Goal: Transaction & Acquisition: Obtain resource

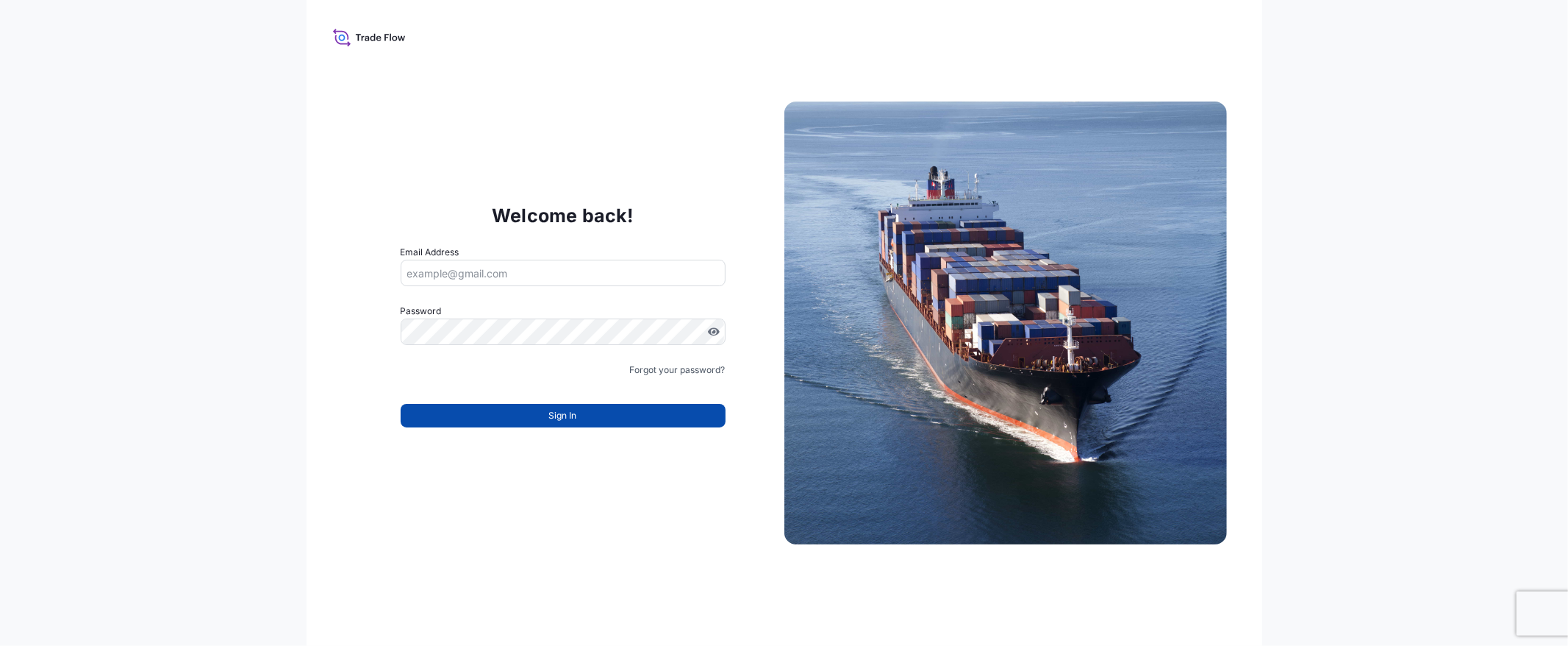
type input "[EMAIL_ADDRESS][DOMAIN_NAME]"
click at [658, 425] on button "Sign In" at bounding box center [563, 415] width 325 height 24
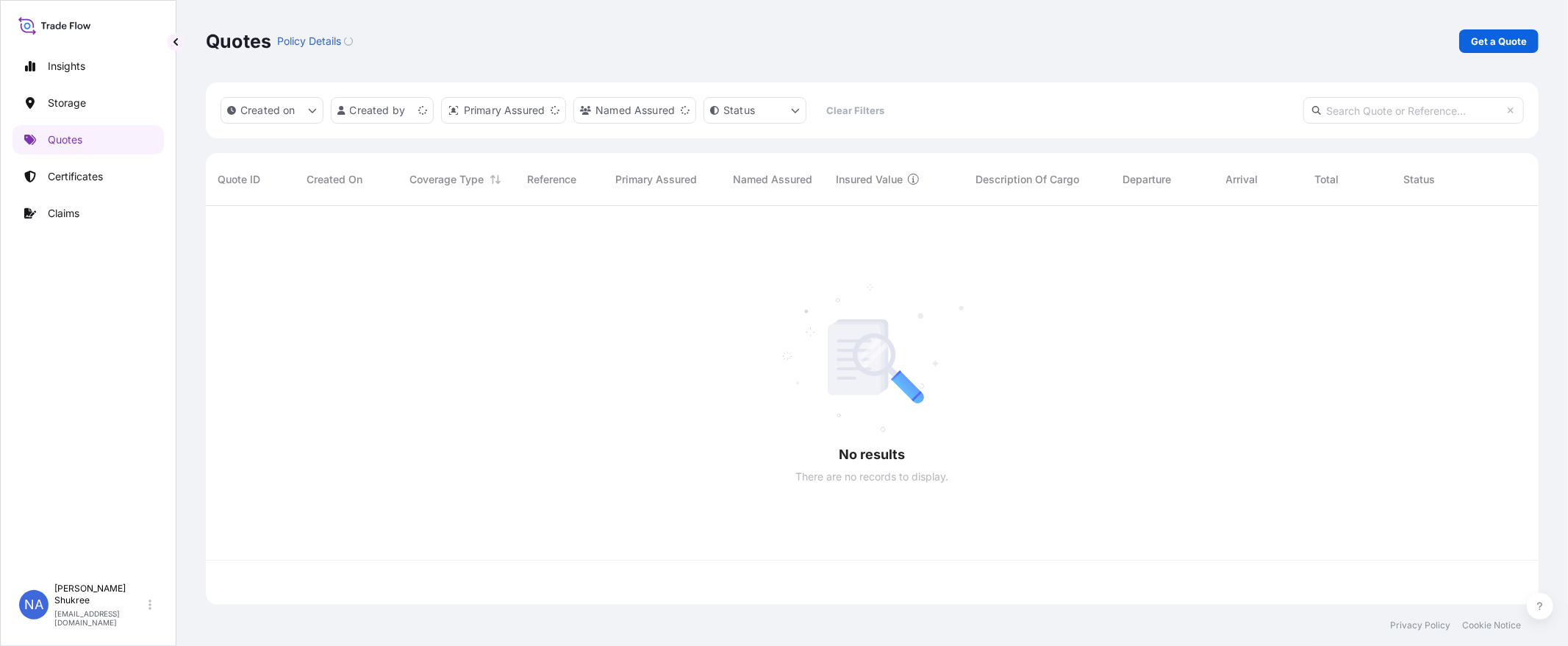
scroll to position [396, 1321]
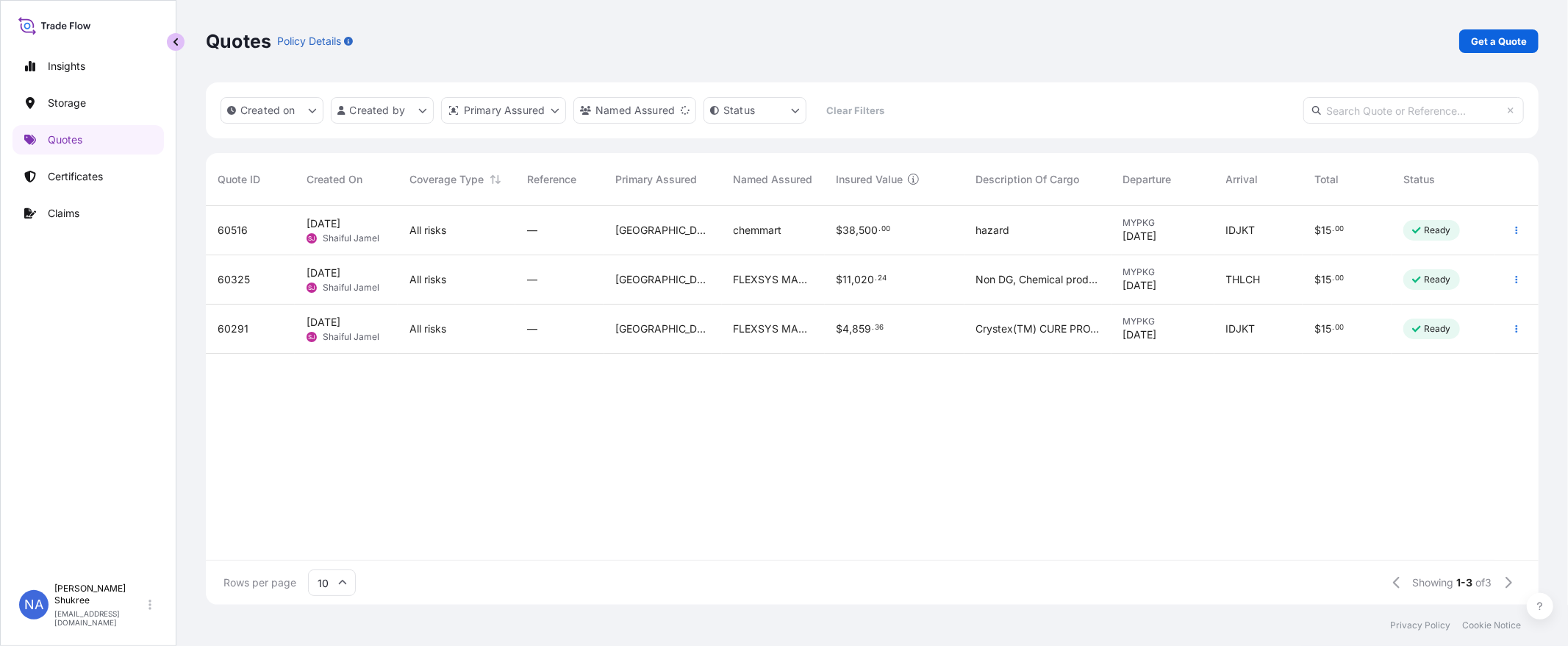
click at [181, 42] on button "button" at bounding box center [176, 42] width 18 height 18
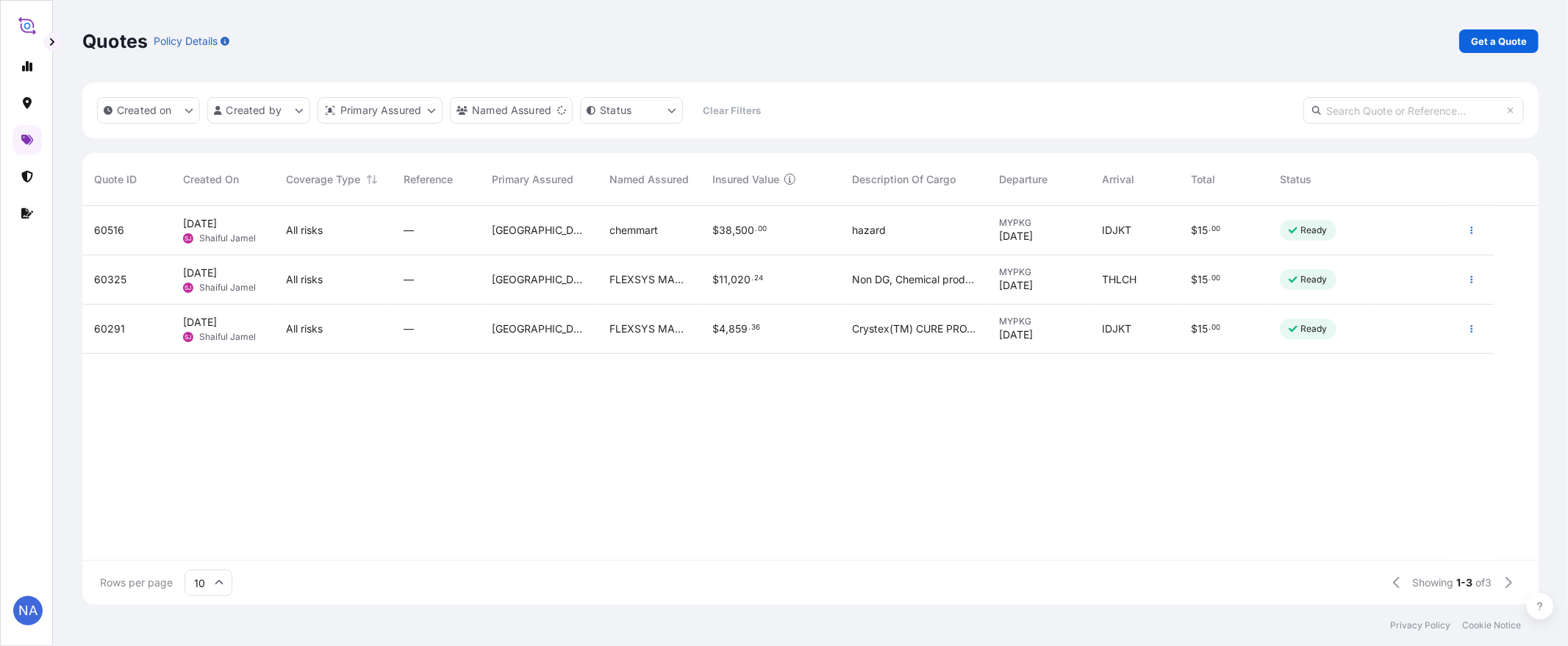
scroll to position [396, 1444]
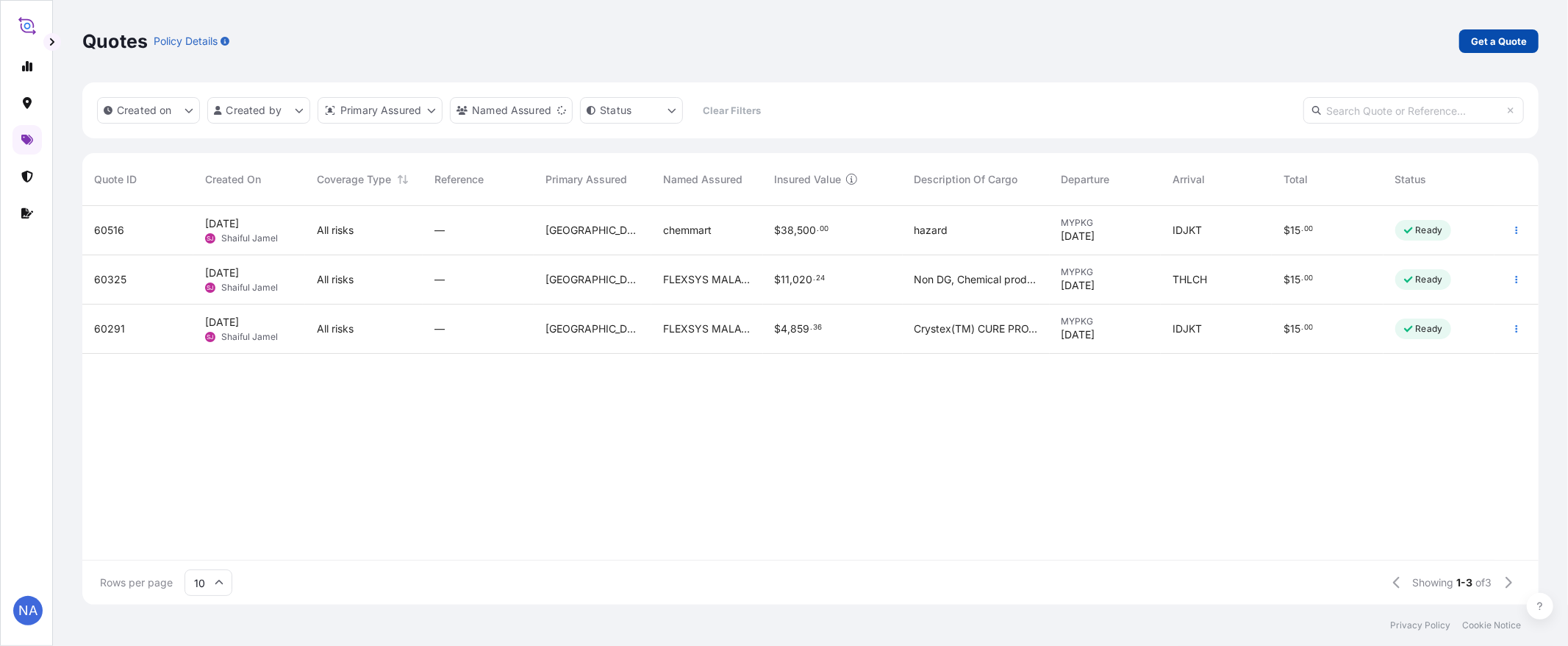
click at [1464, 34] on link "Get a Quote" at bounding box center [1499, 41] width 79 height 24
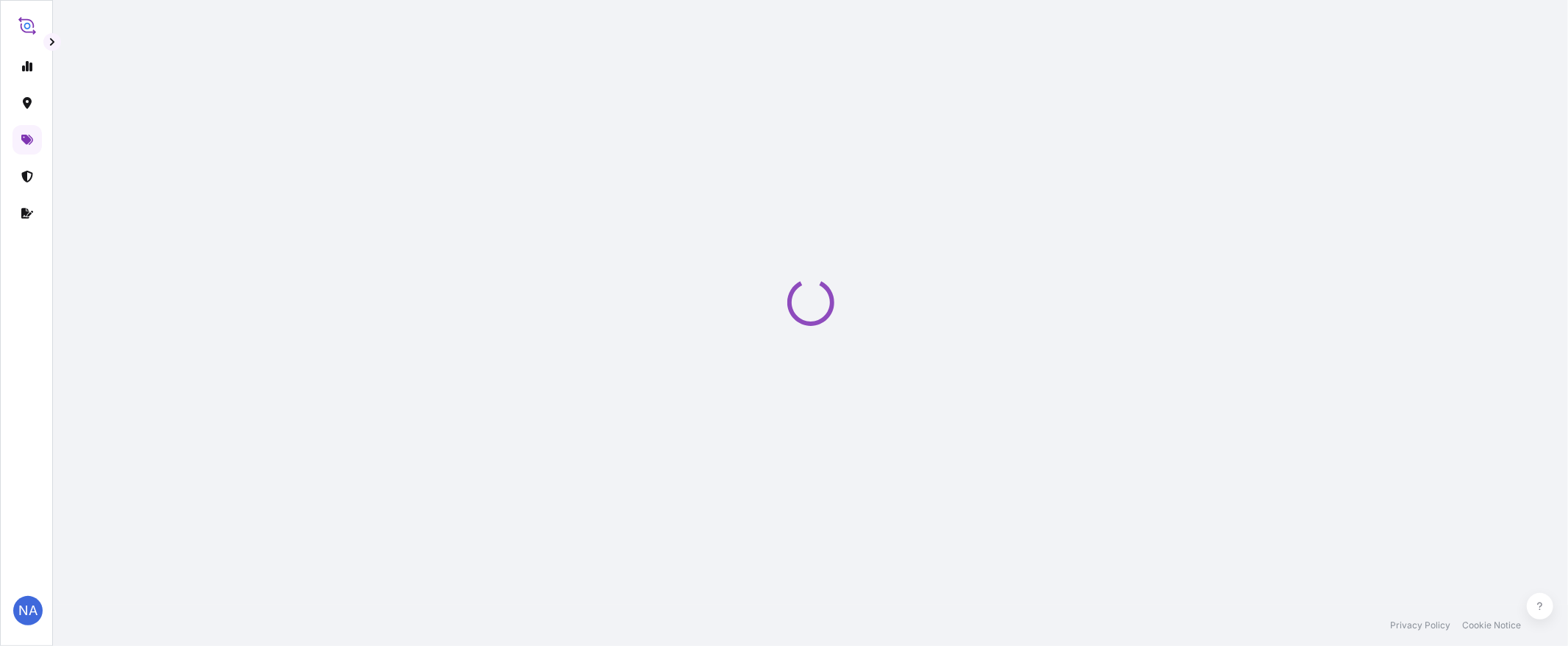
select select "Water"
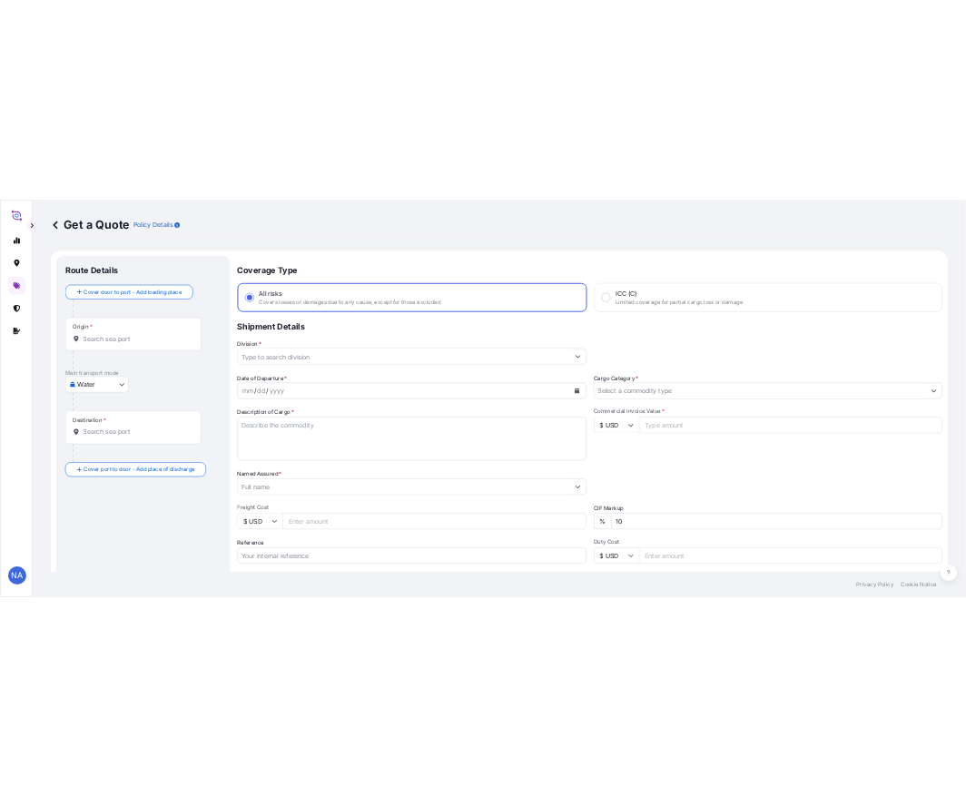
scroll to position [29, 0]
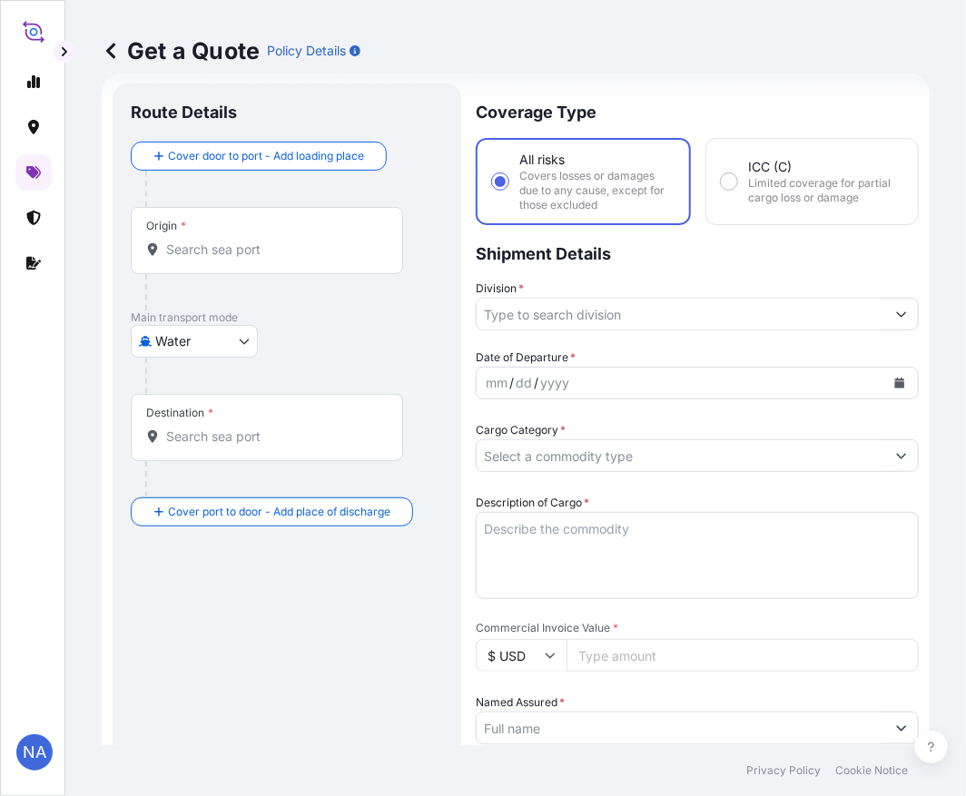
click at [198, 245] on input "Origin *" at bounding box center [273, 250] width 214 height 18
paste input "[GEOGRAPHIC_DATA], [GEOGRAPHIC_DATA]"
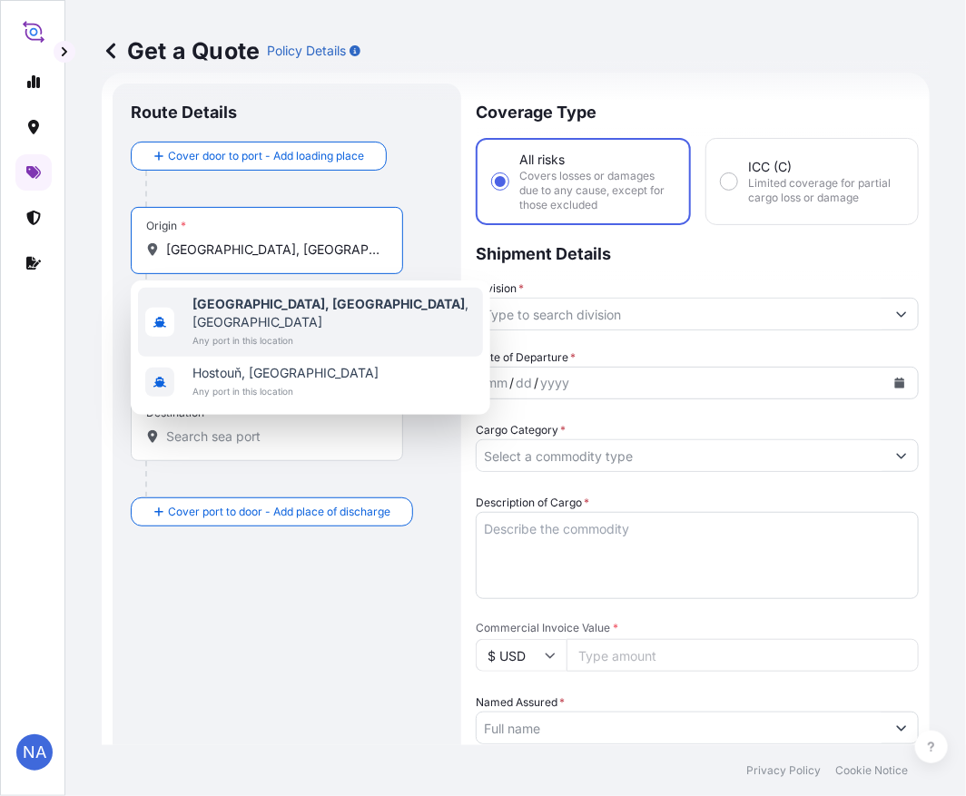
click at [237, 301] on b "[GEOGRAPHIC_DATA], [GEOGRAPHIC_DATA]" at bounding box center [328, 303] width 272 height 15
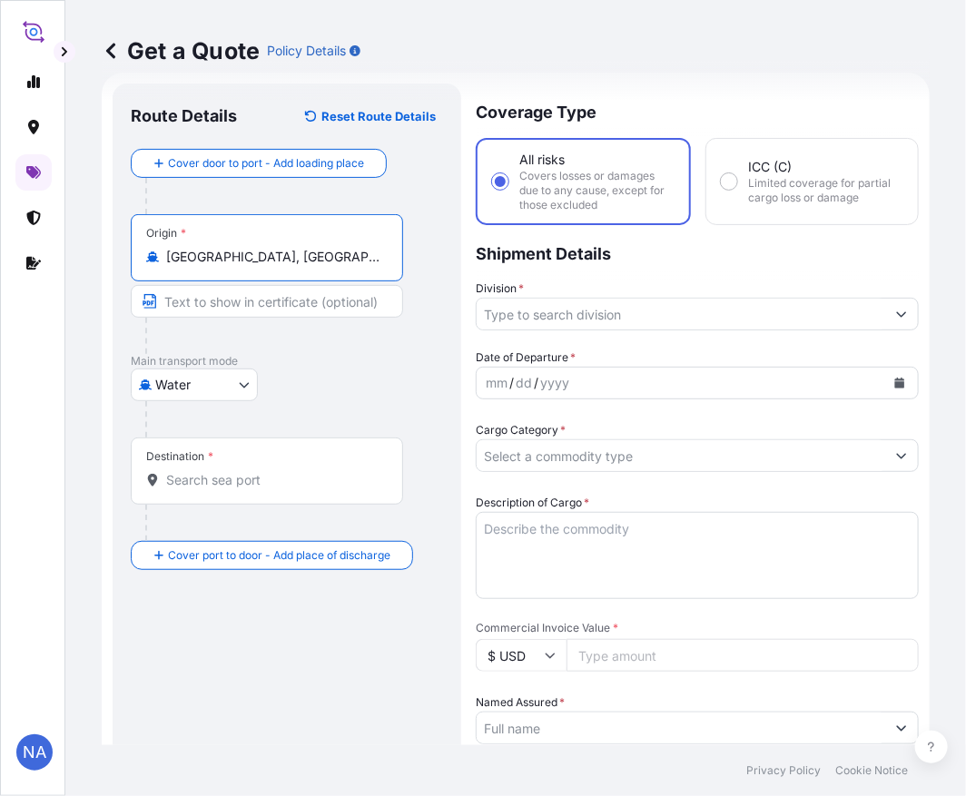
type input "[GEOGRAPHIC_DATA], [GEOGRAPHIC_DATA], [GEOGRAPHIC_DATA]"
click at [228, 479] on input "Destination *" at bounding box center [273, 480] width 214 height 18
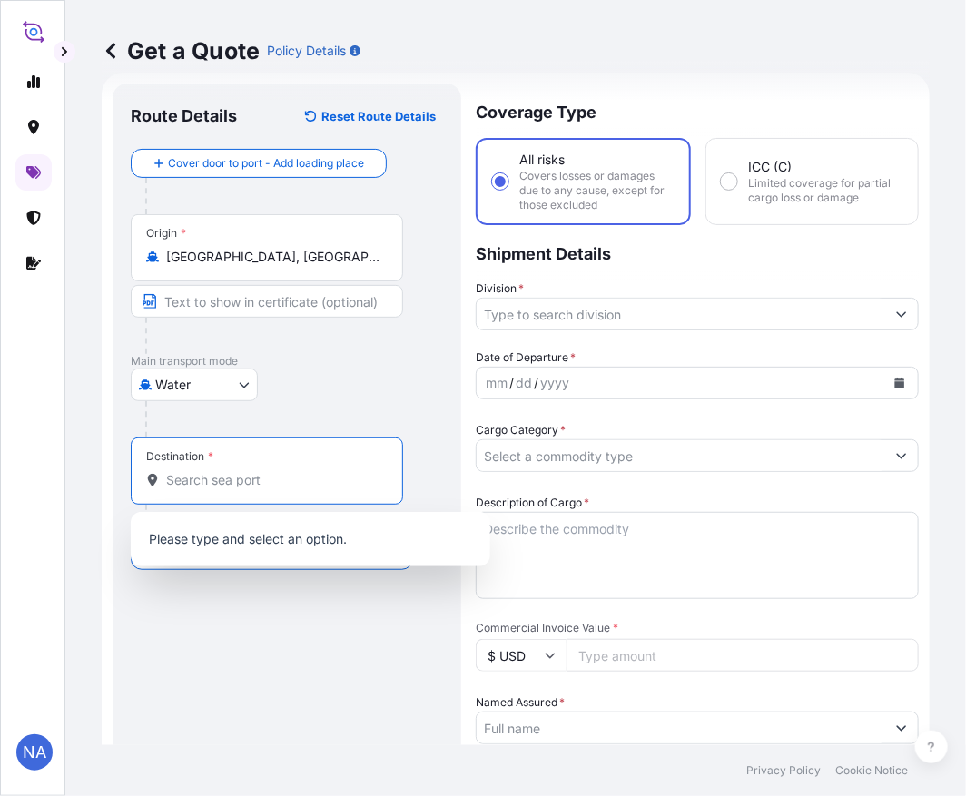
paste input "MOIN, [GEOGRAPHIC_DATA]"
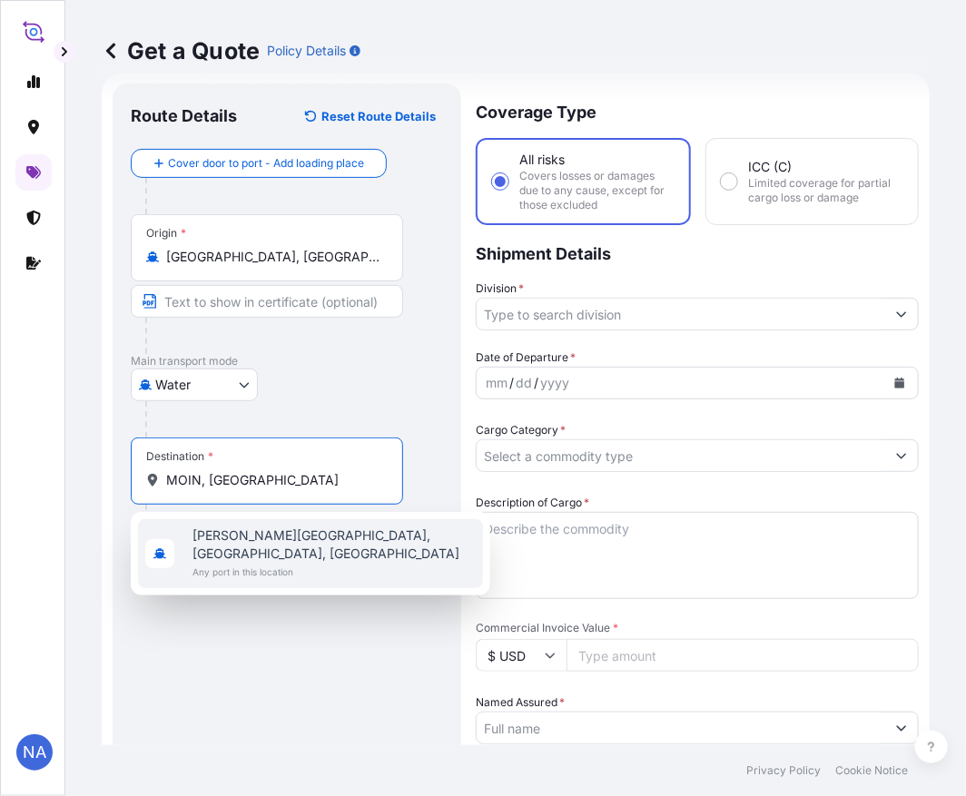
click at [287, 563] on span "Any port in this location" at bounding box center [333, 572] width 283 height 18
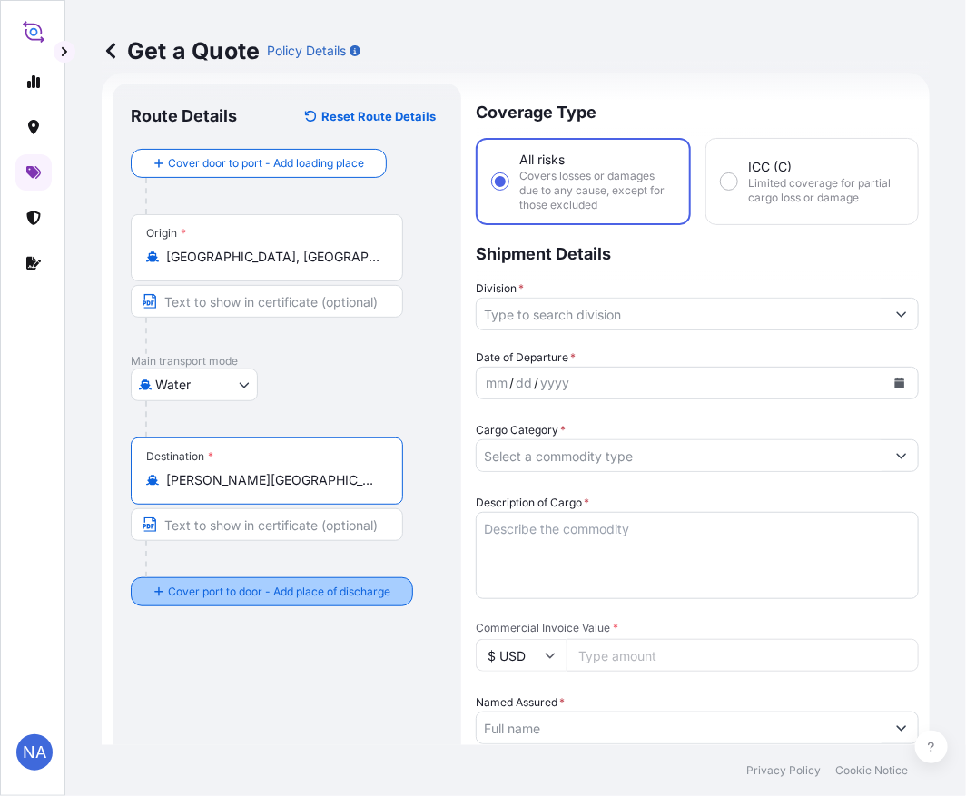
type input "[PERSON_NAME][GEOGRAPHIC_DATA], [GEOGRAPHIC_DATA], [GEOGRAPHIC_DATA]"
click at [609, 306] on input "Division *" at bounding box center [681, 314] width 409 height 33
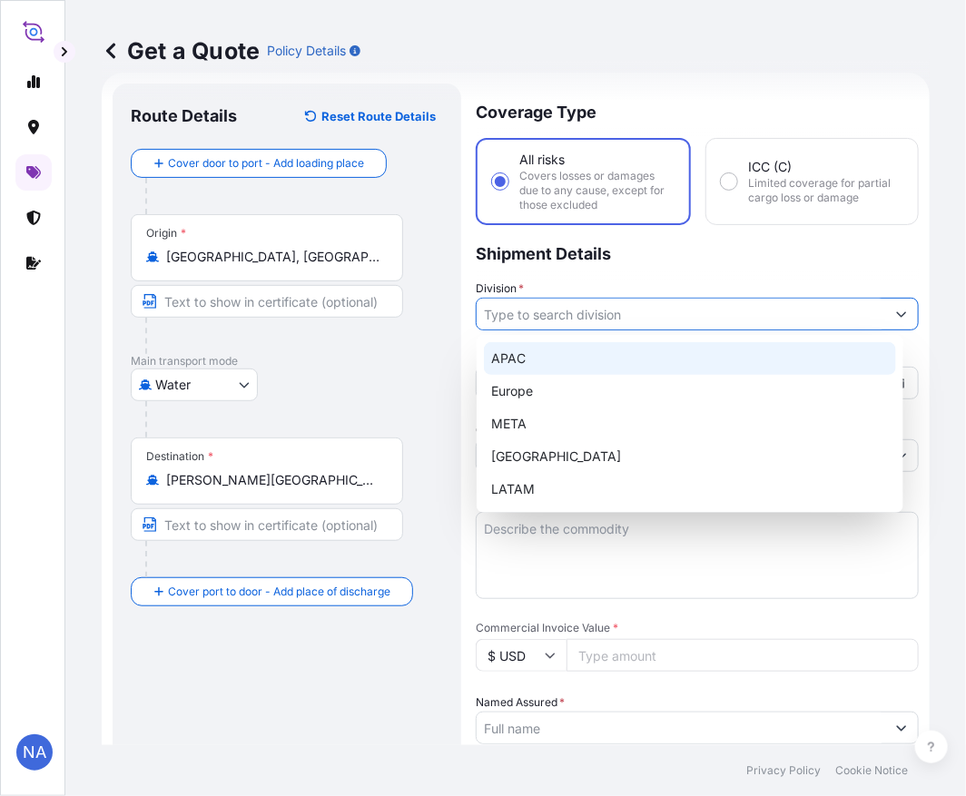
click at [585, 363] on div "APAC" at bounding box center [690, 358] width 412 height 33
type input "APAC"
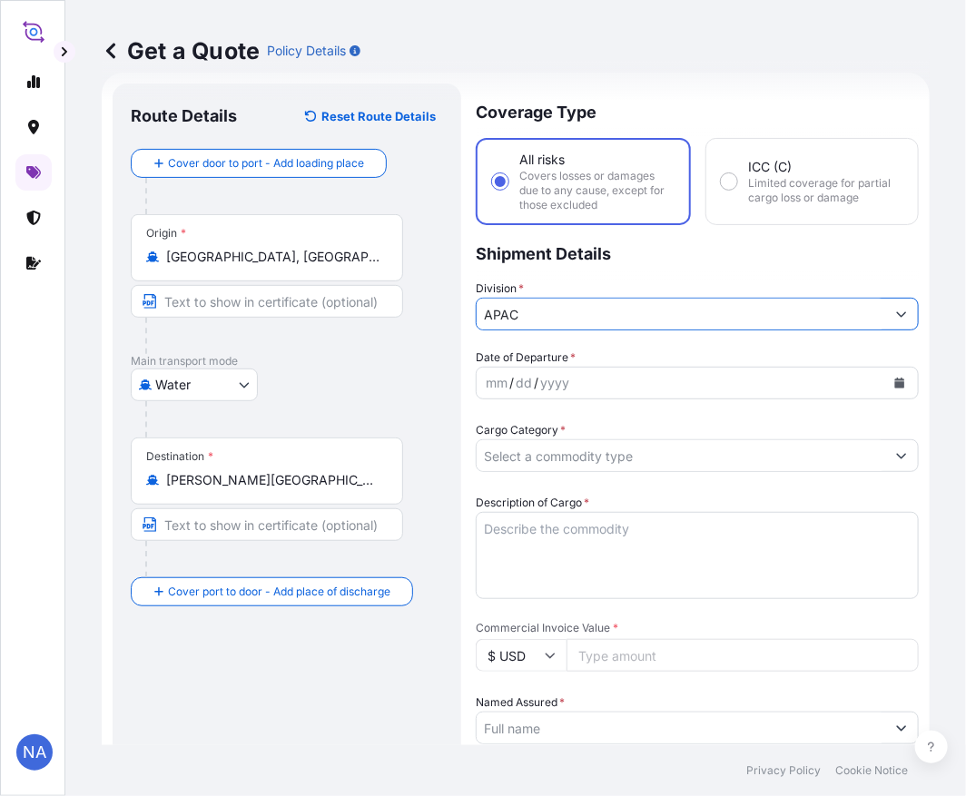
click at [612, 260] on p "Shipment Details" at bounding box center [697, 252] width 443 height 54
click at [895, 385] on icon "Calendar" at bounding box center [900, 383] width 10 height 11
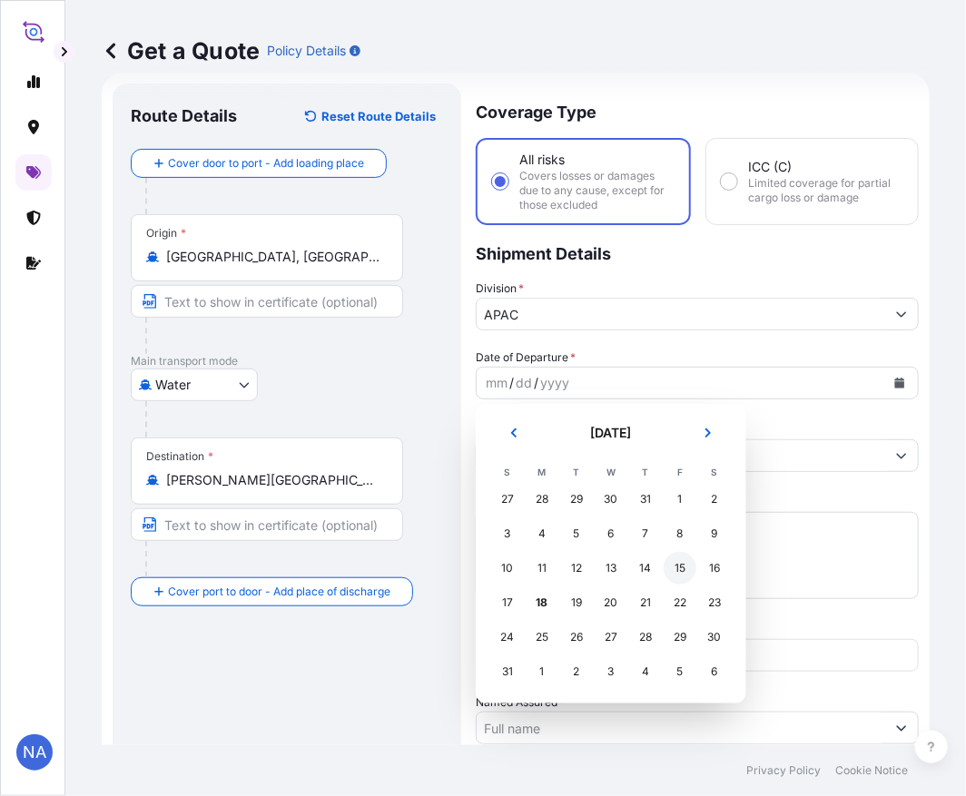
click at [681, 573] on div "15" at bounding box center [680, 568] width 33 height 33
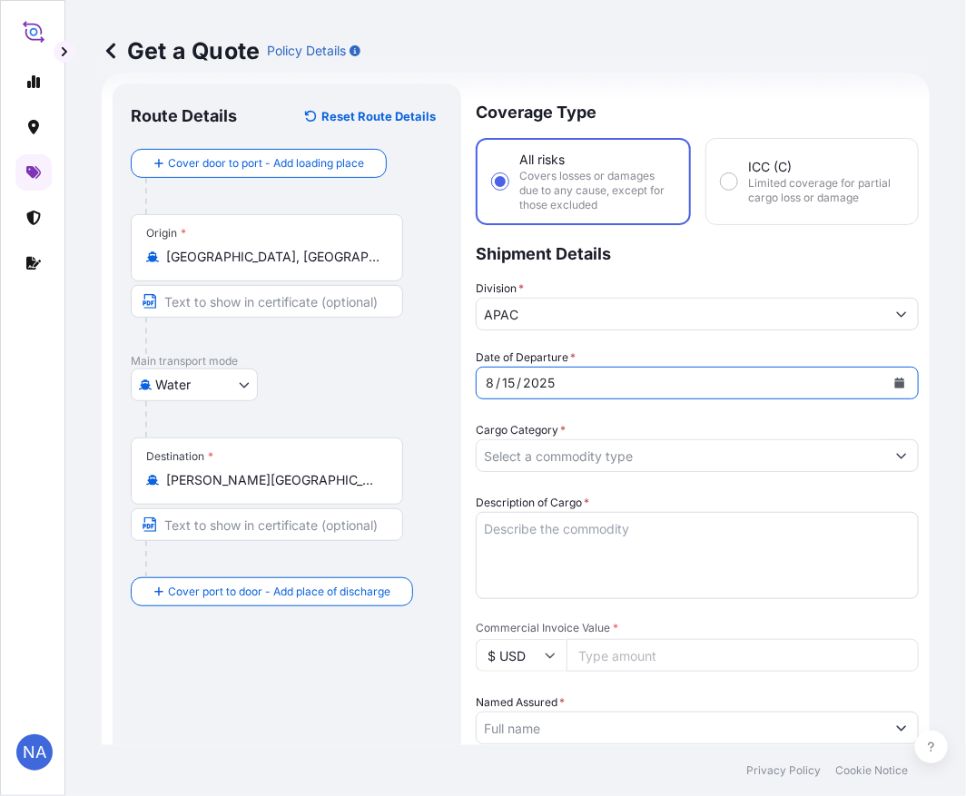
click at [583, 425] on div "Cargo Category *" at bounding box center [697, 446] width 443 height 51
click at [892, 446] on form "Route Details Reset Route Details Cover door to port - Add loading place Place …" at bounding box center [516, 711] width 828 height 1276
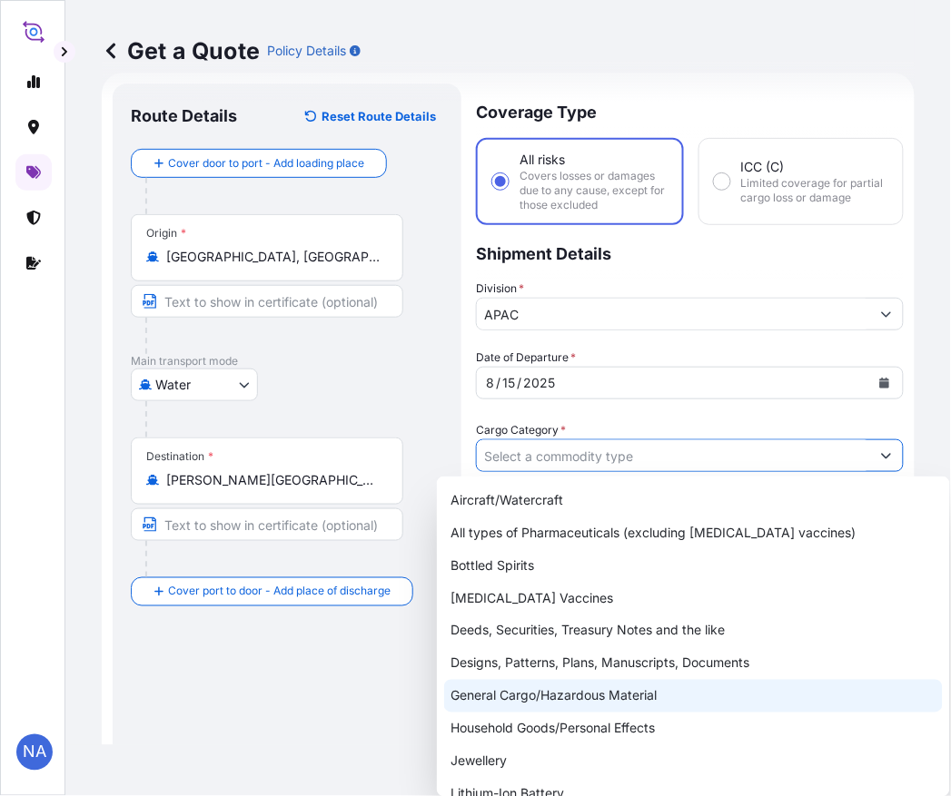
click at [512, 699] on div "General Cargo/Hazardous Material" at bounding box center [693, 696] width 498 height 33
type input "General Cargo/Hazardous Material"
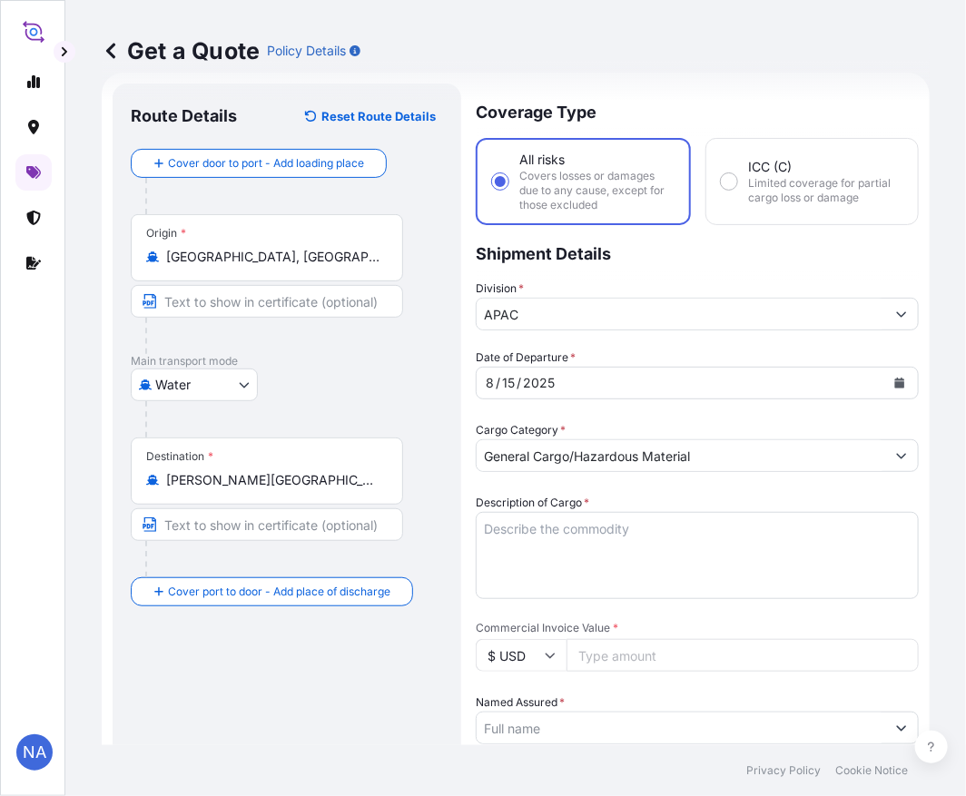
click at [557, 414] on div "Date of Departure * [DATE] Cargo Category * General Cargo/Hazardous Material De…" at bounding box center [697, 775] width 443 height 853
click at [504, 523] on textarea "Description of Cargo *" at bounding box center [697, 555] width 443 height 87
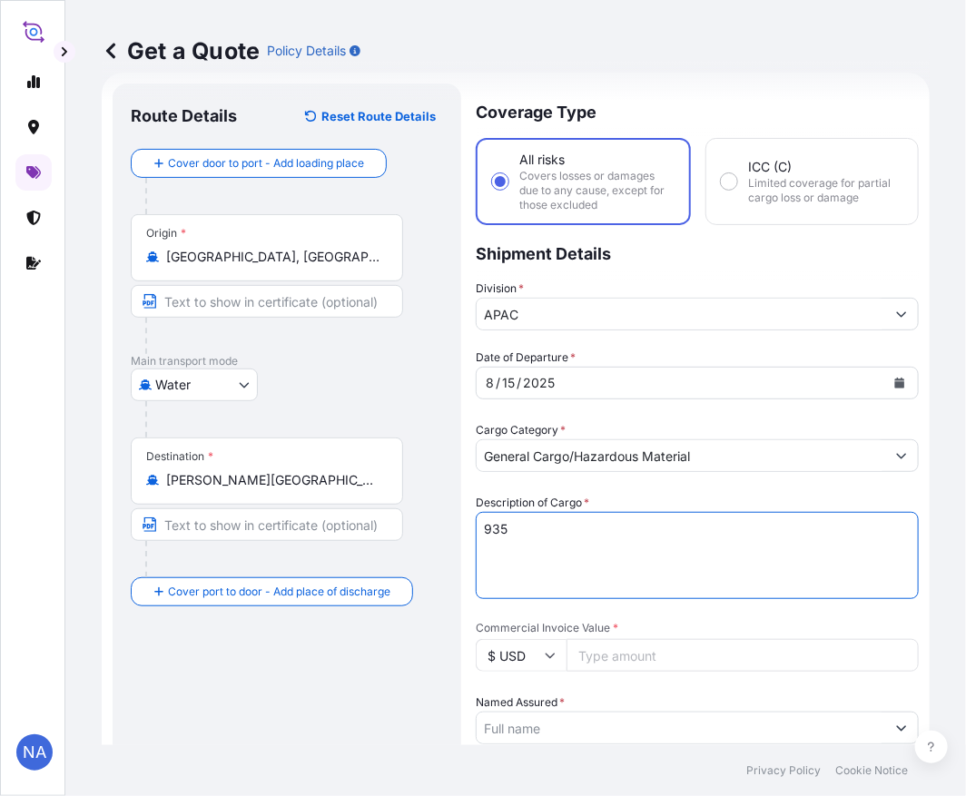
paste textarea "BAGS LOADED INTO 1 40' CONTAINER(S) PETROTHENE NA303212, BG25HT"
type textarea "935 BAGS LOADED INTO 1 40' CONTAINER(S) PETROTHENE NA303212, BG25HT"
click at [578, 487] on div "Date of Departure * [DATE] Cargo Category * General Cargo/Hazardous Material De…" at bounding box center [697, 775] width 443 height 853
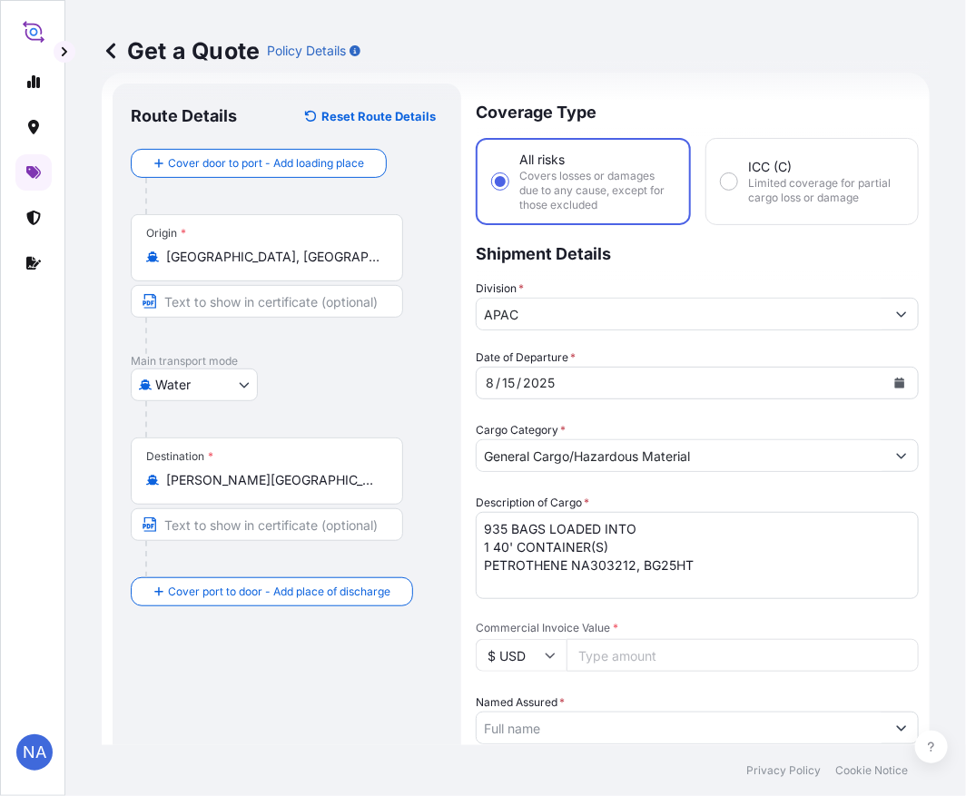
click at [626, 650] on input "Commercial Invoice Value *" at bounding box center [743, 655] width 352 height 33
paste input "23460"
type input "23460"
click at [588, 612] on div "Date of Departure * [DATE] Cargo Category * General Cargo/Hazardous Material De…" at bounding box center [697, 775] width 443 height 853
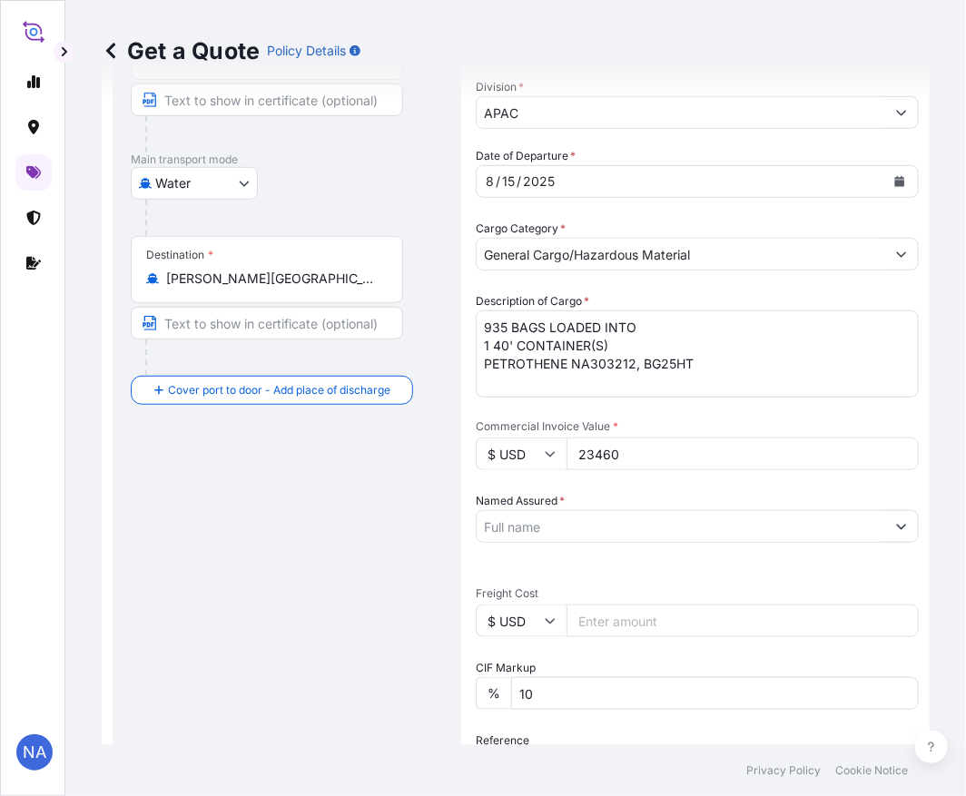
scroll to position [331, 0]
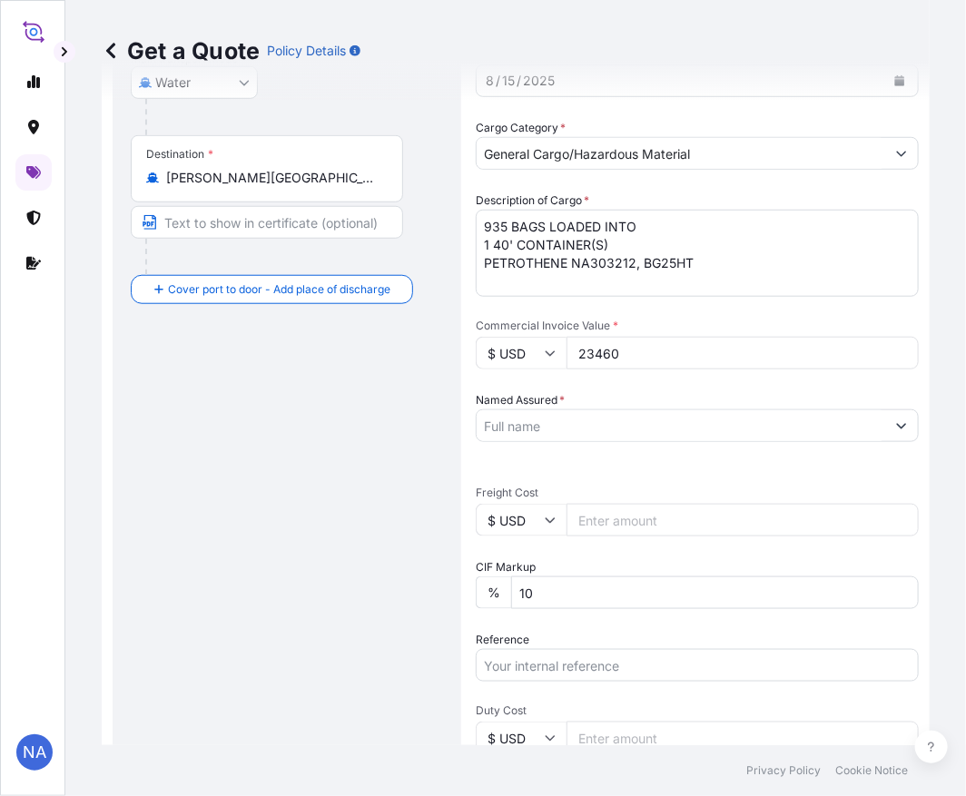
click at [578, 422] on input "Named Assured *" at bounding box center [681, 425] width 409 height 33
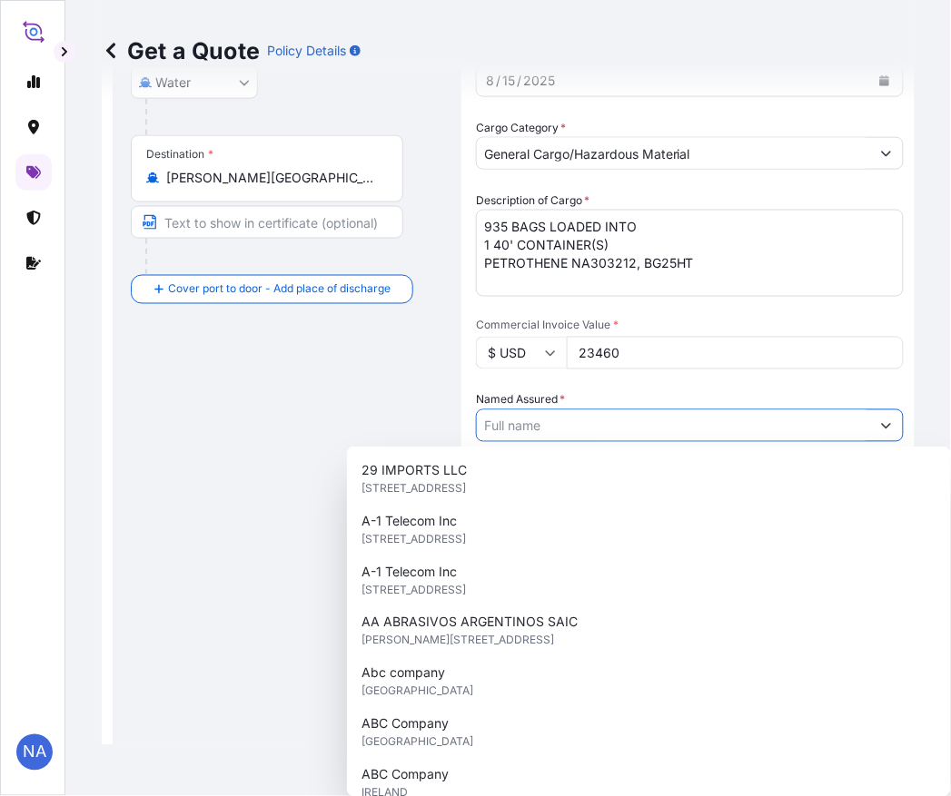
paste input "EQUISTAR CHEMICALS, LP"
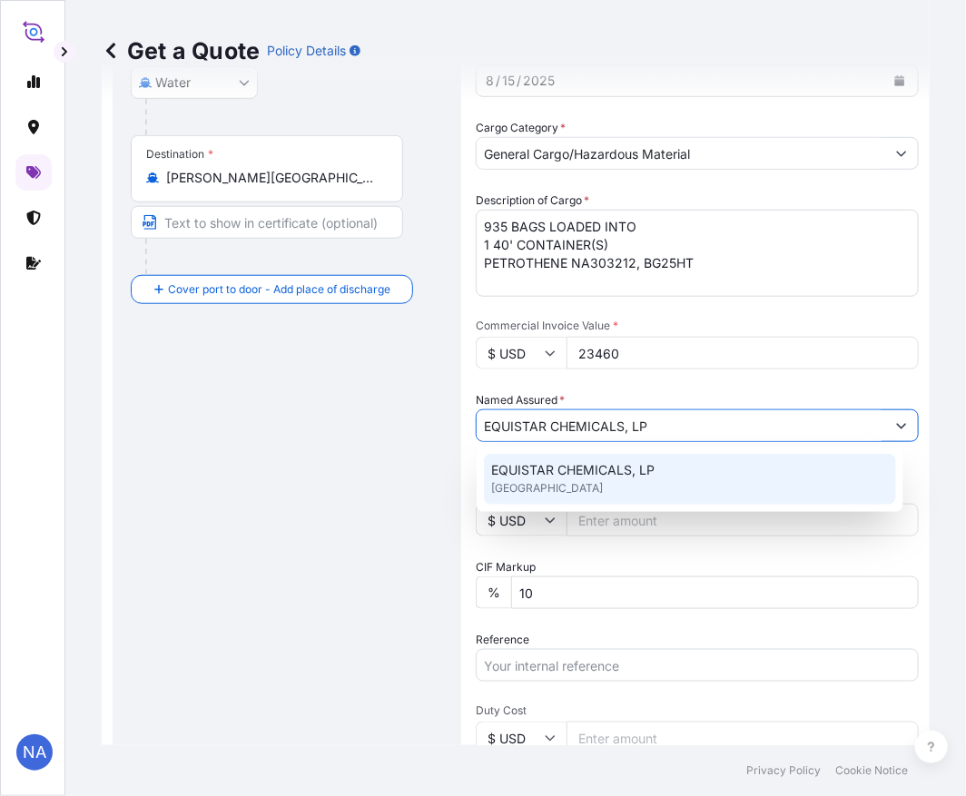
click at [591, 476] on span "EQUISTAR CHEMICALS, LP" at bounding box center [572, 470] width 163 height 18
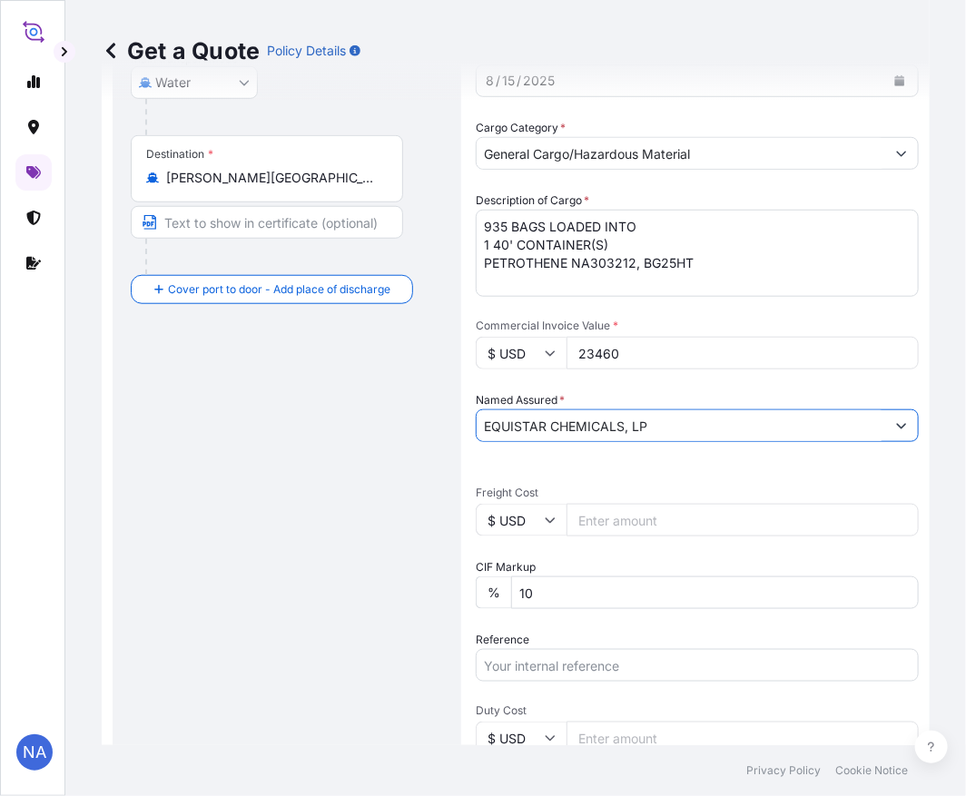
type input "EQUISTAR CHEMICALS, LP"
click at [599, 549] on div "Date of Departure * [DATE] Cargo Category * General Cargo/Hazardous Material De…" at bounding box center [697, 472] width 443 height 853
click at [615, 527] on input "Freight Cost" at bounding box center [743, 520] width 352 height 33
paste input "10420822738"
type input "10420822738"
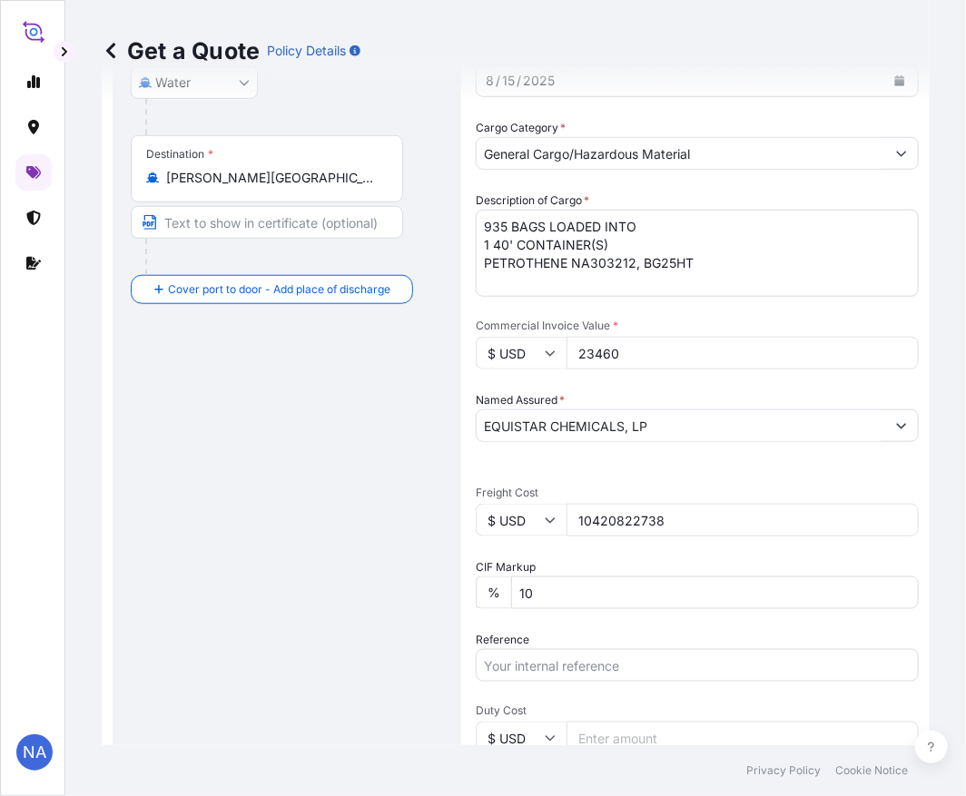
drag, startPoint x: 351, startPoint y: 514, endPoint x: 575, endPoint y: 559, distance: 227.9
click at [310, 508] on form "Route Details Reset Route Details Cover door to port - Add loading place Place …" at bounding box center [516, 408] width 828 height 1276
click at [573, 678] on div "Date of Departure * [DATE] Cargo Category * General Cargo/Hazardous Material De…" at bounding box center [697, 472] width 443 height 853
click at [568, 672] on input "Reference" at bounding box center [697, 665] width 443 height 33
paste input "10420822738"
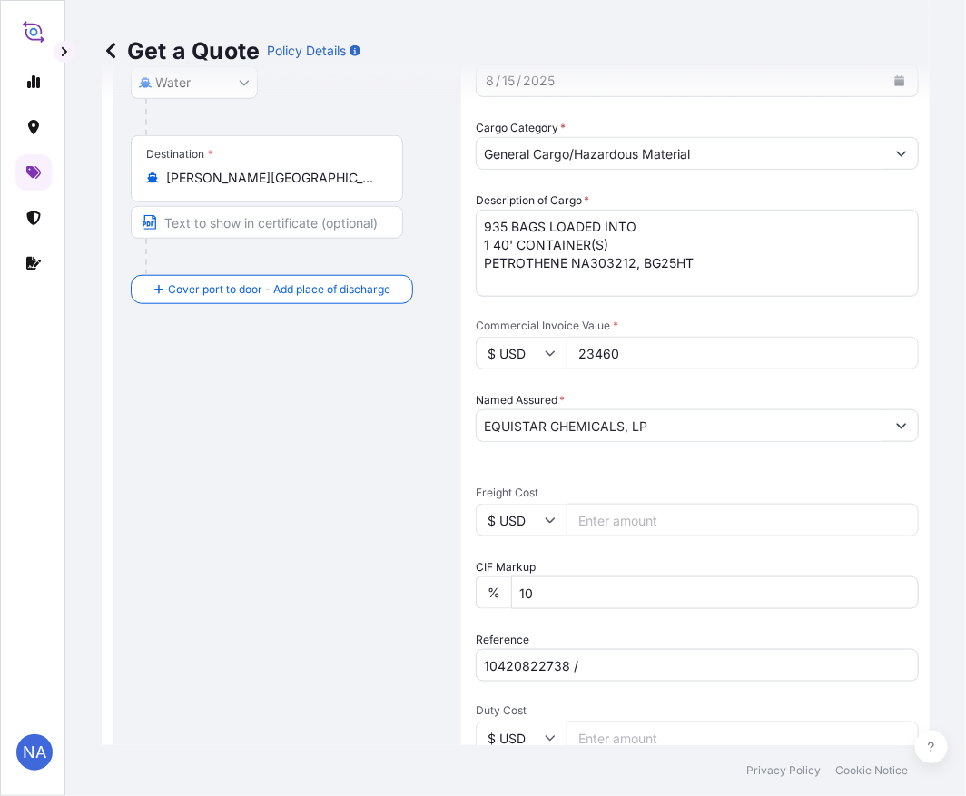
click at [611, 663] on input "10420822738 /" at bounding box center [697, 665] width 443 height 33
paste input "5013142170"
type input "10420822738 / 5013142170"
click at [523, 627] on div "Date of Departure * [DATE] Cargo Category * General Cargo/Hazardous Material De…" at bounding box center [697, 472] width 443 height 853
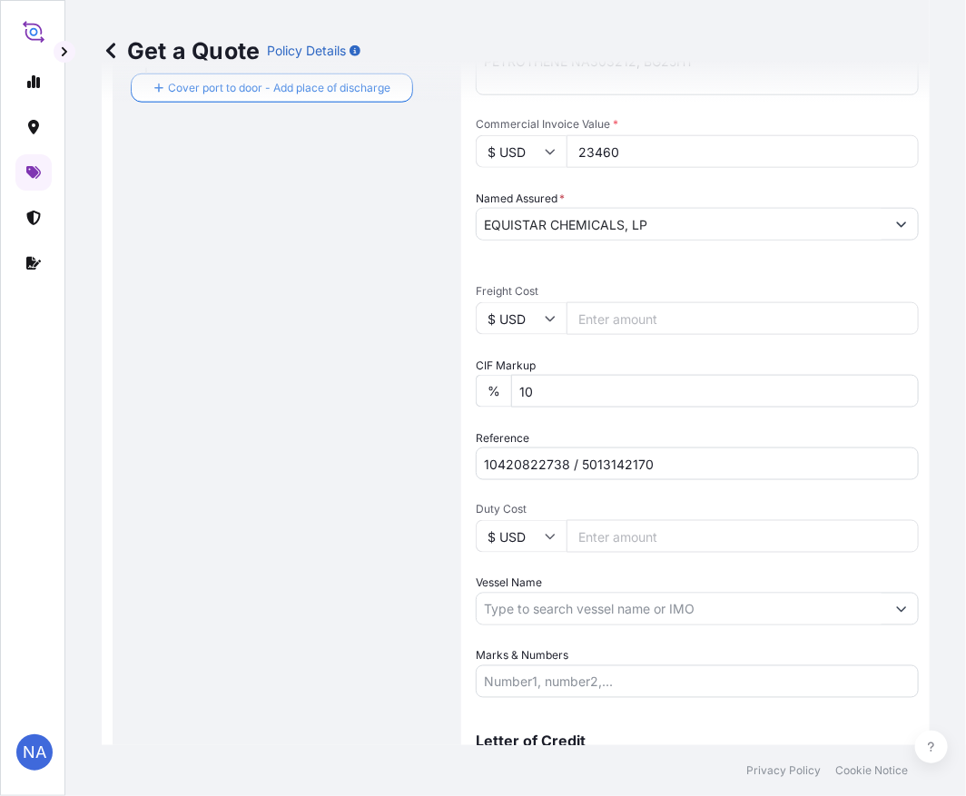
scroll to position [629, 0]
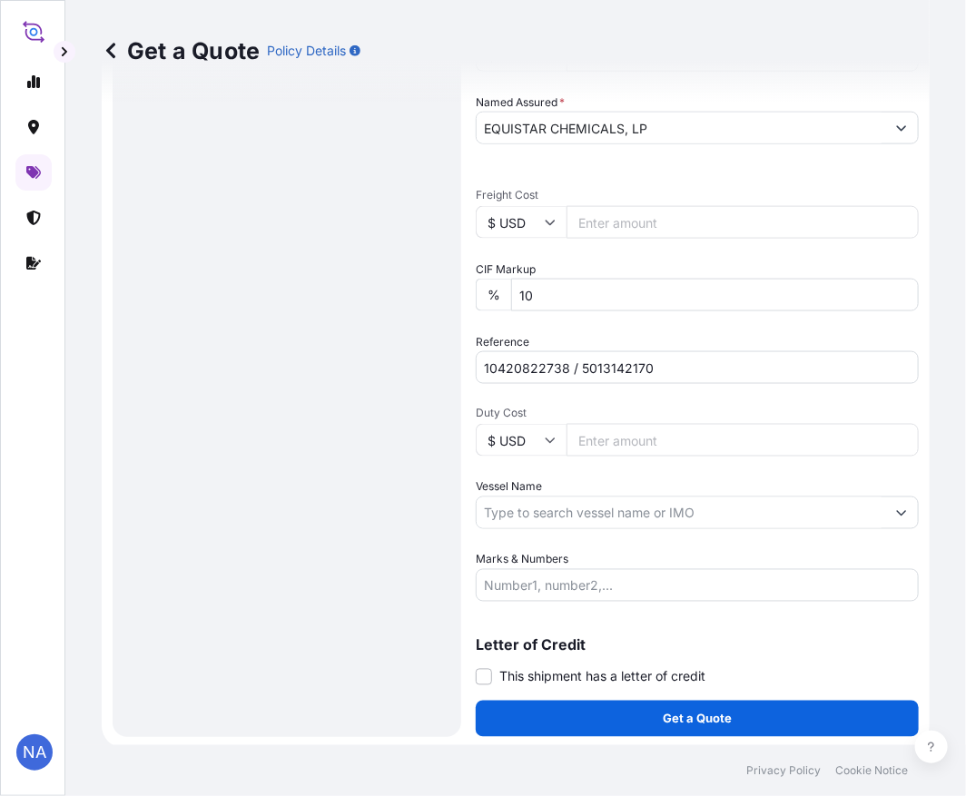
click at [517, 503] on input "Vessel Name" at bounding box center [681, 513] width 409 height 33
paste input "[PERSON_NAME]"
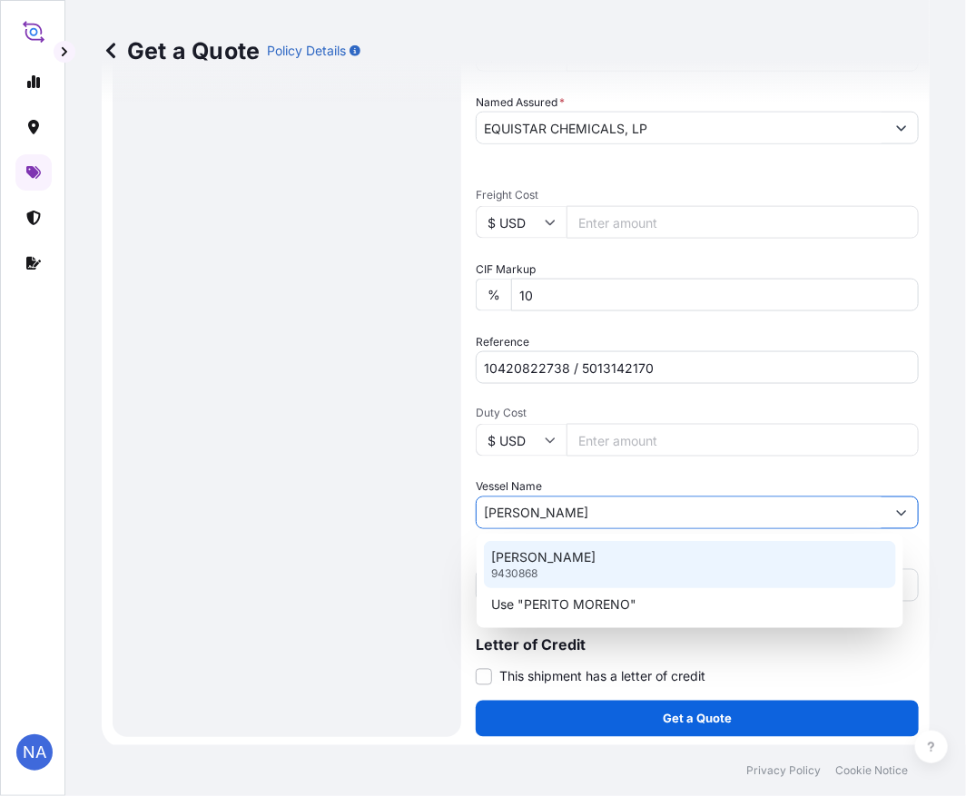
click at [558, 573] on div "[PERSON_NAME] 9430868" at bounding box center [690, 564] width 412 height 47
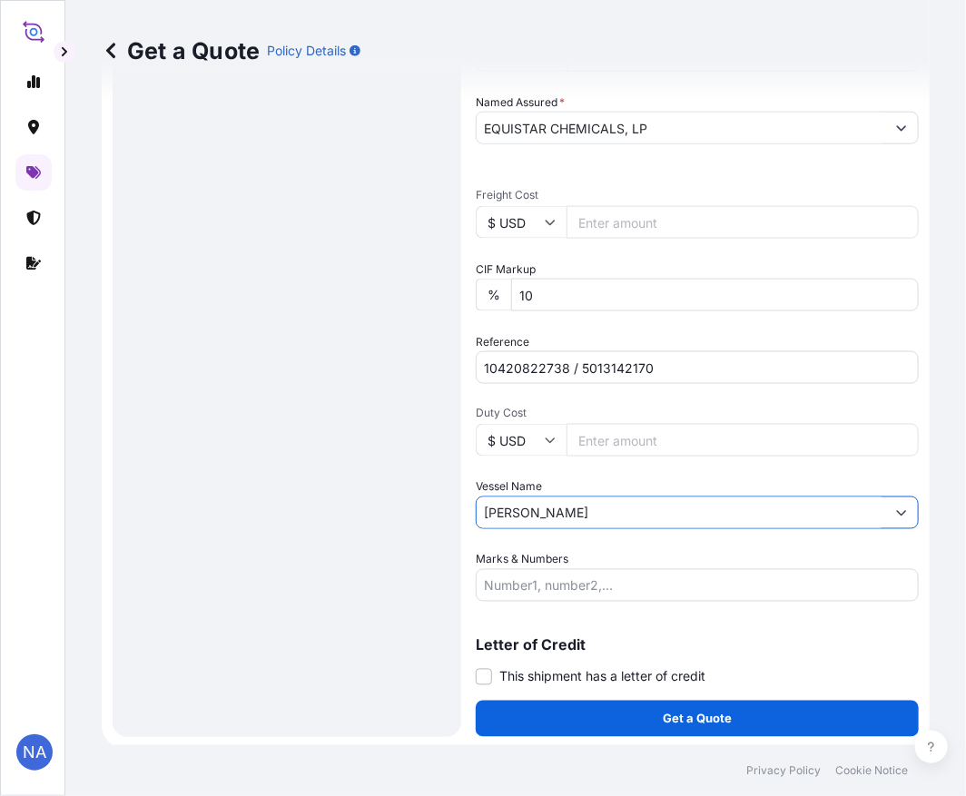
type input "[PERSON_NAME]"
click at [525, 406] on span "Duty Cost" at bounding box center [697, 413] width 443 height 15
click at [567, 424] on input "Duty Cost" at bounding box center [743, 440] width 352 height 33
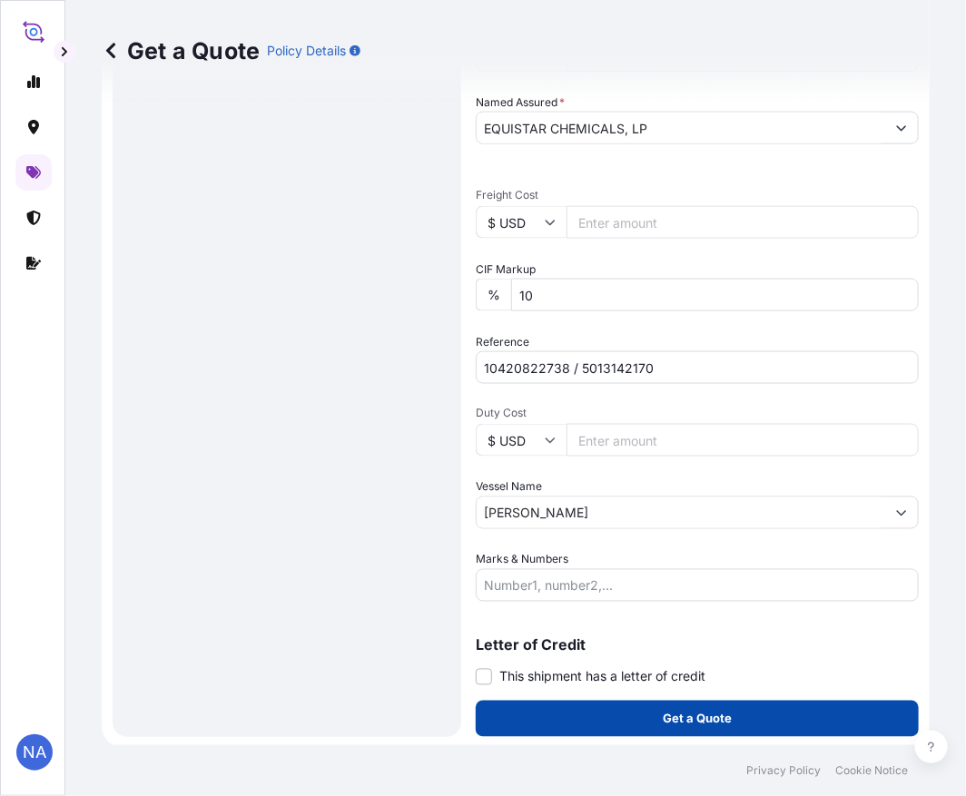
click at [577, 724] on button "Get a Quote" at bounding box center [697, 719] width 443 height 36
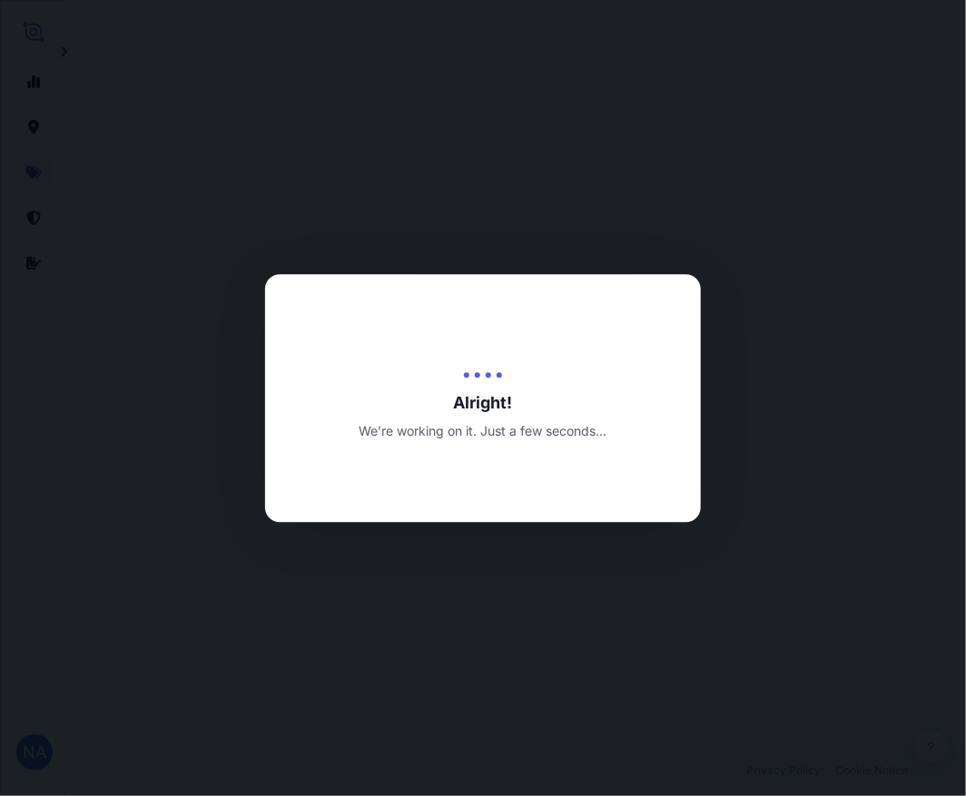
select select "Water"
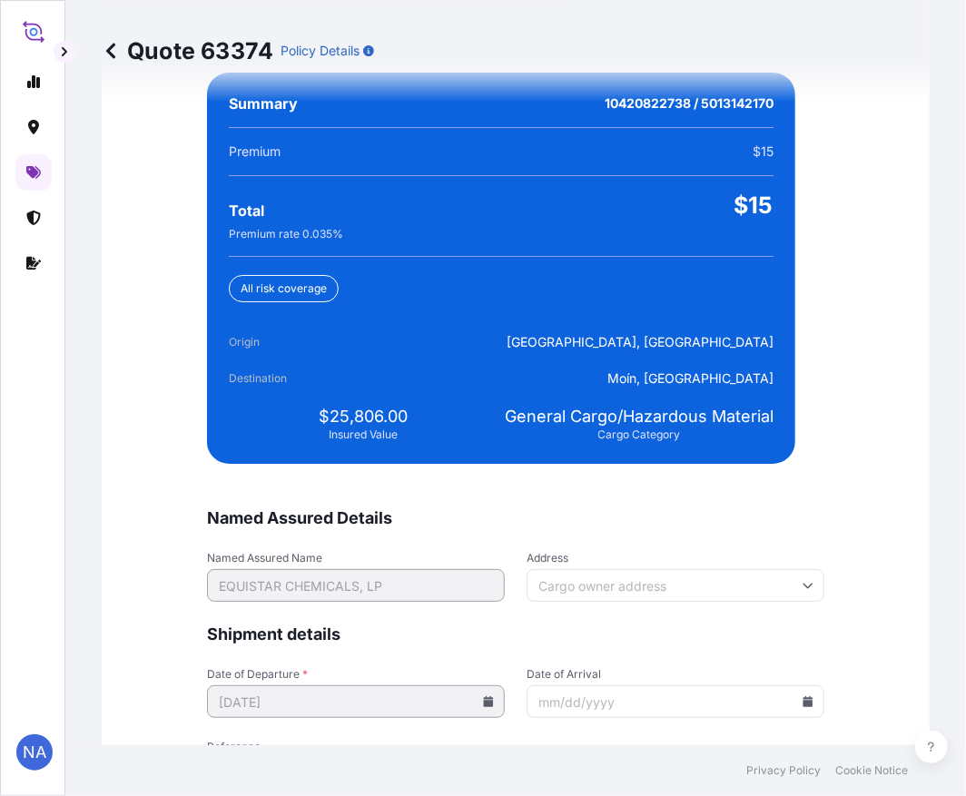
scroll to position [4268, 0]
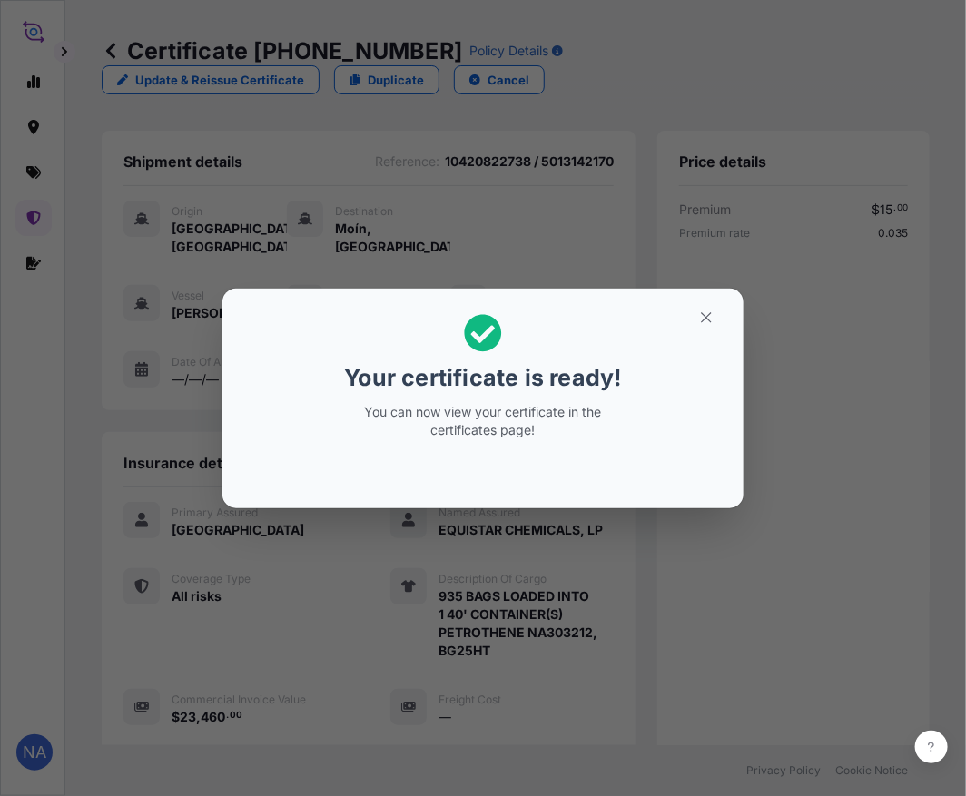
click at [663, 673] on div "Your certificate is ready! You can now view your certificate in the certificate…" at bounding box center [483, 398] width 966 height 797
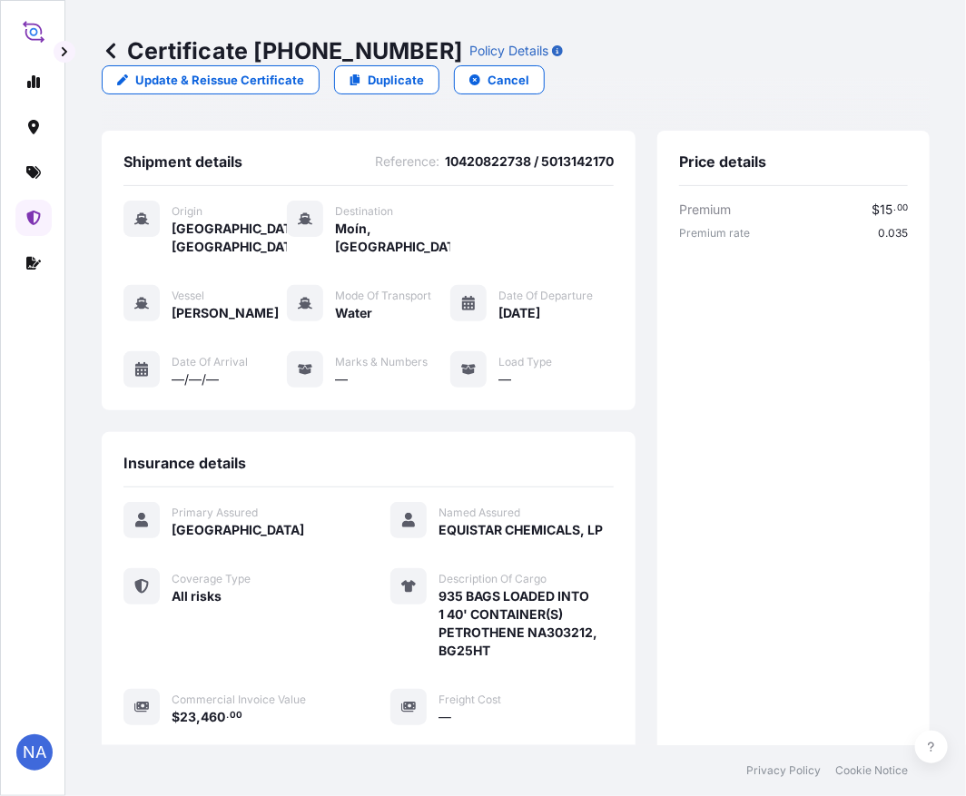
scroll to position [377, 0]
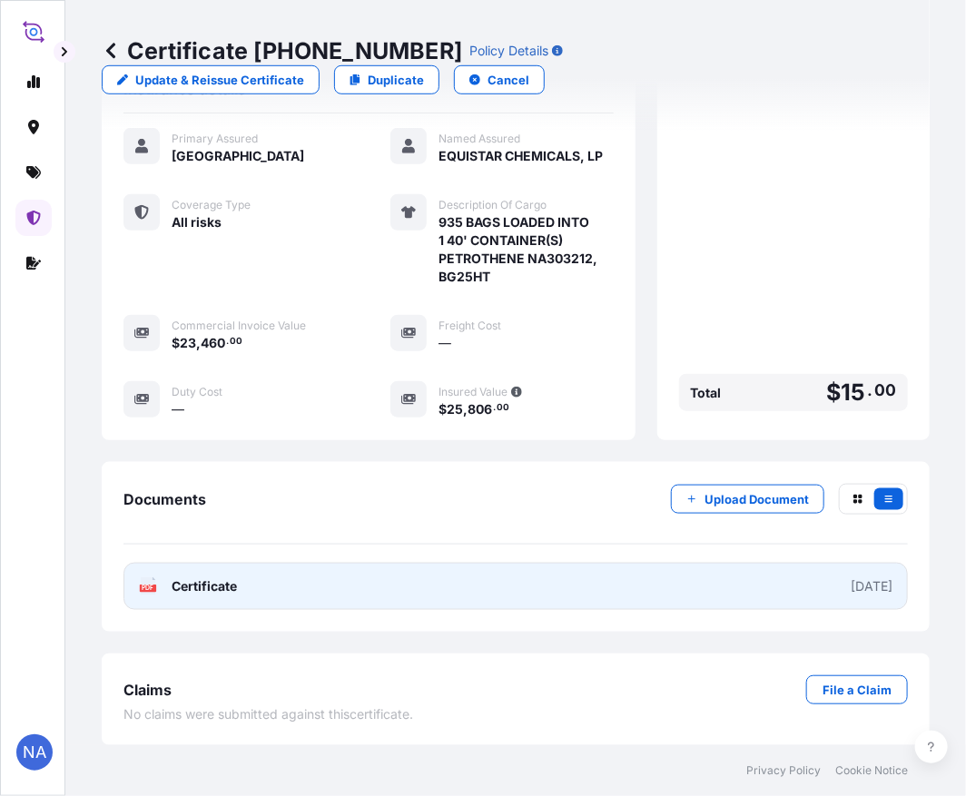
click at [533, 590] on link "PDF Certificate [DATE]" at bounding box center [515, 586] width 784 height 47
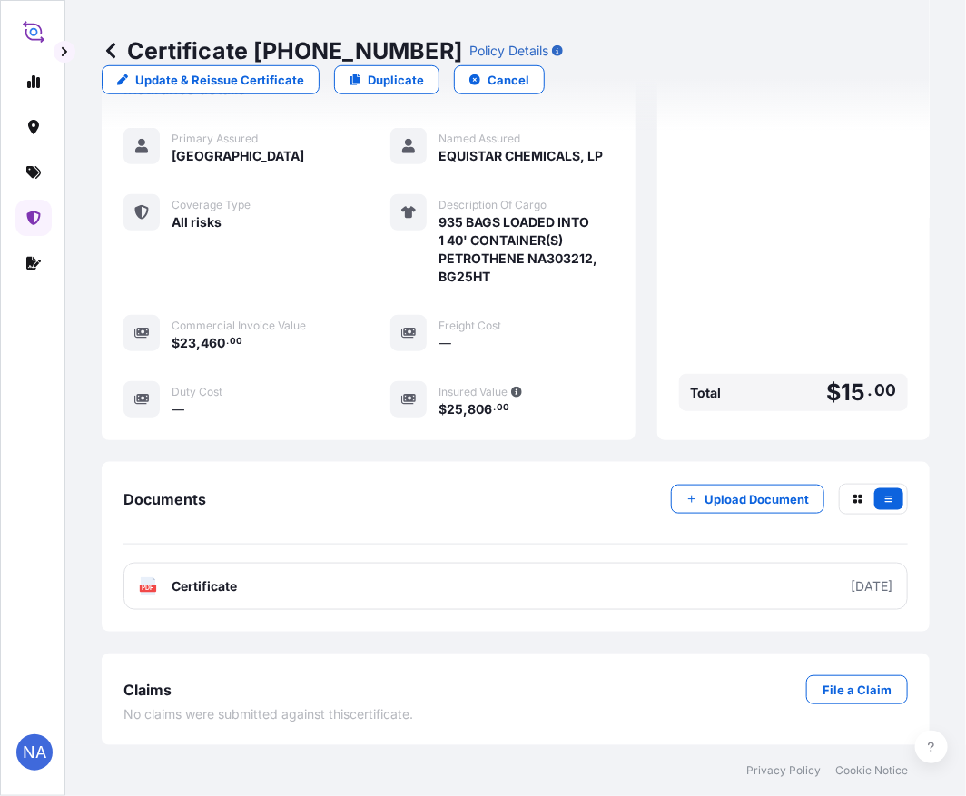
click at [111, 46] on icon at bounding box center [110, 50] width 9 height 15
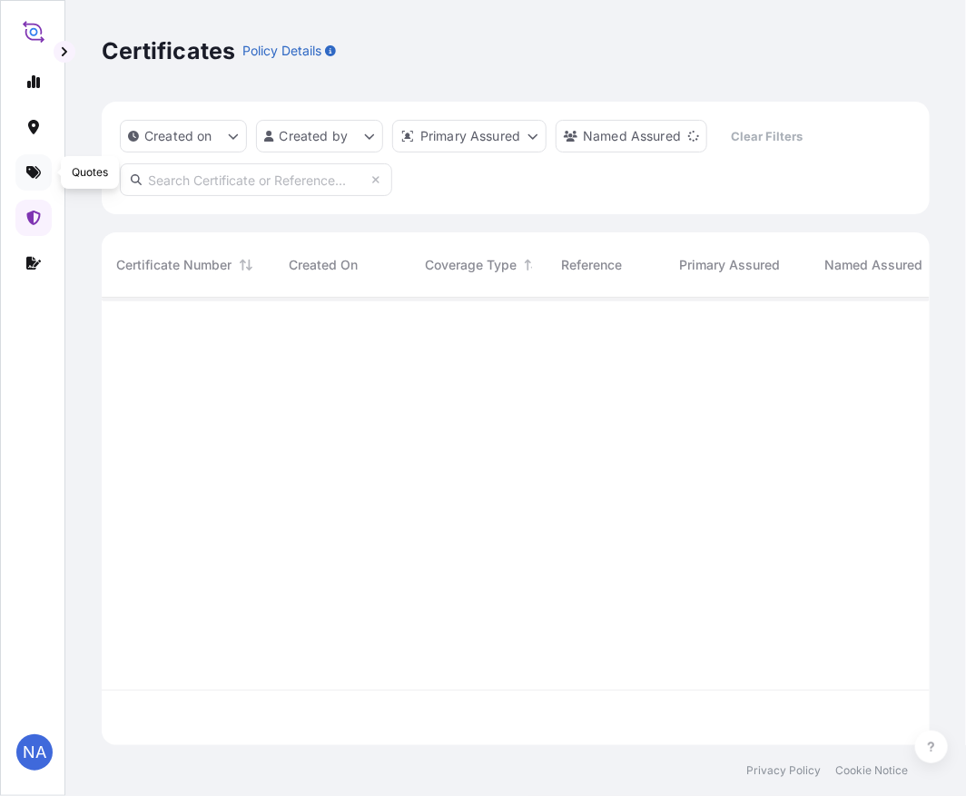
scroll to position [443, 813]
click at [38, 169] on icon at bounding box center [33, 172] width 15 height 13
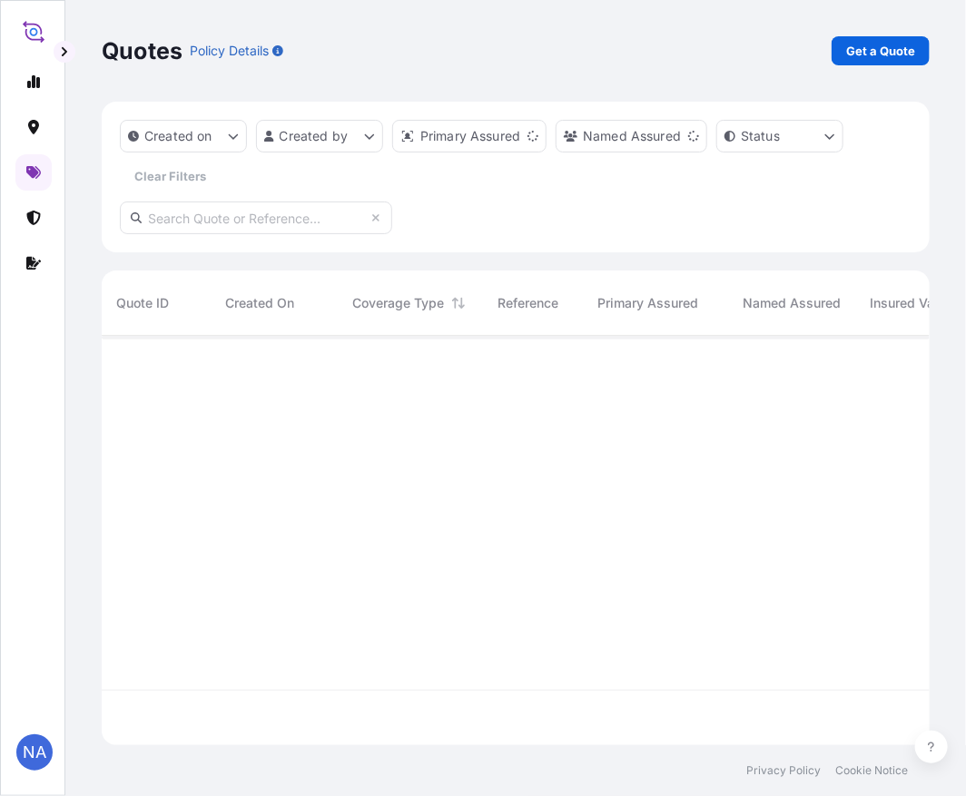
scroll to position [405, 813]
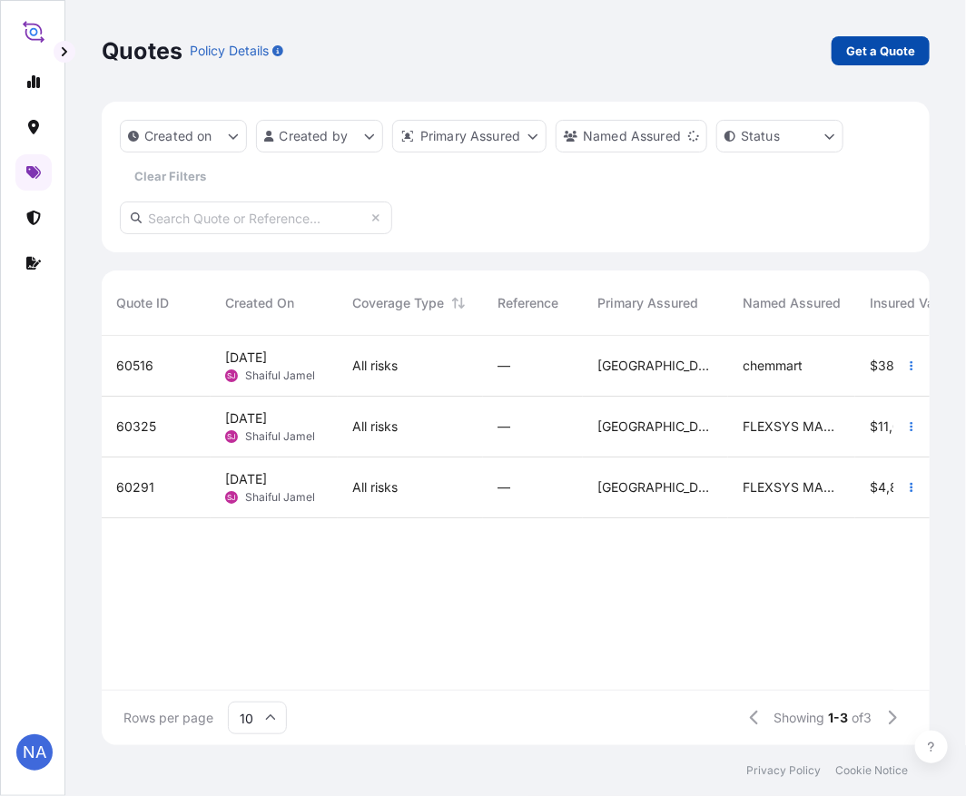
click at [908, 54] on p "Get a Quote" at bounding box center [880, 51] width 69 height 18
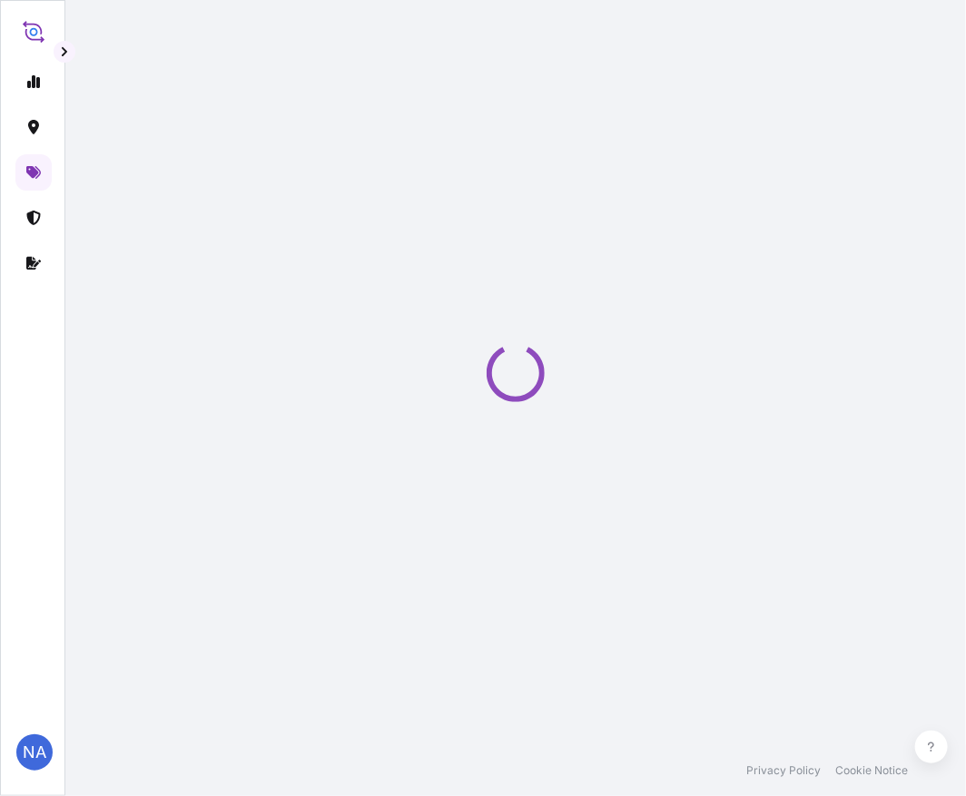
select select "Water"
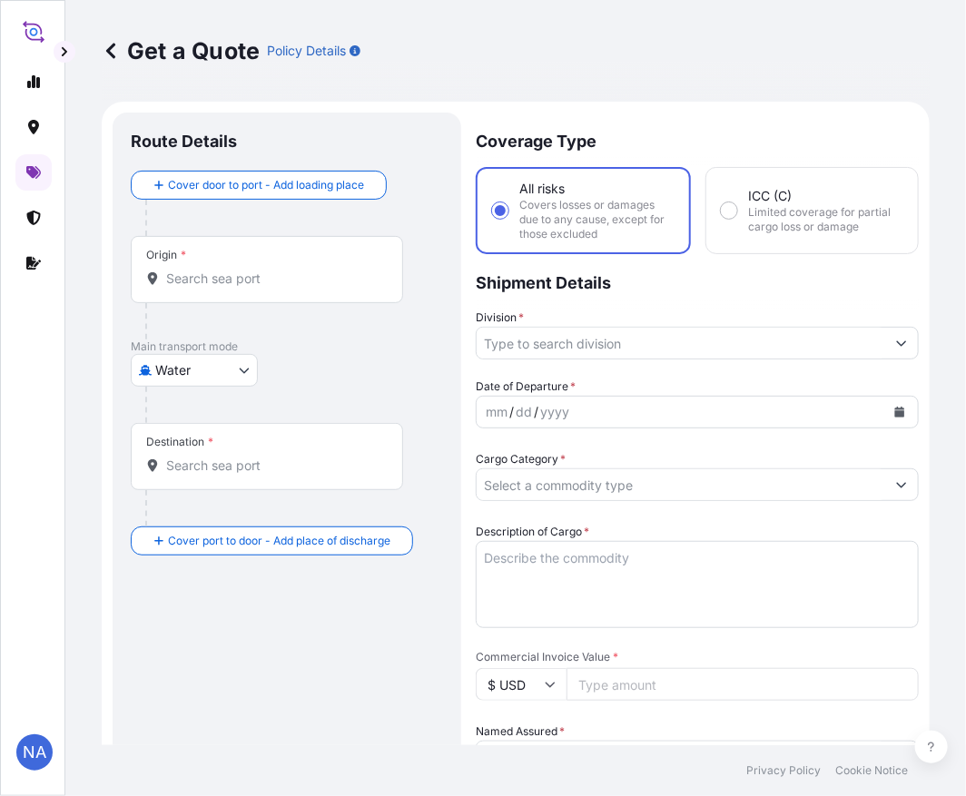
scroll to position [29, 0]
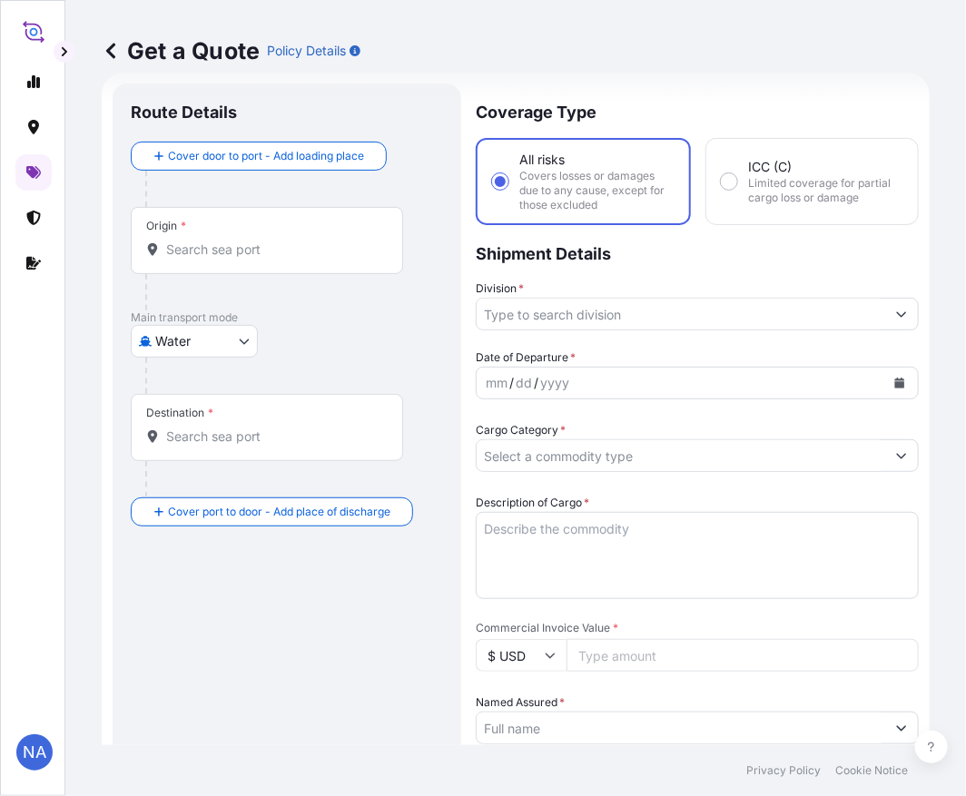
click at [518, 316] on input "Division *" at bounding box center [681, 314] width 409 height 33
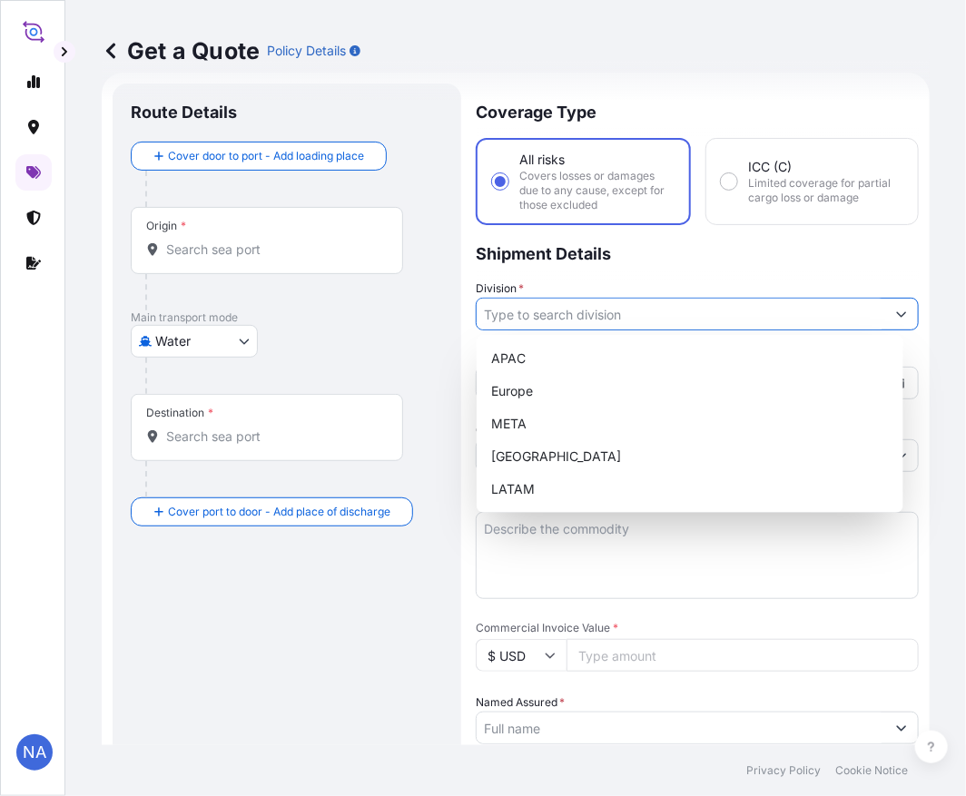
click at [218, 248] on input "Origin *" at bounding box center [273, 250] width 214 height 18
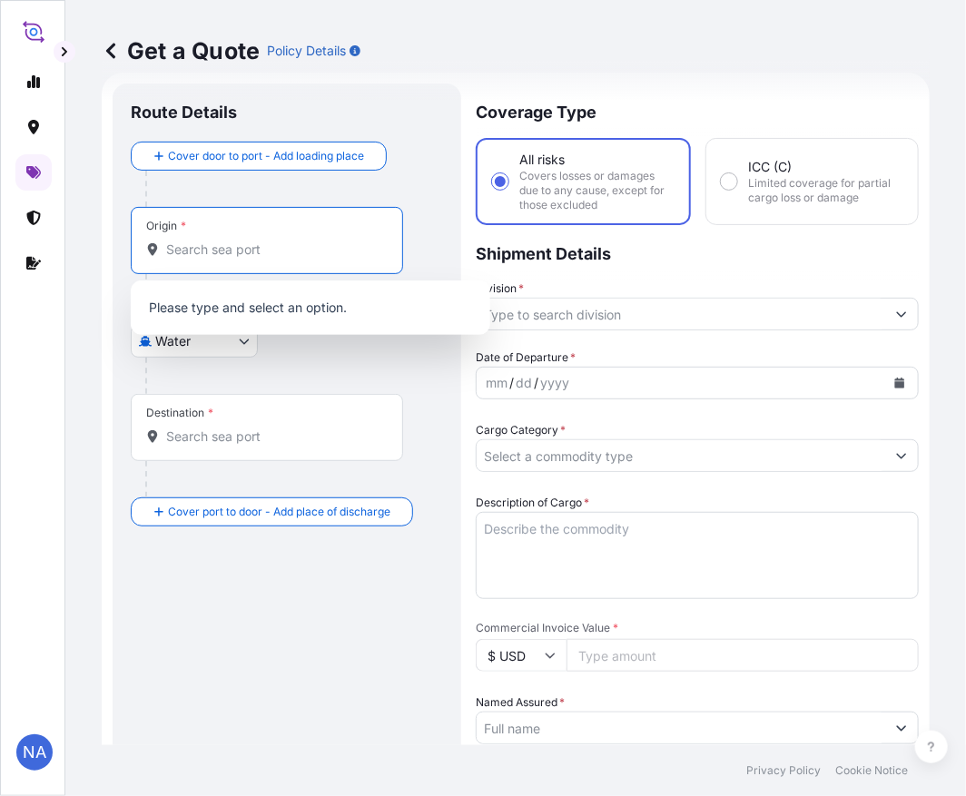
paste input "[GEOGRAPHIC_DATA], [GEOGRAPHIC_DATA]"
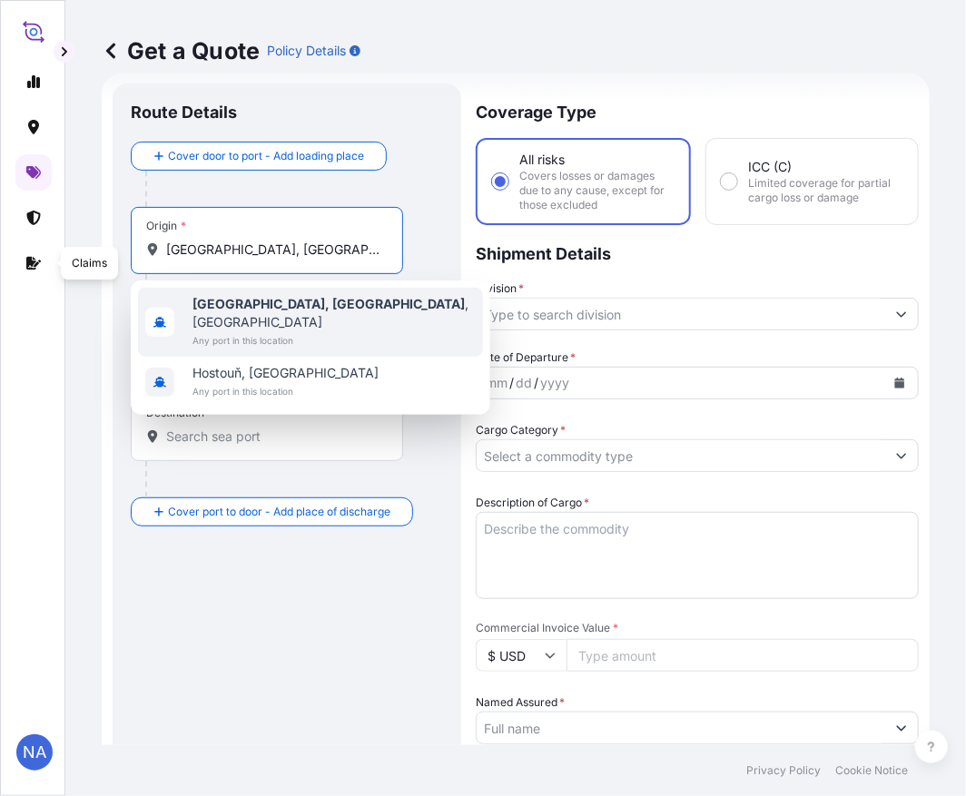
click at [294, 331] on span "Any port in this location" at bounding box center [333, 340] width 283 height 18
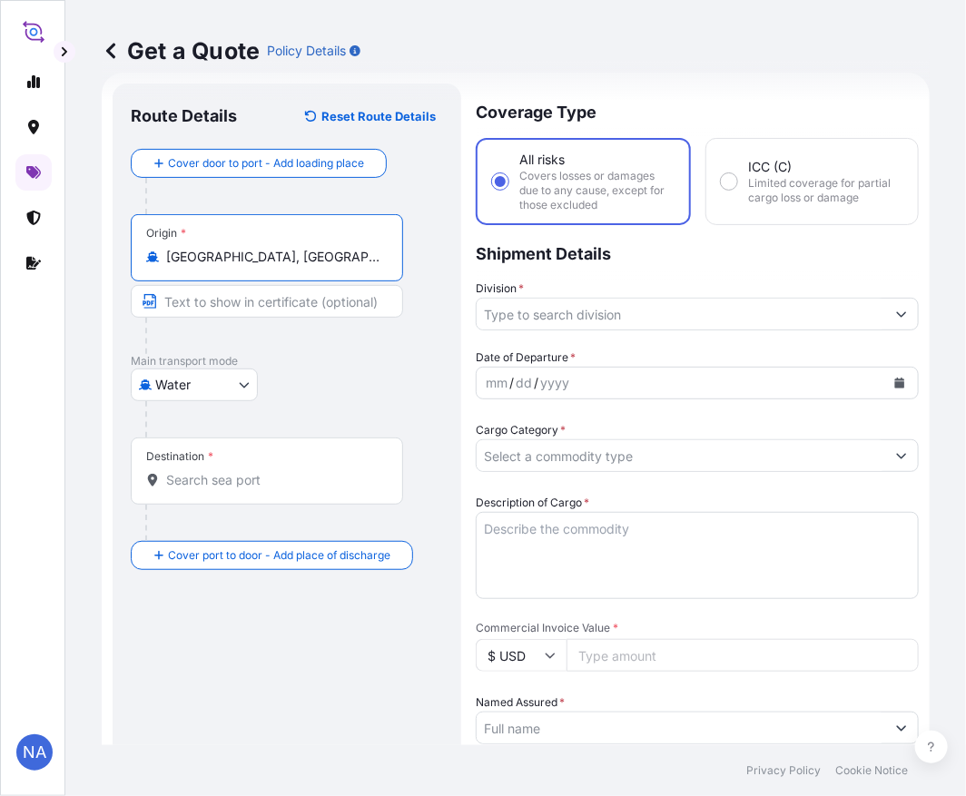
type input "[GEOGRAPHIC_DATA], [GEOGRAPHIC_DATA], [GEOGRAPHIC_DATA]"
click at [273, 363] on p "Main transport mode" at bounding box center [287, 361] width 312 height 15
click at [219, 473] on input "Destination *" at bounding box center [273, 480] width 214 height 18
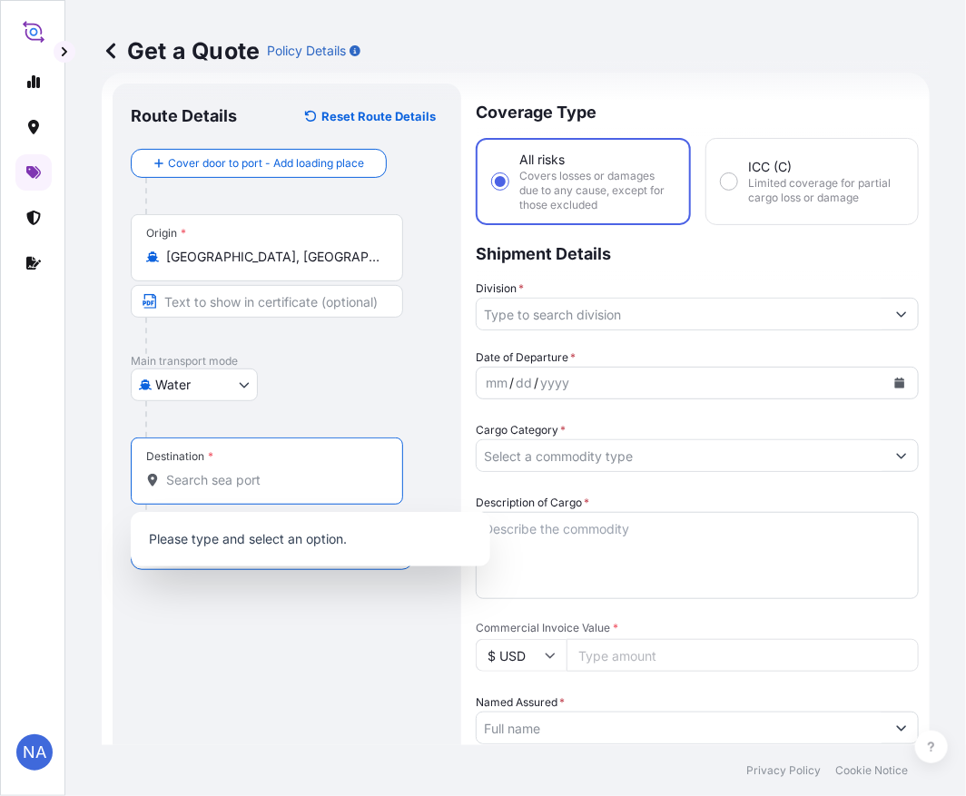
paste input "[GEOGRAPHIC_DATA], [GEOGRAPHIC_DATA]"
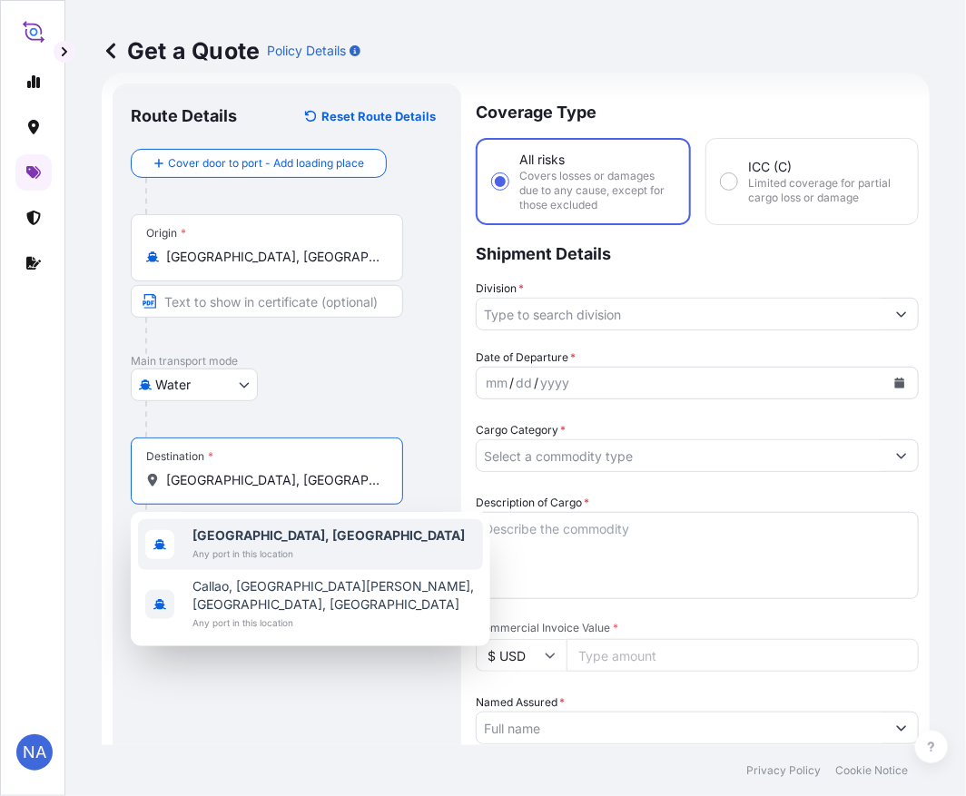
click at [249, 538] on b "[GEOGRAPHIC_DATA], [GEOGRAPHIC_DATA]" at bounding box center [328, 534] width 272 height 15
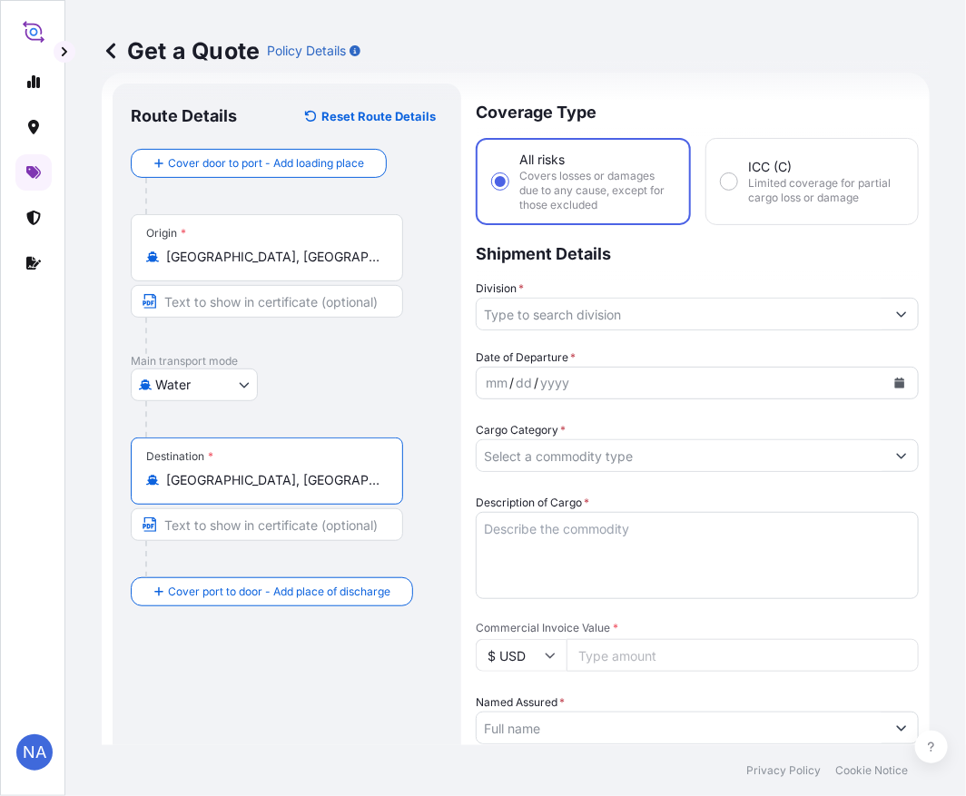
type input "[GEOGRAPHIC_DATA], [GEOGRAPHIC_DATA]"
click at [405, 403] on div at bounding box center [294, 419] width 298 height 36
click at [601, 304] on input "Division *" at bounding box center [681, 314] width 409 height 33
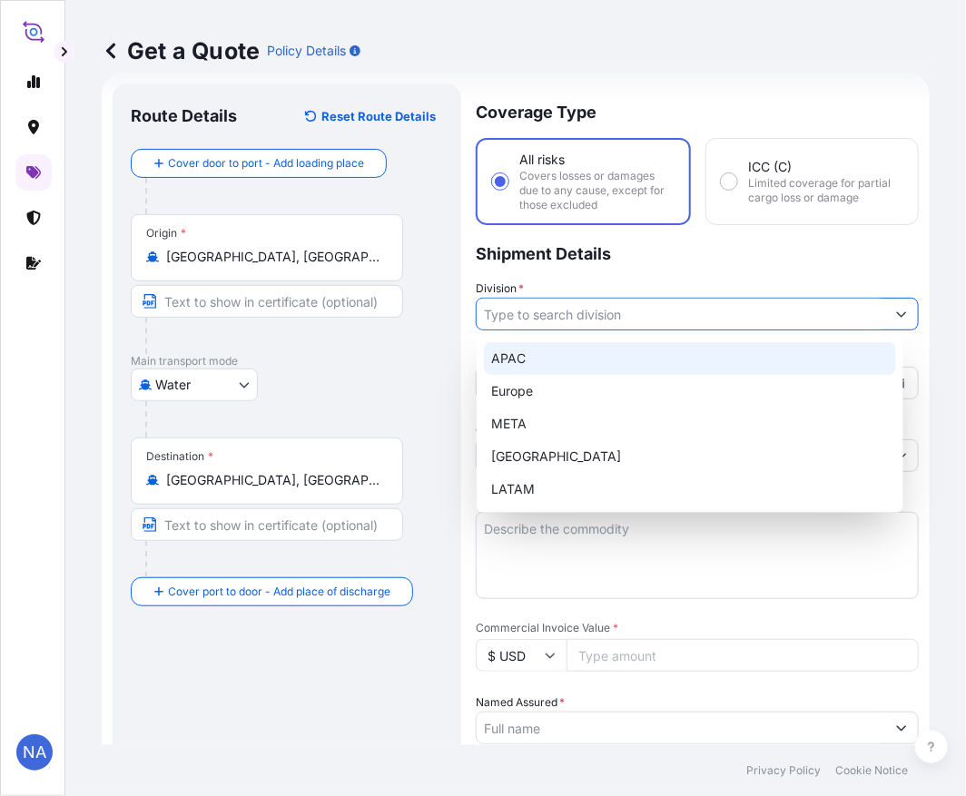
click at [519, 357] on div "APAC" at bounding box center [690, 358] width 412 height 33
type input "APAC"
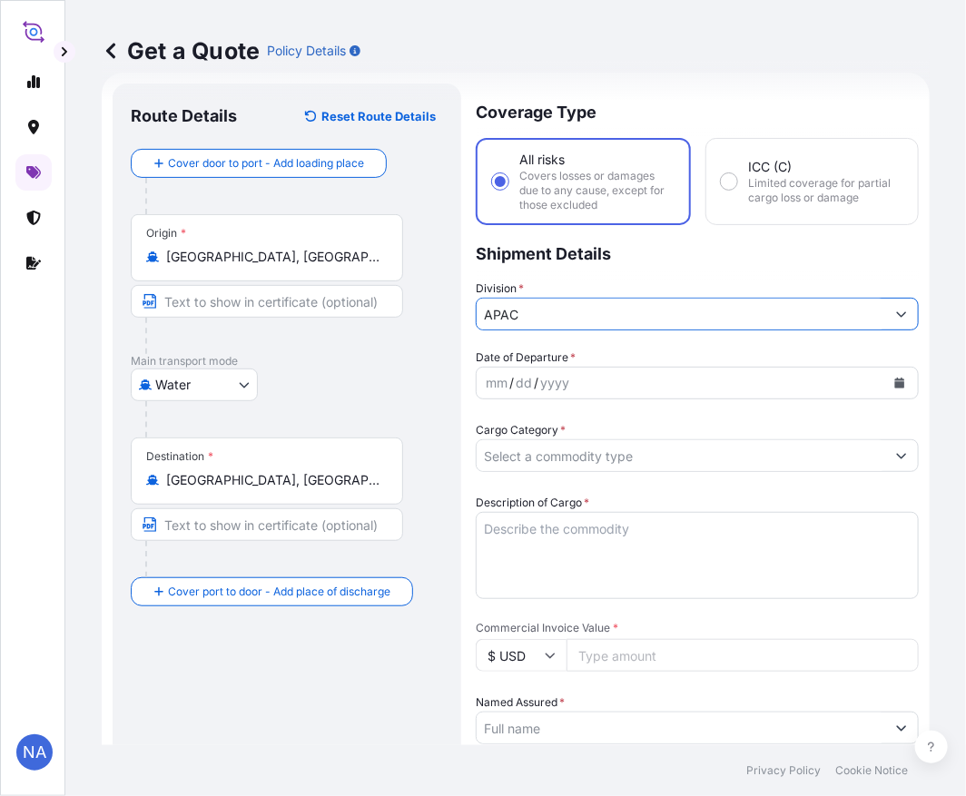
click at [659, 271] on p "Shipment Details" at bounding box center [697, 252] width 443 height 54
click at [527, 389] on div "dd" at bounding box center [524, 383] width 20 height 22
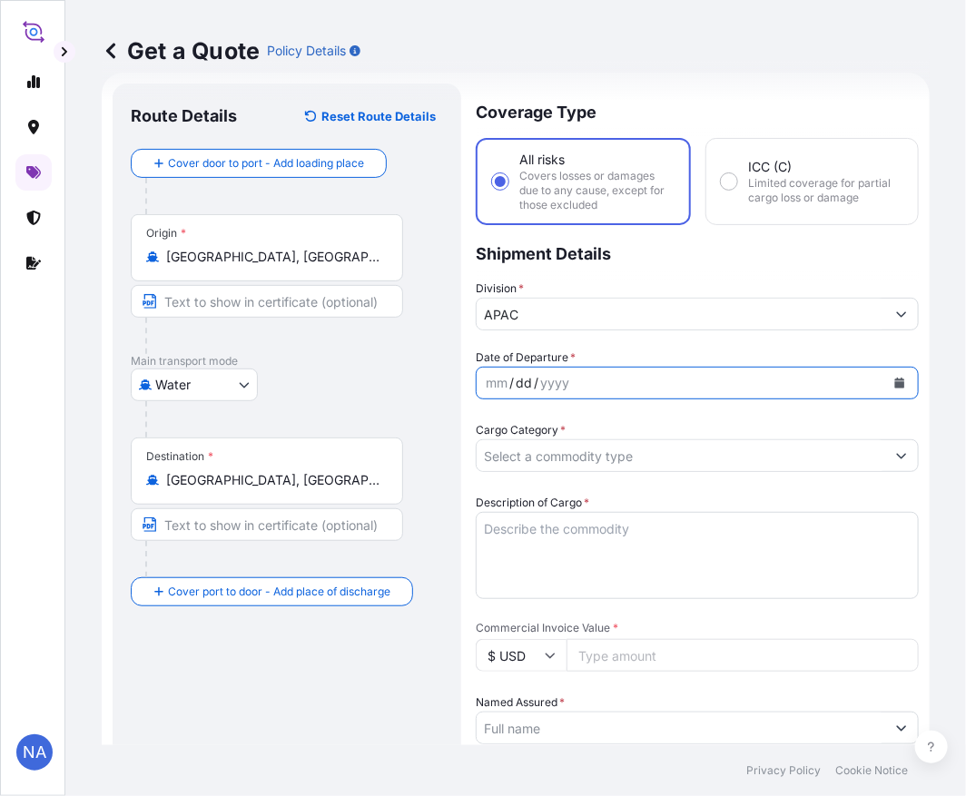
click at [891, 386] on button "Calendar" at bounding box center [899, 383] width 29 height 29
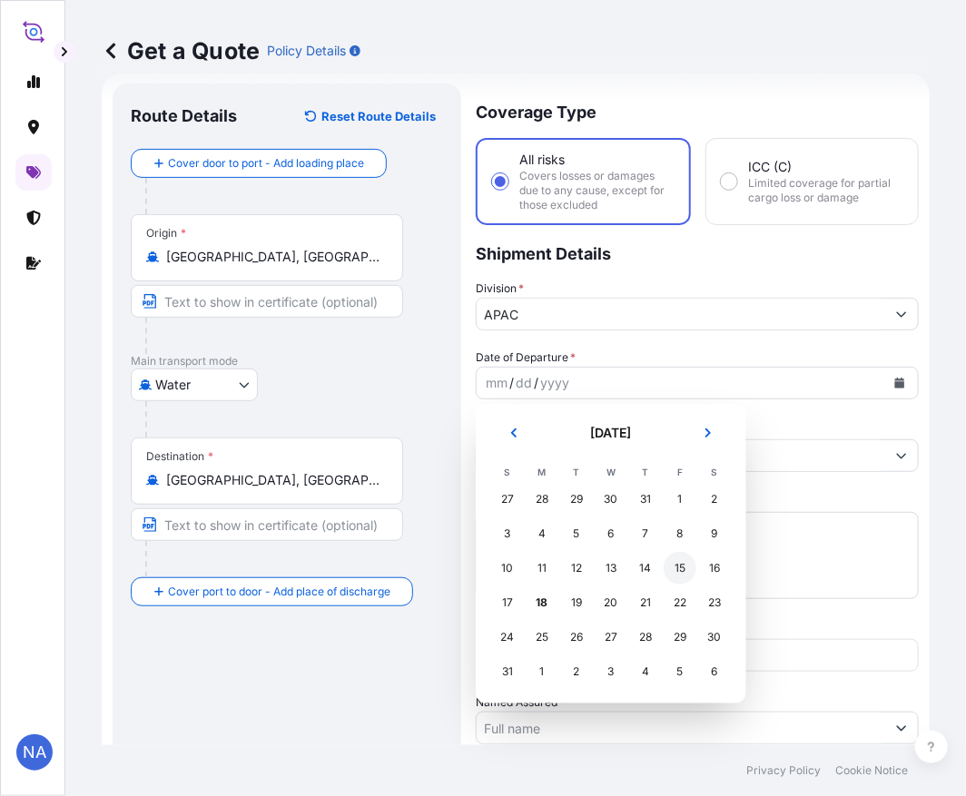
click at [675, 566] on div "15" at bounding box center [680, 568] width 33 height 33
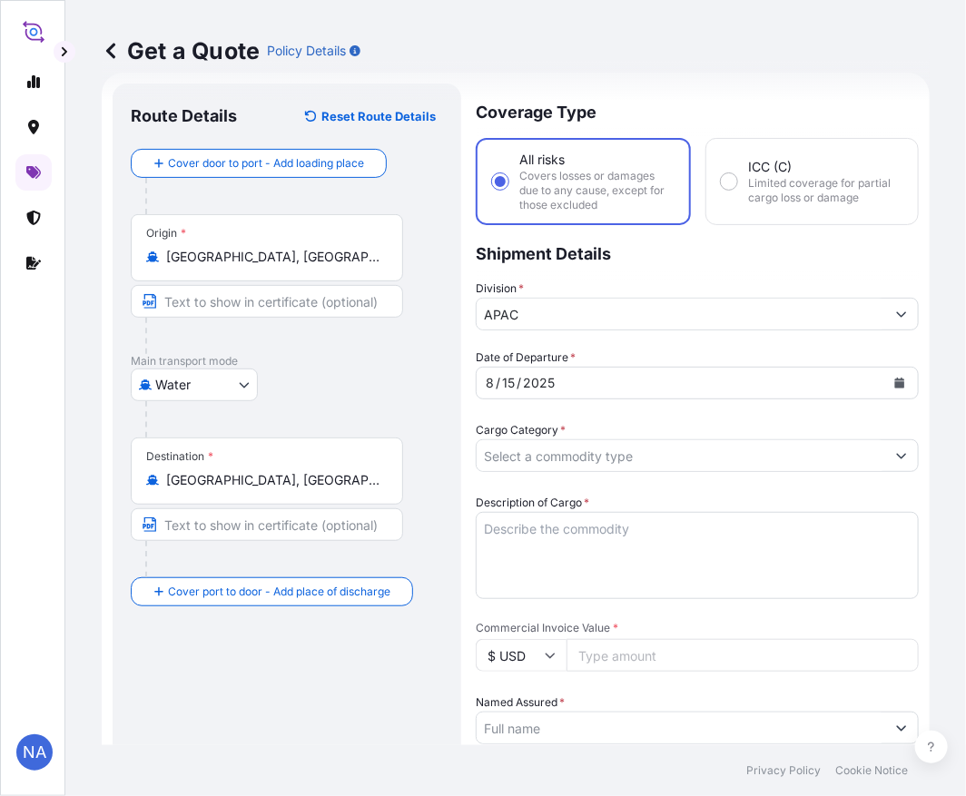
click at [614, 416] on div "Date of Departure * [DATE] Cargo Category * Description of Cargo * Commercial I…" at bounding box center [697, 775] width 443 height 853
click at [583, 460] on input "Cargo Category *" at bounding box center [681, 455] width 409 height 33
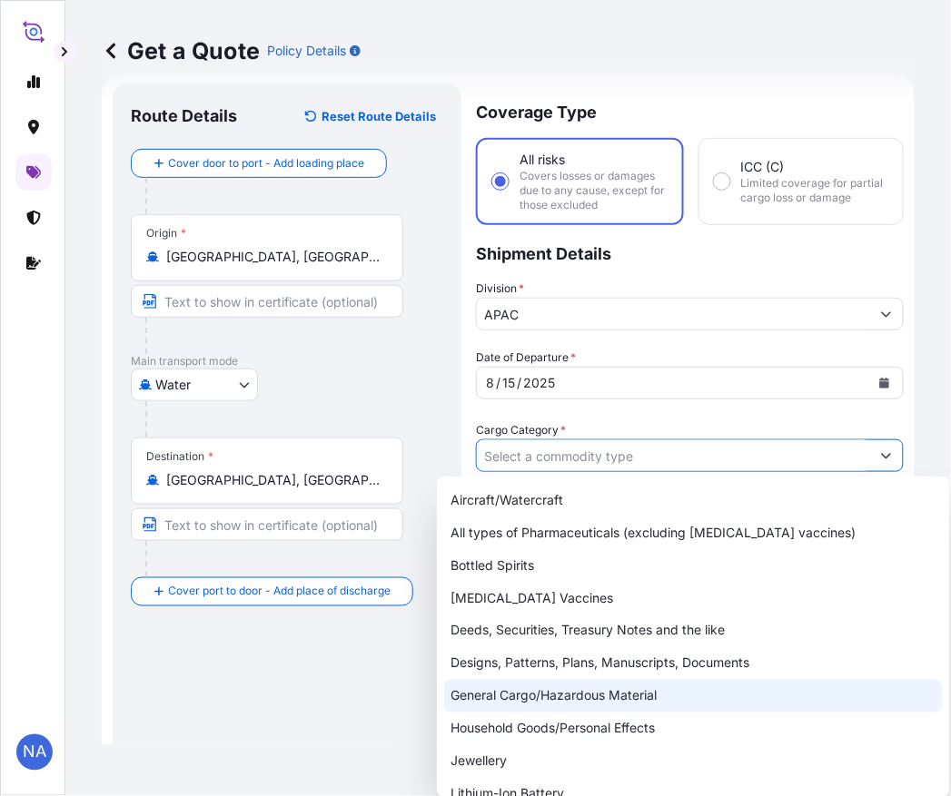
click at [504, 686] on div "General Cargo/Hazardous Material" at bounding box center [693, 696] width 498 height 33
type input "General Cargo/Hazardous Material"
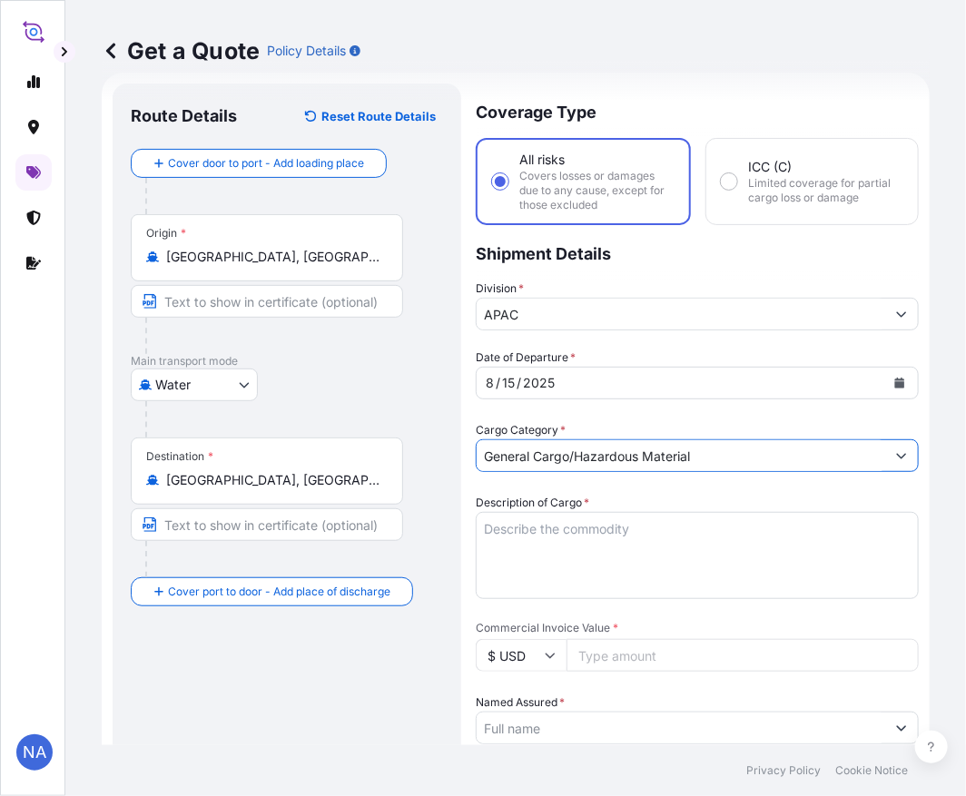
click at [663, 421] on div "Cargo Category * General Cargo/Hazardous Material" at bounding box center [697, 446] width 443 height 51
click at [542, 556] on textarea "Description of Cargo *" at bounding box center [697, 555] width 443 height 87
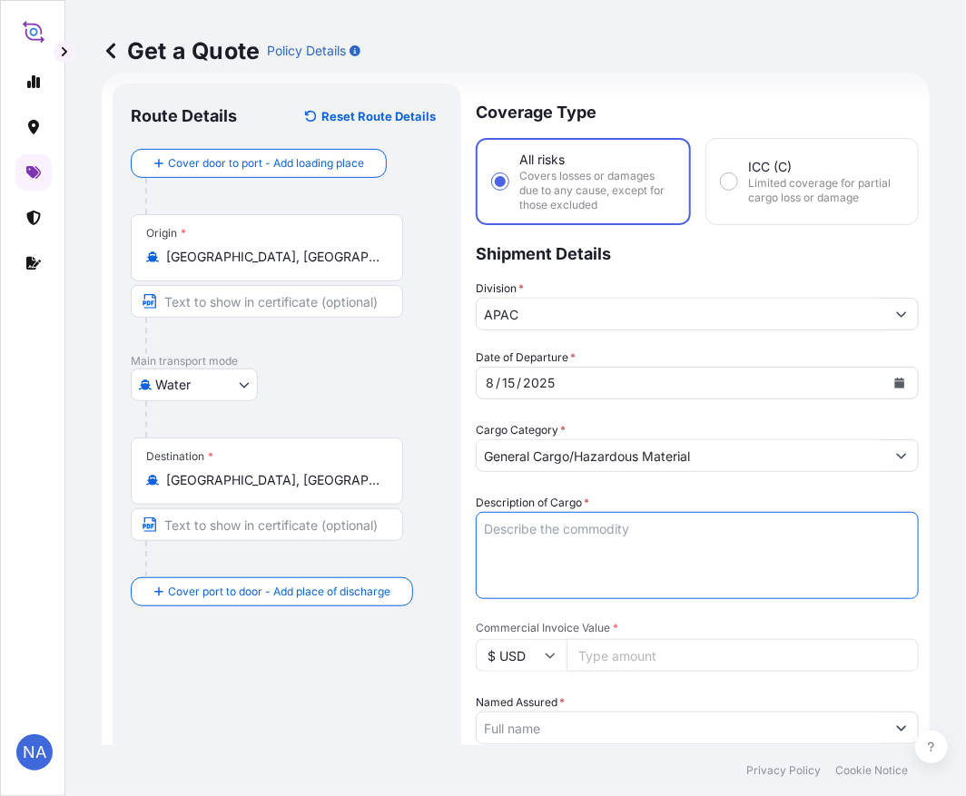
click at [545, 540] on textarea "Description of Cargo *" at bounding box center [697, 555] width 443 height 87
paste textarea "BAGS LOADED ONTO 85 PALLETS LOADED INTO 5 40' CONTAINER(S) PETROTHENE NA321210,…"
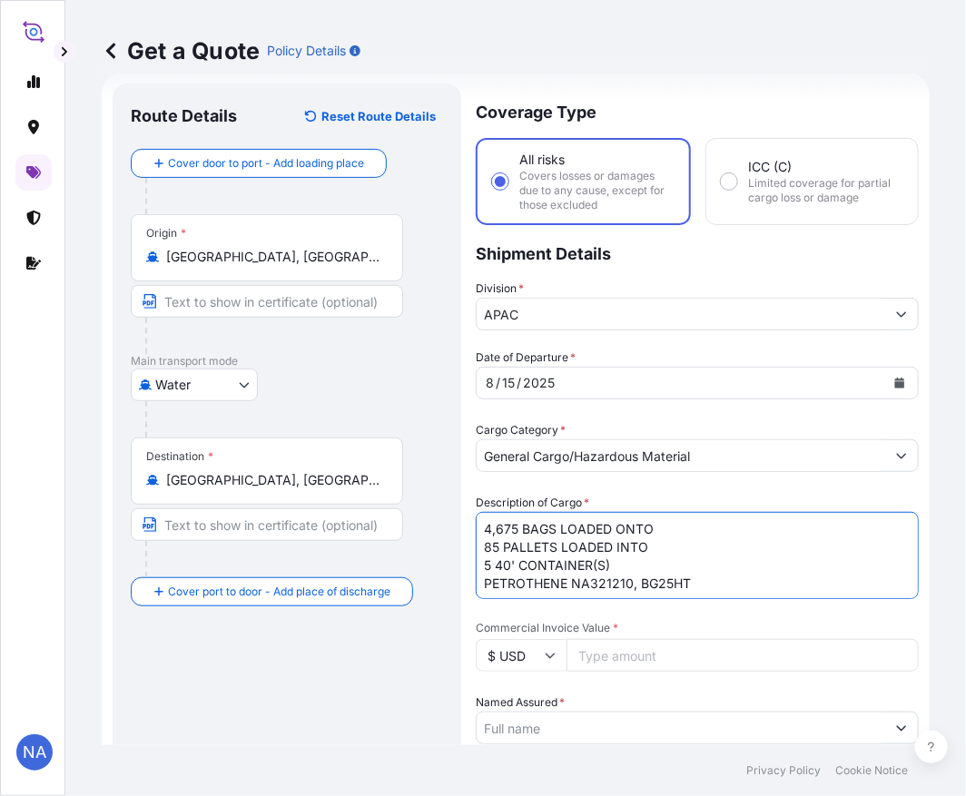
type textarea "4,675 BAGS LOADED ONTO 85 PALLETS LOADED INTO 5 40' CONTAINER(S) PETROTHENE NA3…"
click at [674, 494] on div "Description of Cargo * 4,675 BAGS LOADED ONTO 85 PALLETS LOADED INTO 5 40' CONT…" at bounding box center [697, 546] width 443 height 105
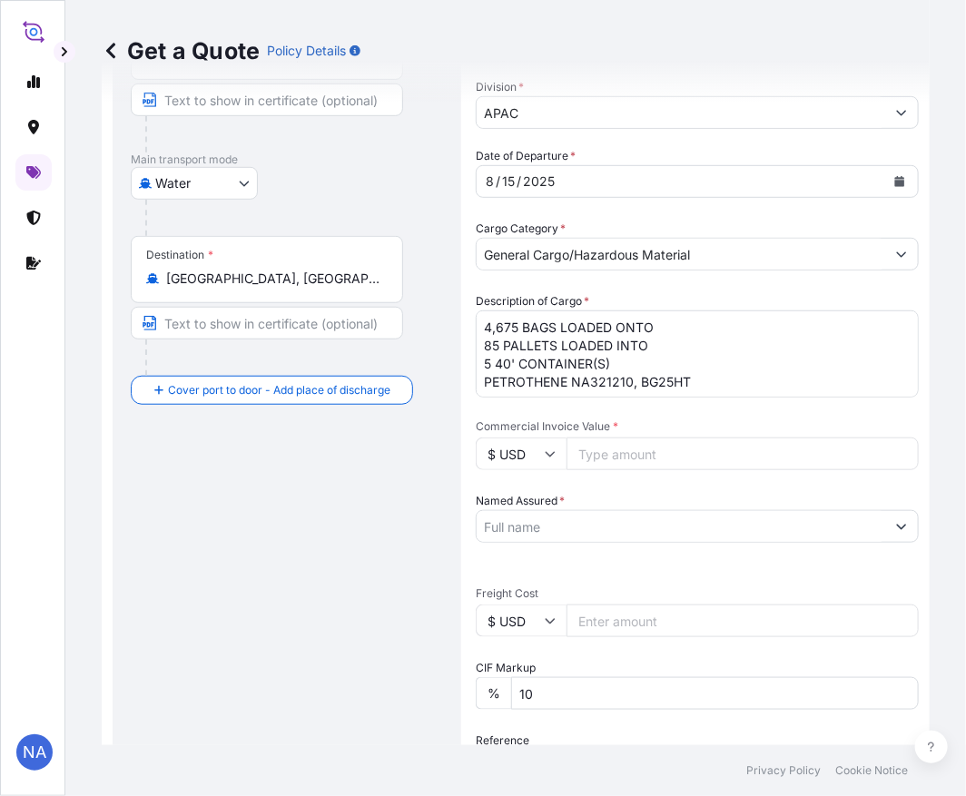
scroll to position [331, 0]
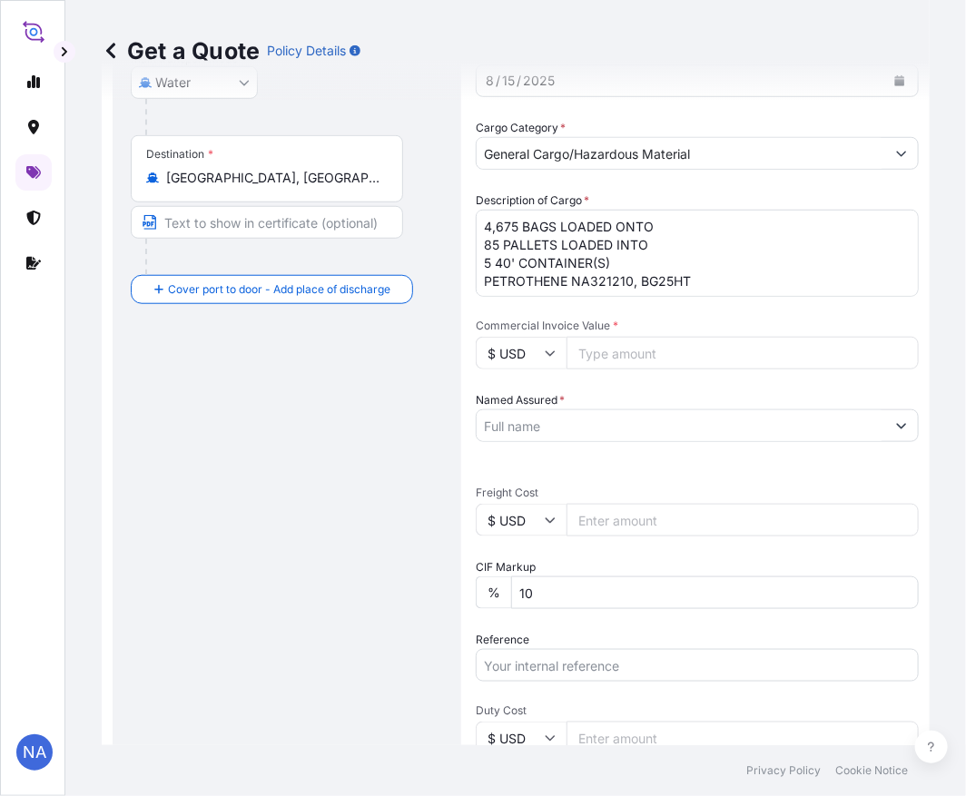
click at [629, 340] on input "Commercial Invoice Value *" at bounding box center [743, 353] width 352 height 33
click at [603, 358] on input "Commercial Invoice Value *" at bounding box center [743, 353] width 352 height 33
paste input "128456.27"
type input "128456.27"
click at [552, 416] on input "Named Assured *" at bounding box center [681, 425] width 409 height 33
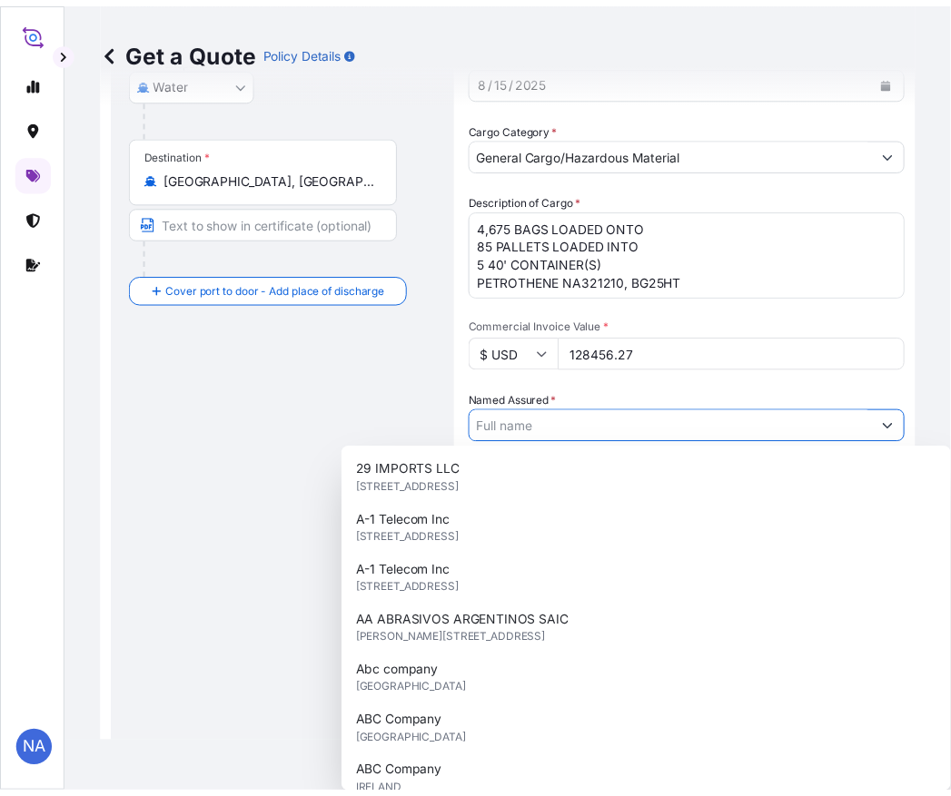
paste input "EQUISTAR CHEMICALS, LP"
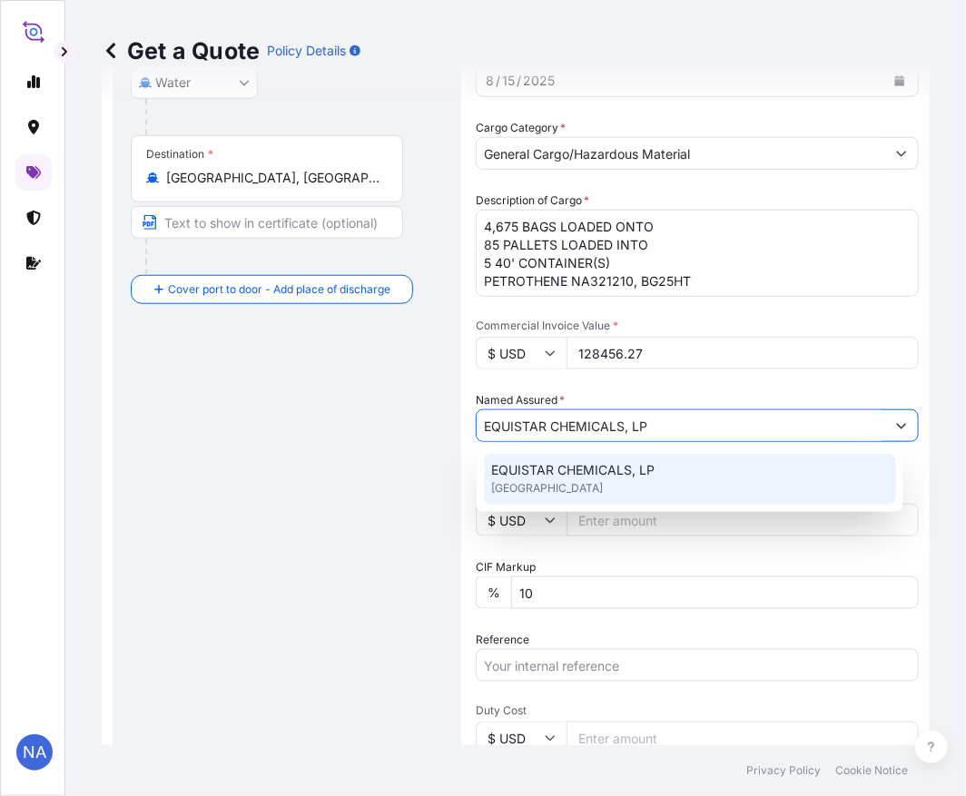
click at [561, 470] on span "EQUISTAR CHEMICALS, LP" at bounding box center [572, 470] width 163 height 18
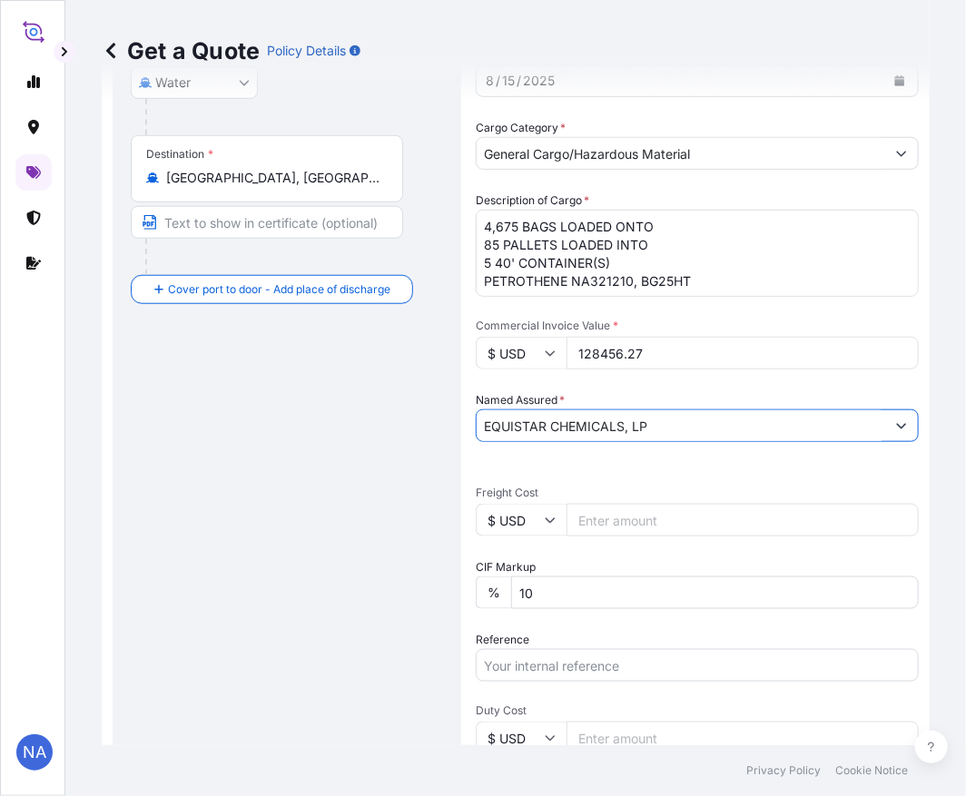
type input "EQUISTAR CHEMICALS, LP"
click at [597, 387] on div "Date of Departure * [DATE] Cargo Category * General Cargo/Hazardous Material De…" at bounding box center [697, 472] width 443 height 853
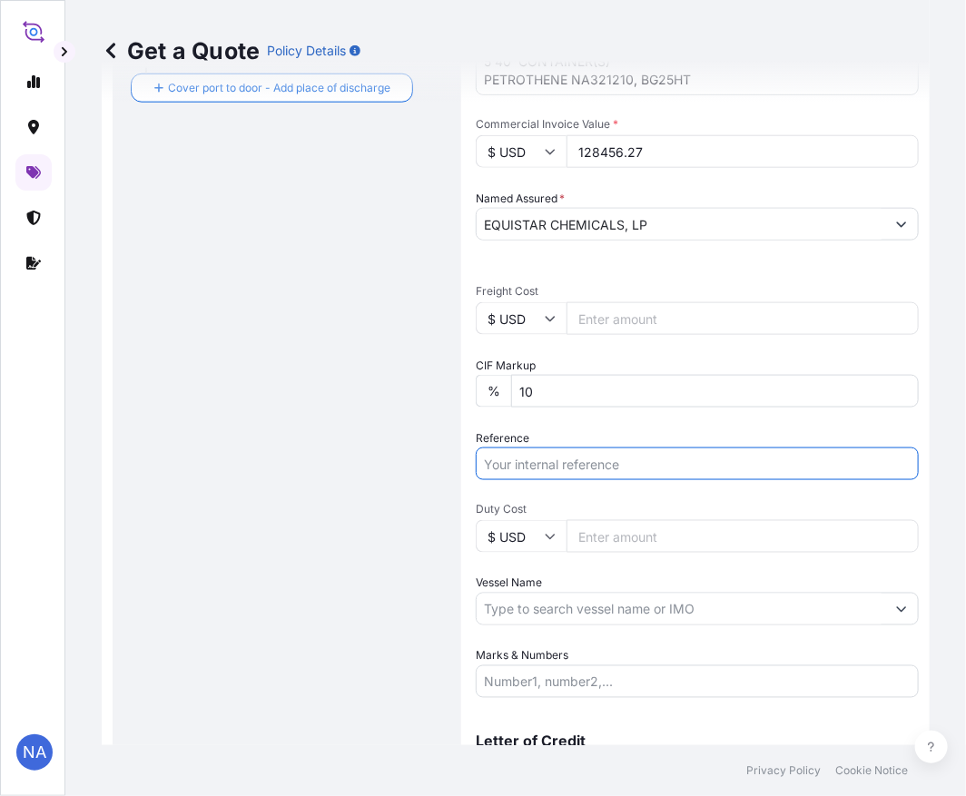
click at [537, 461] on input "Reference" at bounding box center [697, 464] width 443 height 33
paste input "10420822732"
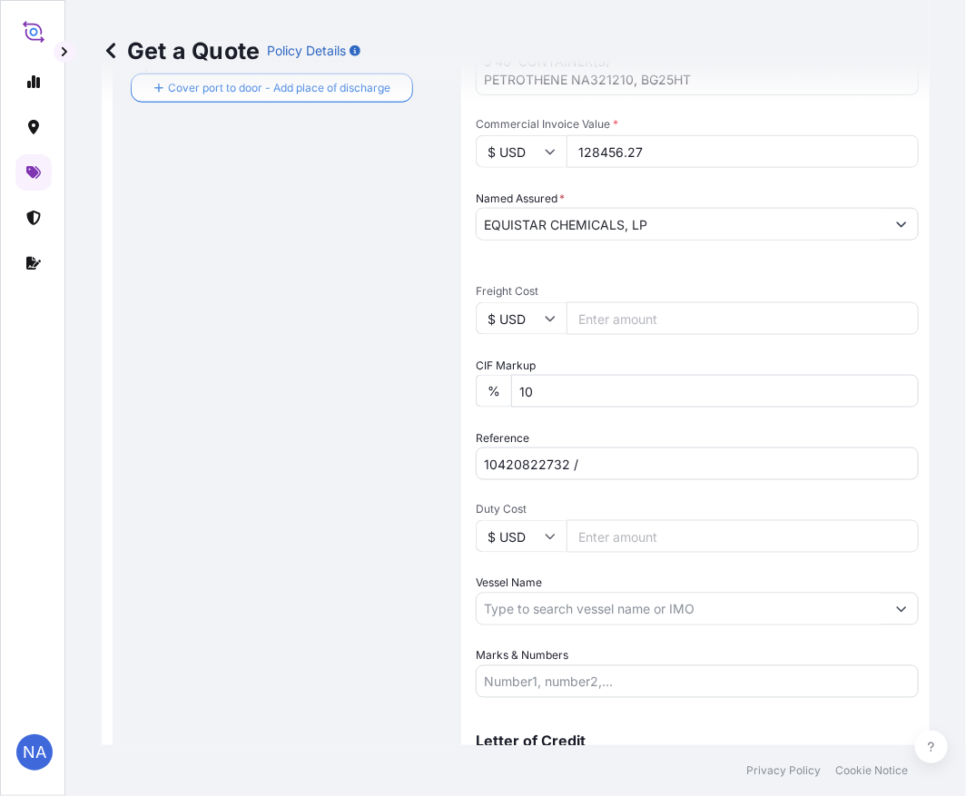
click at [613, 452] on input "10420822732 /" at bounding box center [697, 464] width 443 height 33
paste input "5012965262"
type input "10420822732 / 5012965262"
click at [289, 491] on div "Route Details Reset Route Details Cover door to port - Add loading place Place …" at bounding box center [287, 206] width 312 height 1217
click at [545, 605] on input "Vessel Name" at bounding box center [681, 609] width 409 height 33
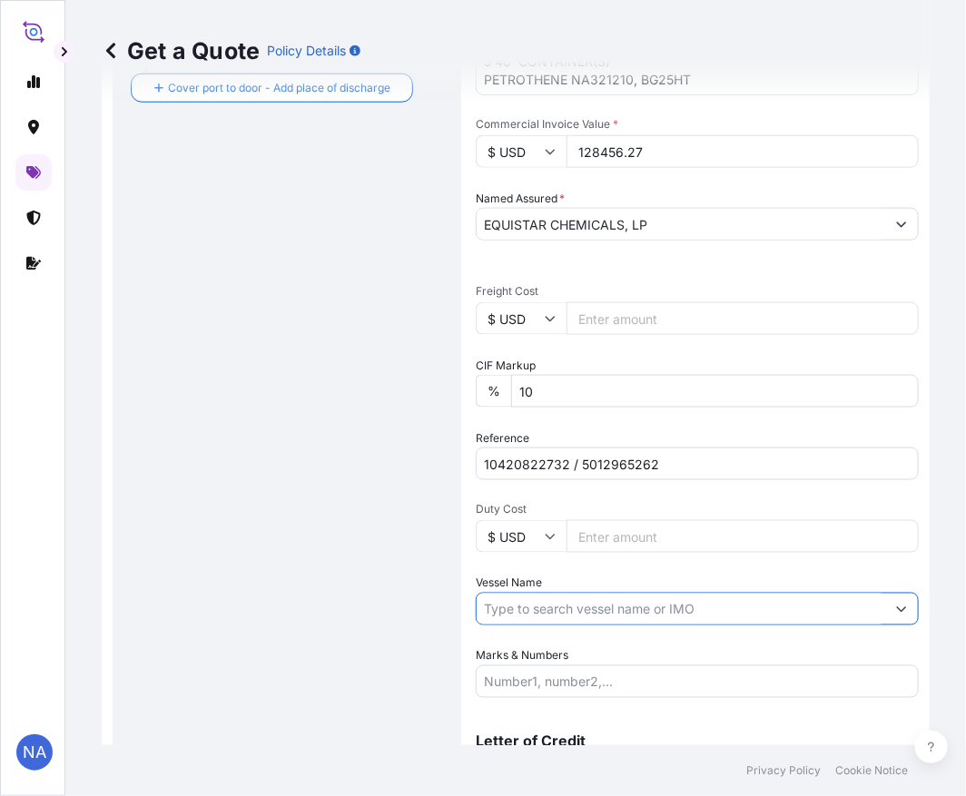
paste input "MSC [PERSON_NAME]"
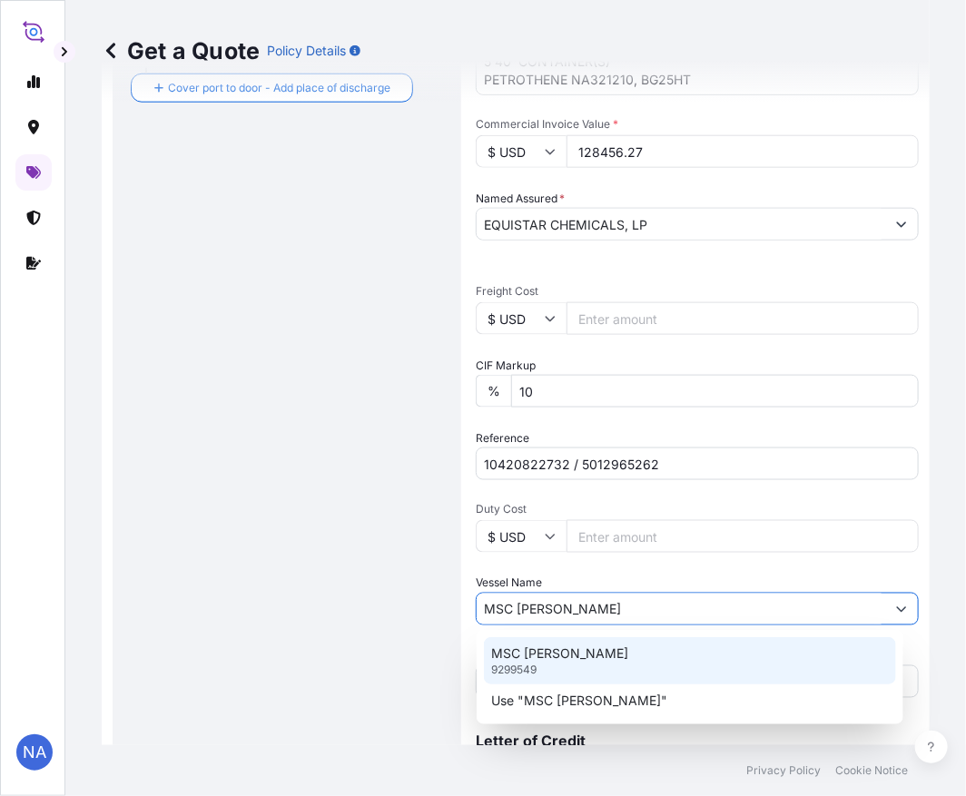
click at [519, 652] on p "MSC [PERSON_NAME]" at bounding box center [559, 654] width 137 height 18
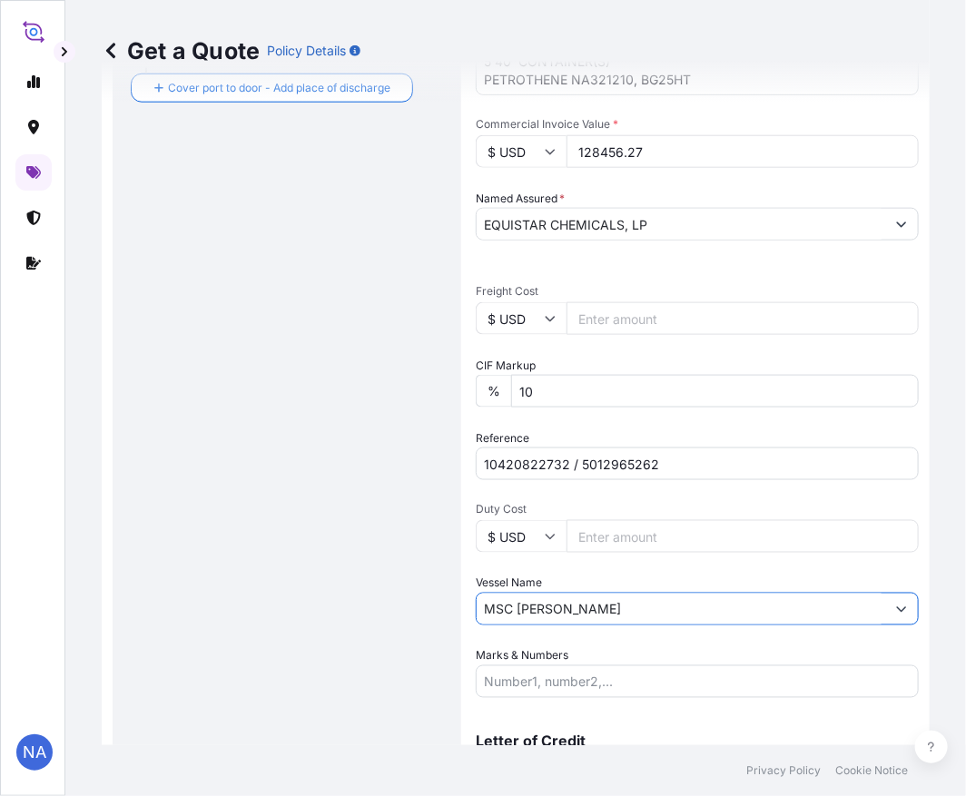
type input "MSC [PERSON_NAME]"
click at [341, 555] on div "Route Details Reset Route Details Cover door to port - Add loading place Place …" at bounding box center [287, 206] width 312 height 1217
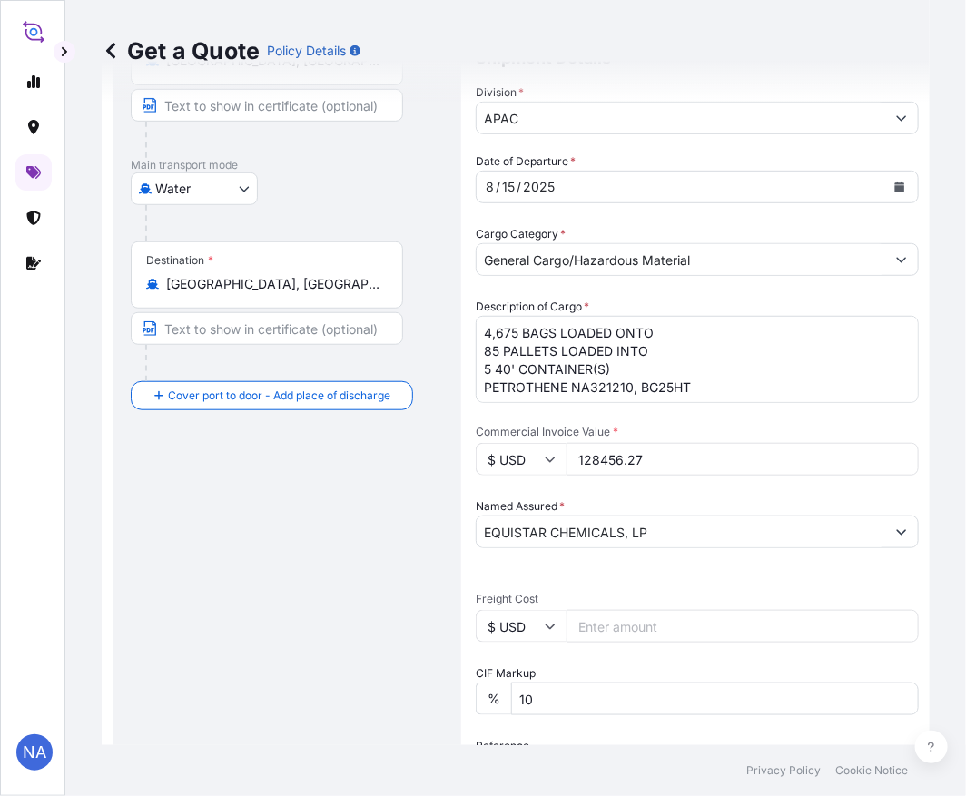
scroll to position [124, 0]
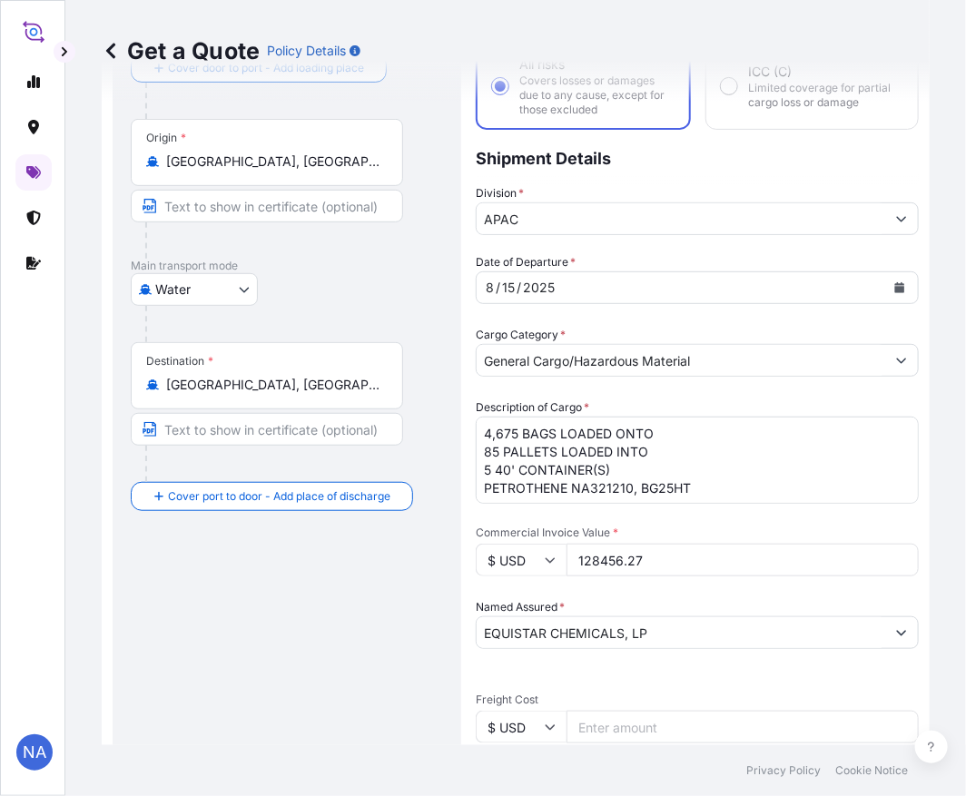
click at [325, 660] on div "Route Details Reset Route Details Cover door to port - Add loading place Place …" at bounding box center [287, 614] width 312 height 1217
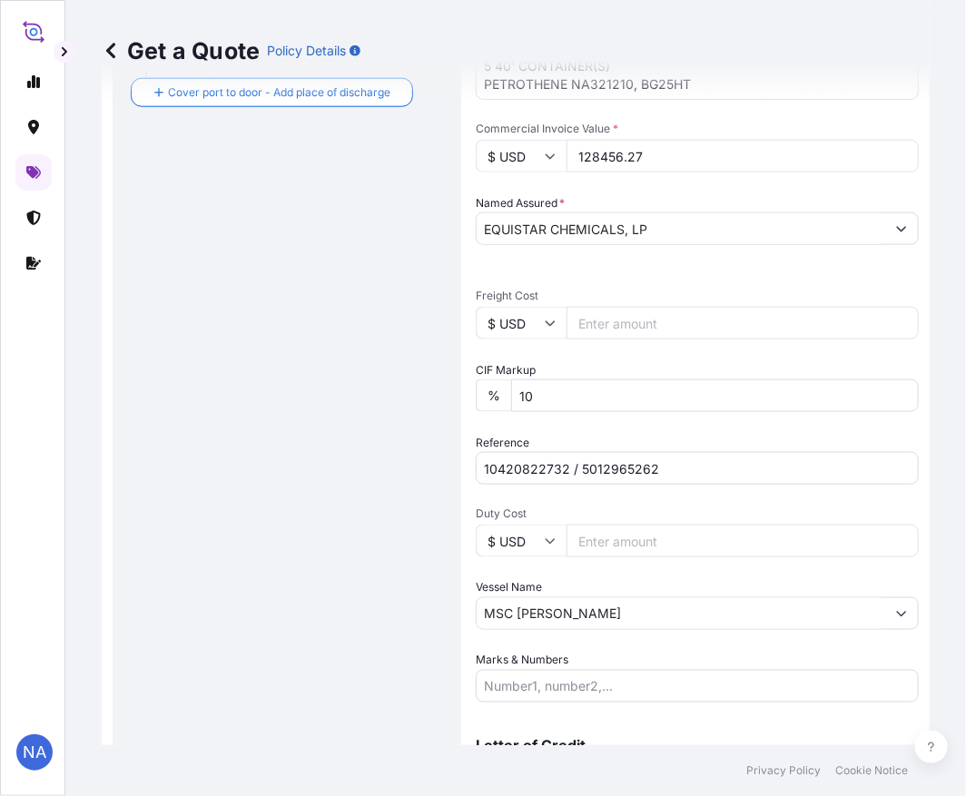
scroll to position [629, 0]
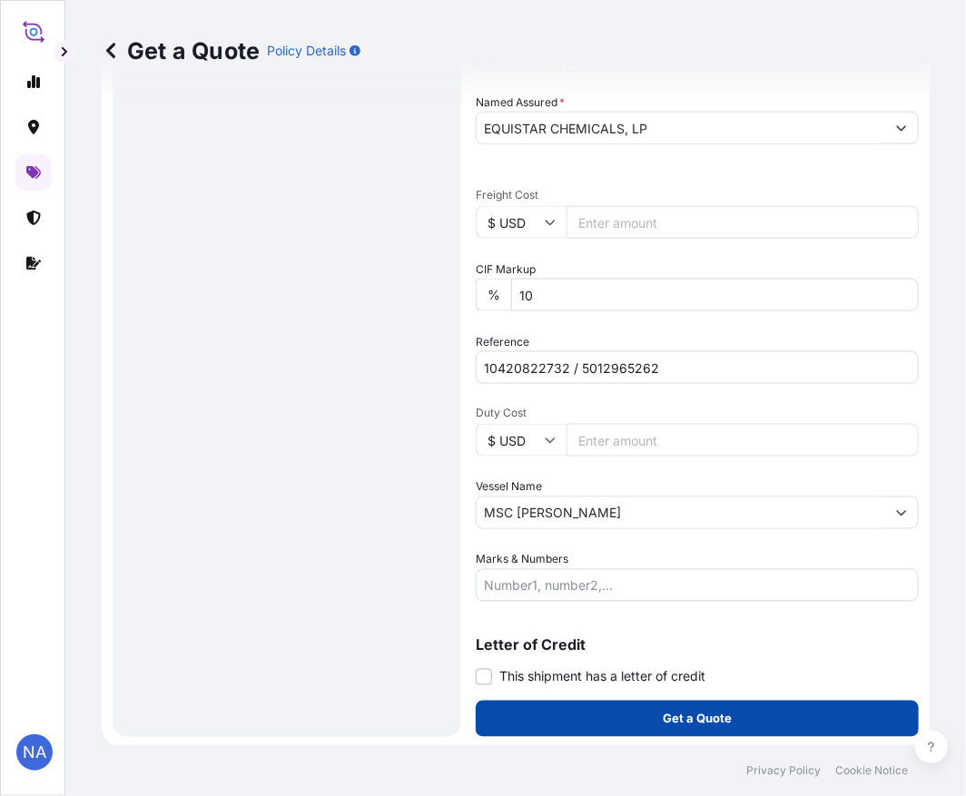
click at [584, 724] on button "Get a Quote" at bounding box center [697, 719] width 443 height 36
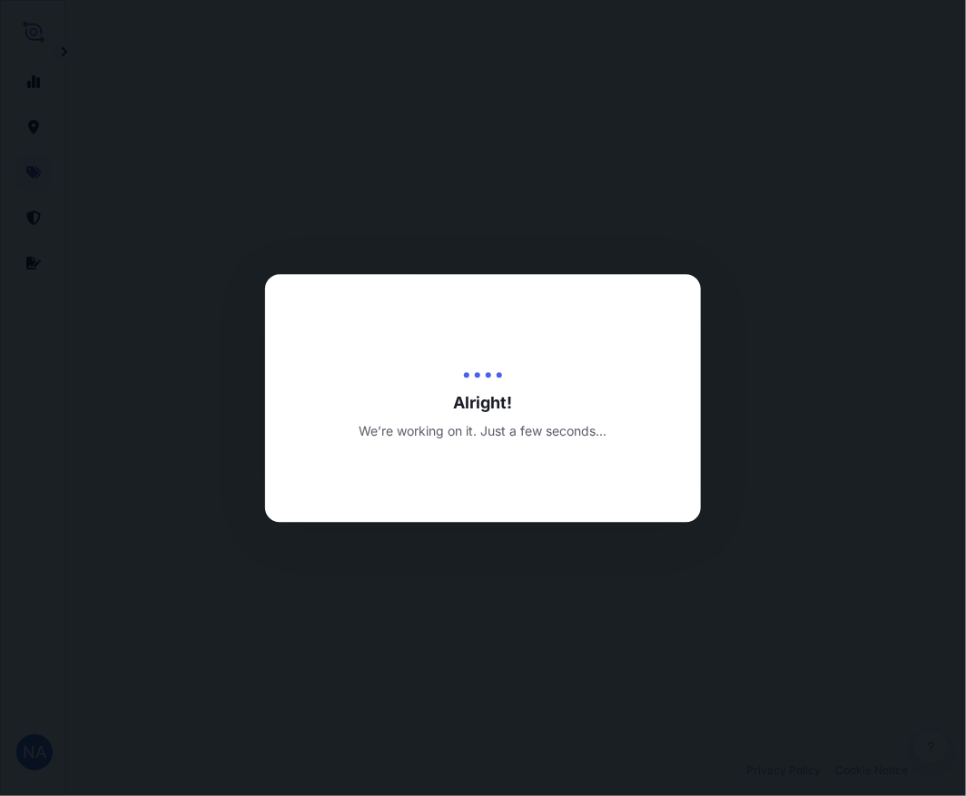
select select "Water"
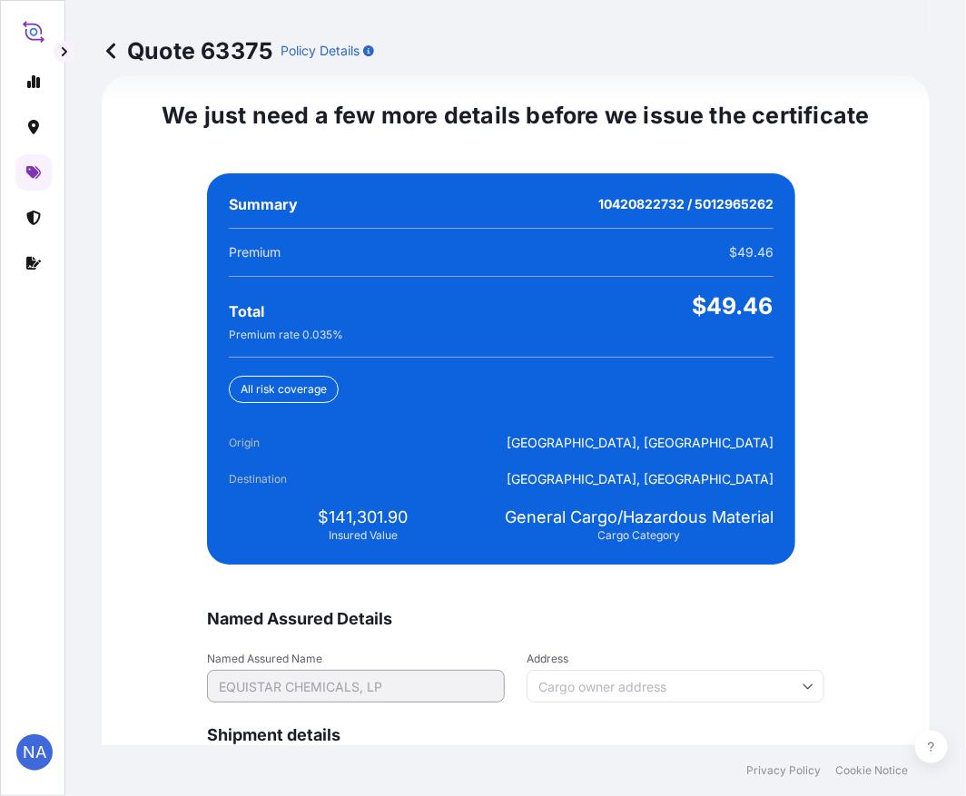
scroll to position [4268, 0]
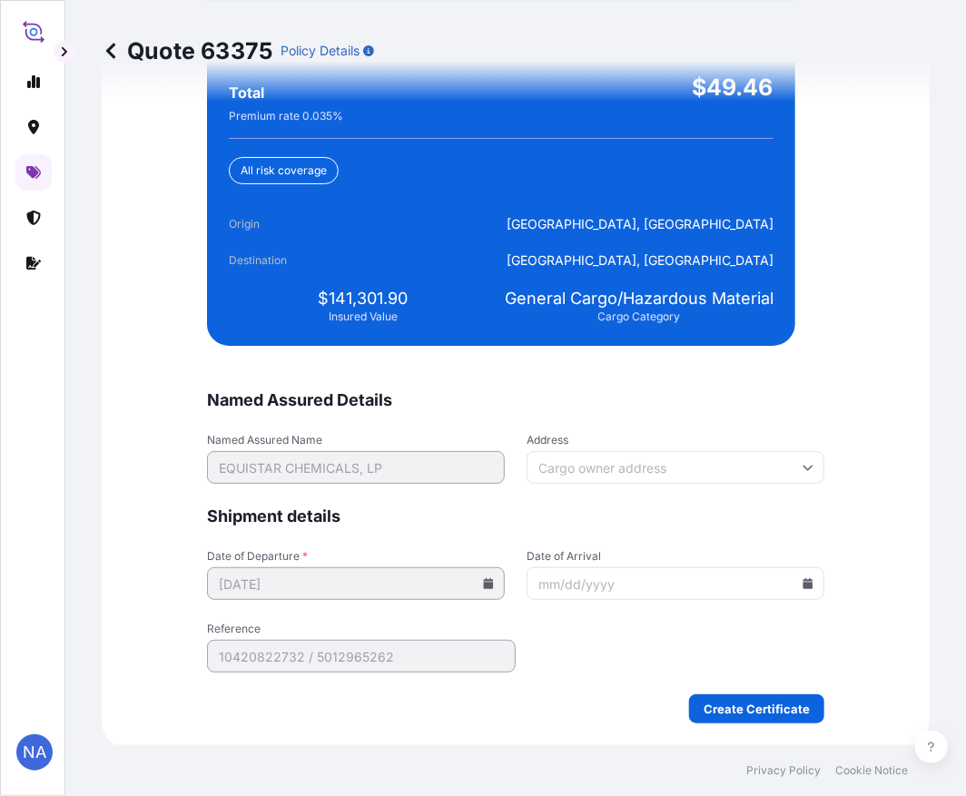
click at [732, 612] on form "Named Assured Details Named Assured Name EQUISTAR CHEMICALS, LP Address Shipmen…" at bounding box center [515, 556] width 617 height 334
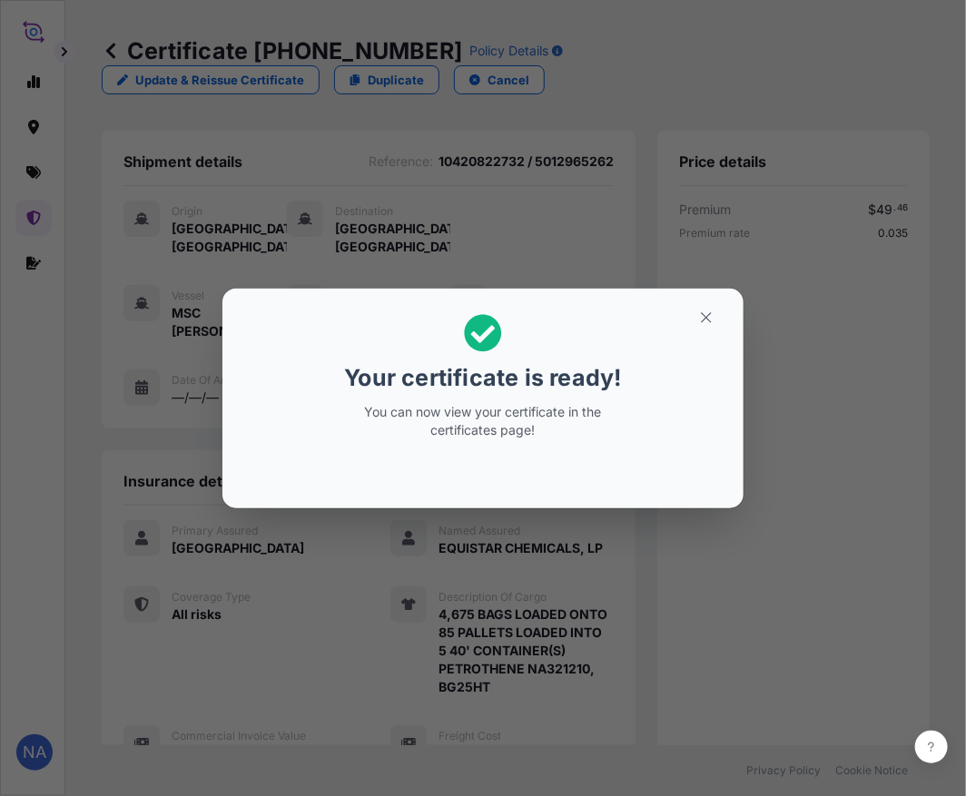
click at [498, 666] on div "Your certificate is ready! You can now view your certificate in the certificate…" at bounding box center [483, 398] width 966 height 797
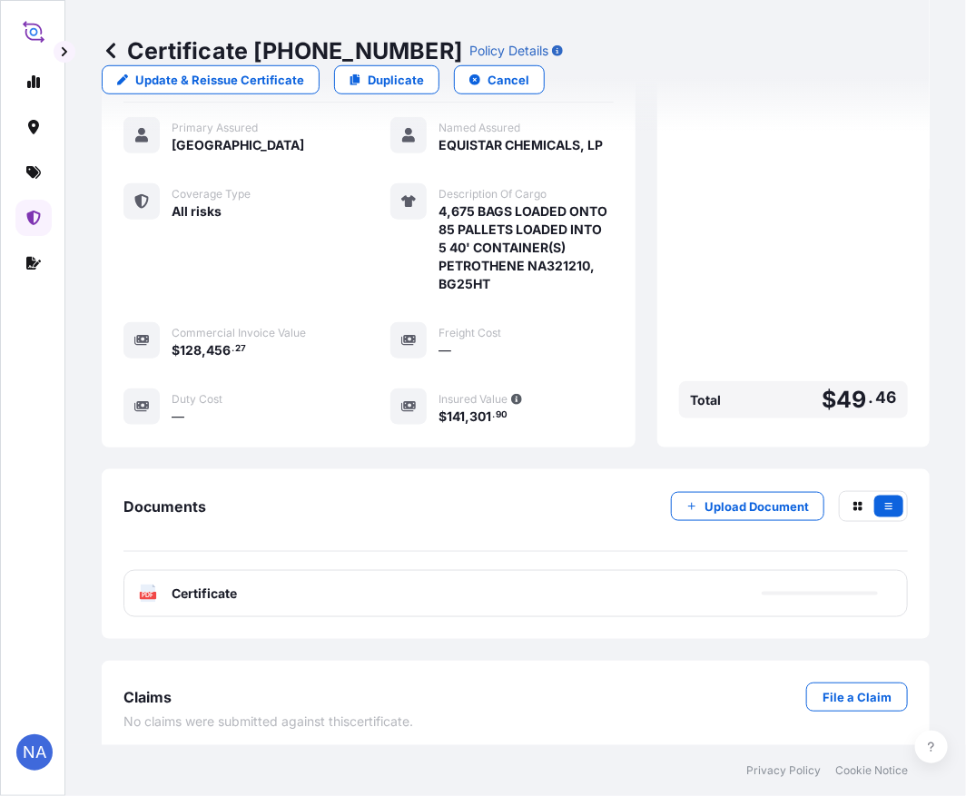
scroll to position [413, 0]
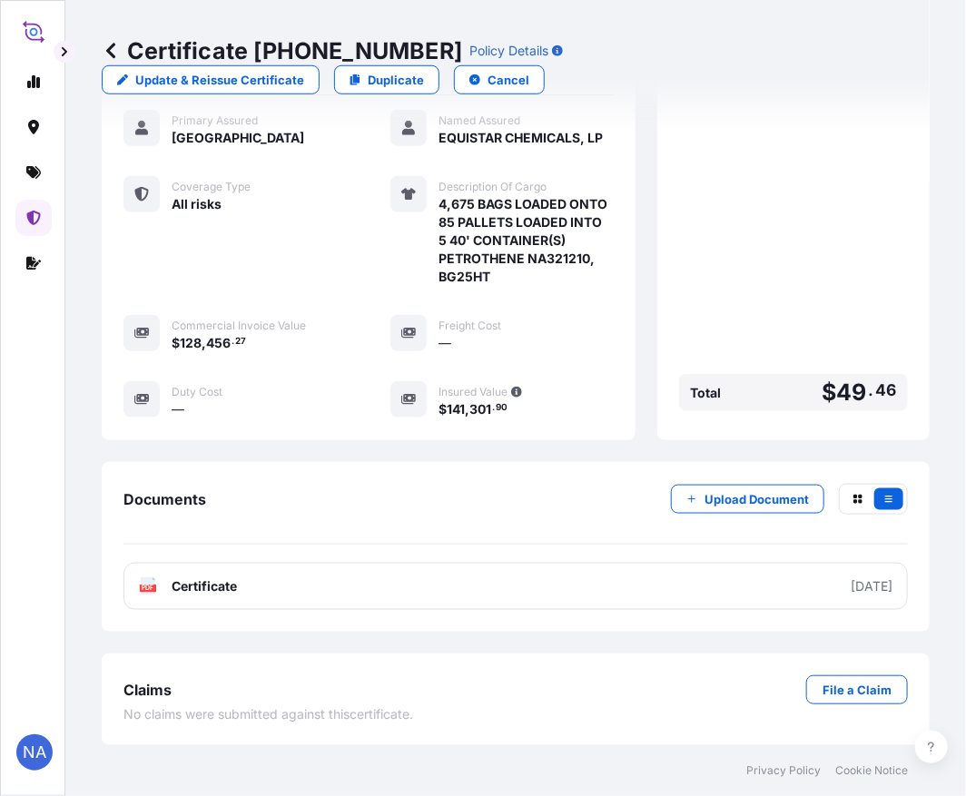
click at [441, 588] on link "PDF Certificate [DATE]" at bounding box center [515, 586] width 784 height 47
click at [36, 175] on icon at bounding box center [33, 172] width 15 height 13
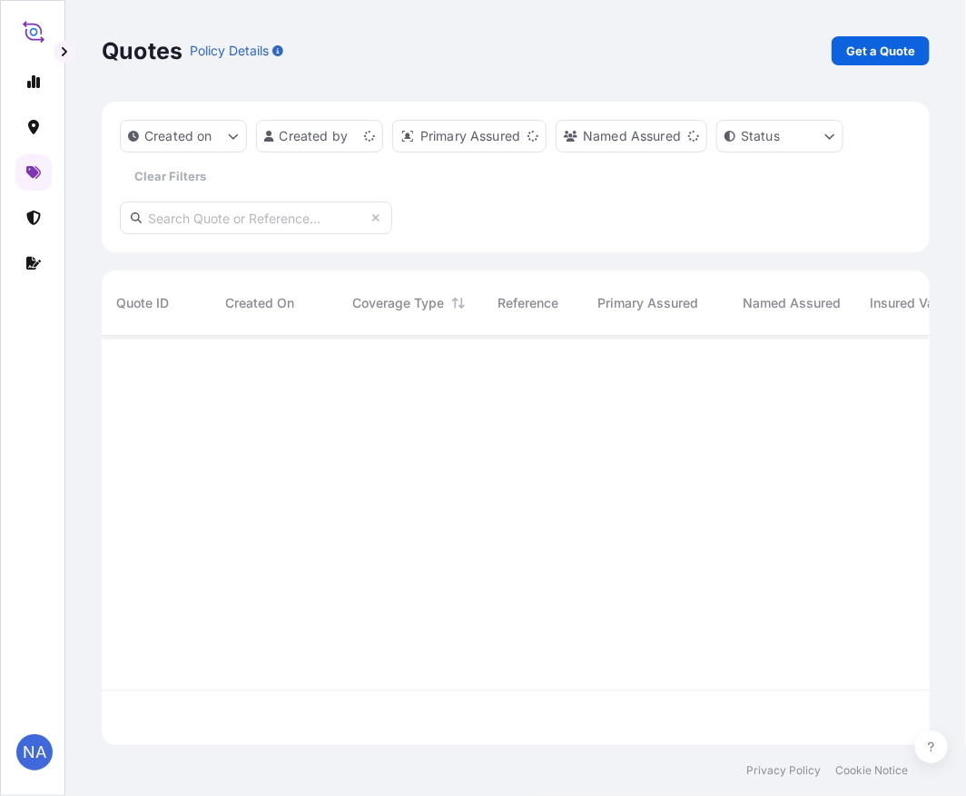
scroll to position [405, 813]
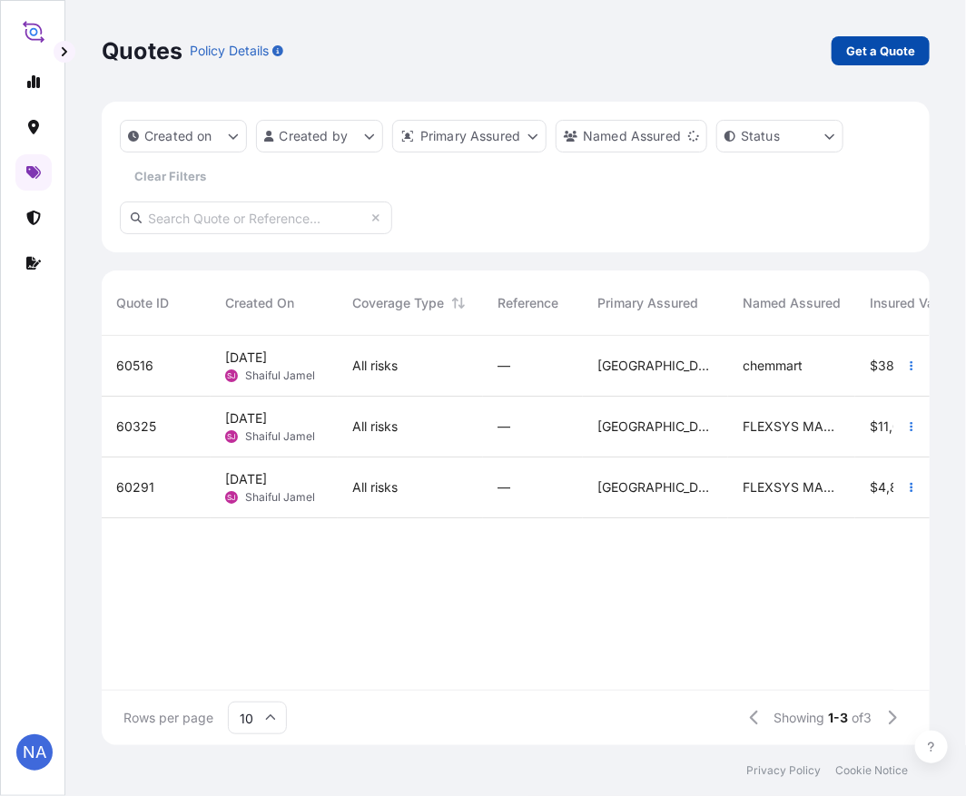
click at [853, 64] on link "Get a Quote" at bounding box center [881, 50] width 98 height 29
select select "Water"
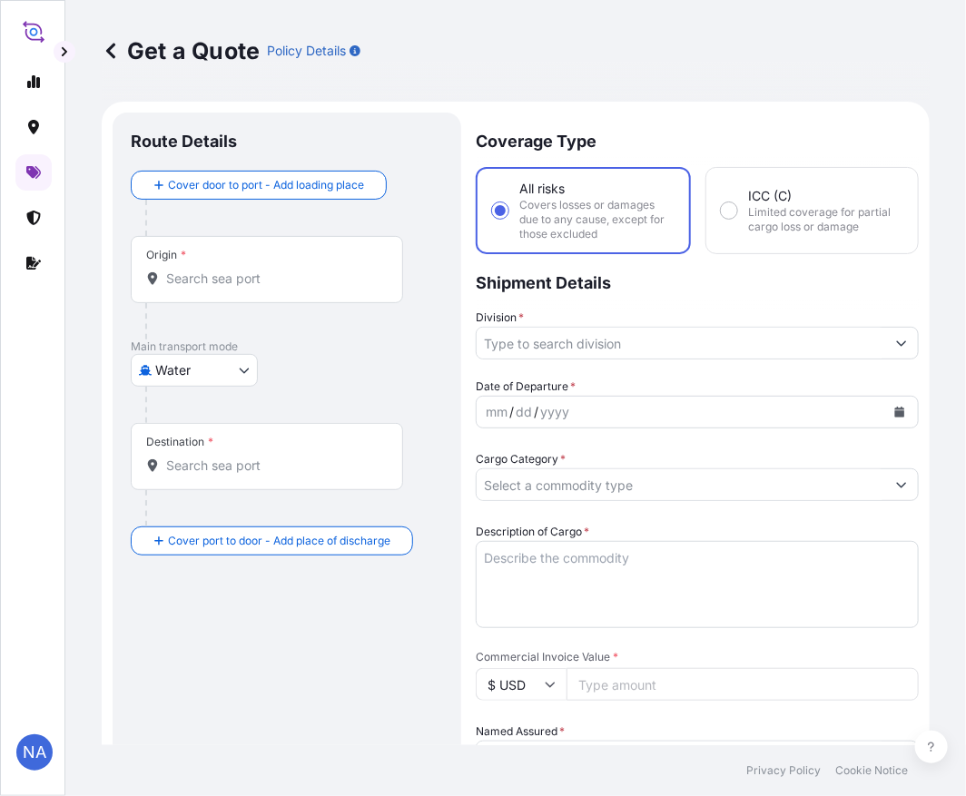
scroll to position [29, 0]
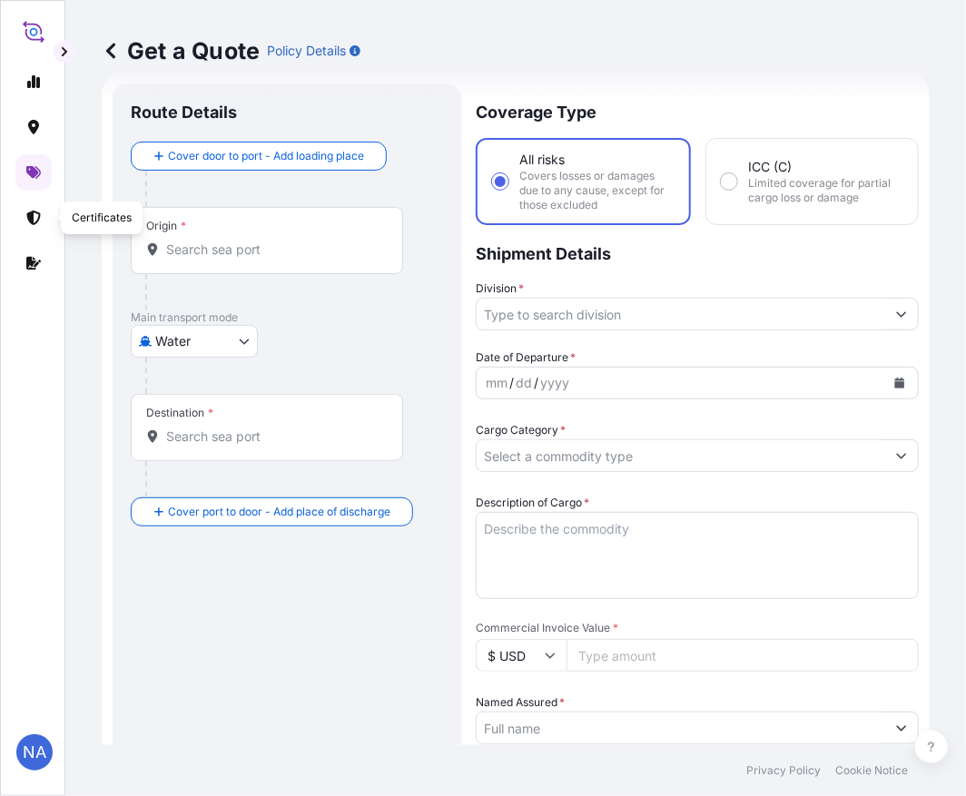
click at [232, 251] on input "Origin *" at bounding box center [273, 250] width 214 height 18
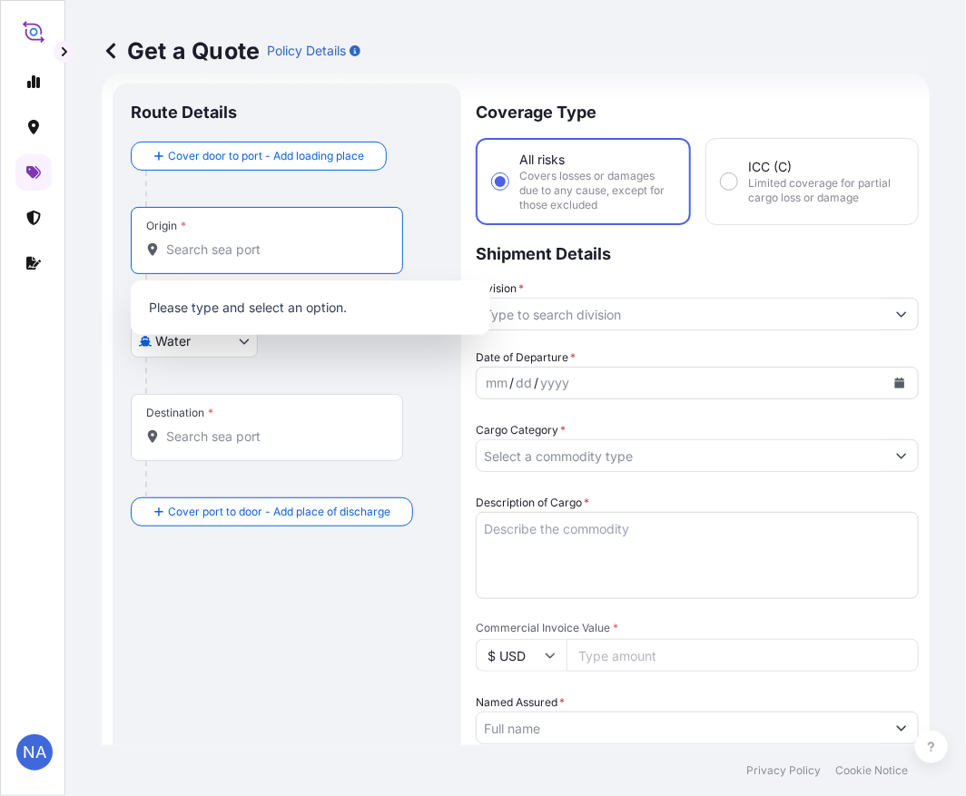
paste input "[GEOGRAPHIC_DATA], [GEOGRAPHIC_DATA]"
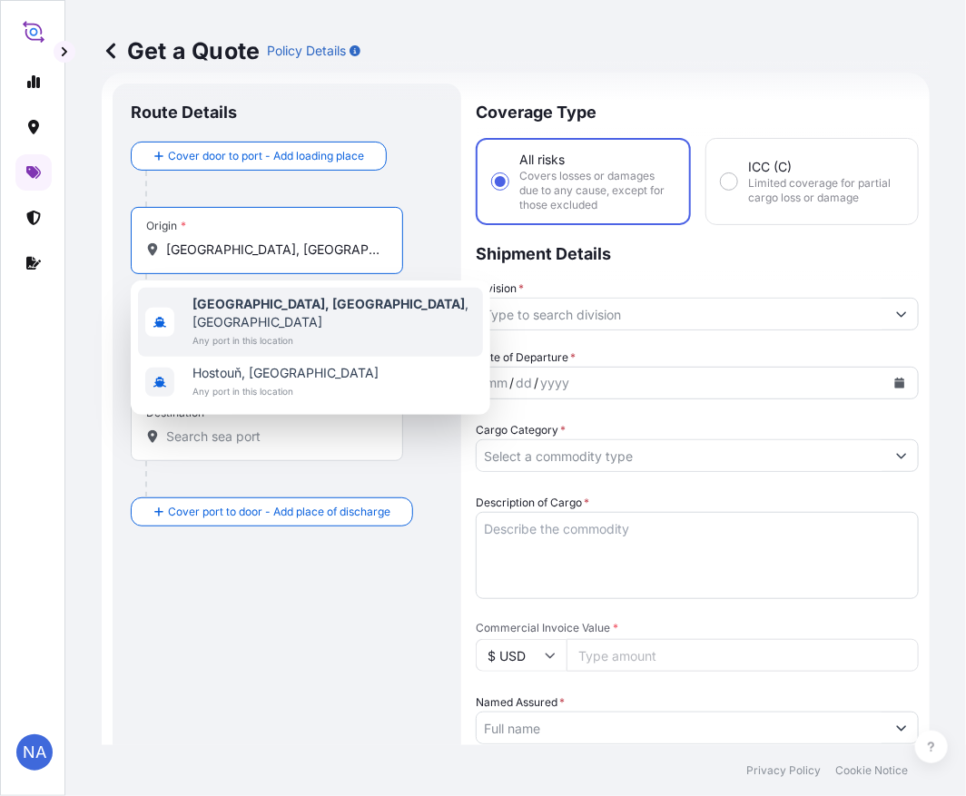
click at [222, 304] on b "[GEOGRAPHIC_DATA], [GEOGRAPHIC_DATA]" at bounding box center [328, 303] width 272 height 15
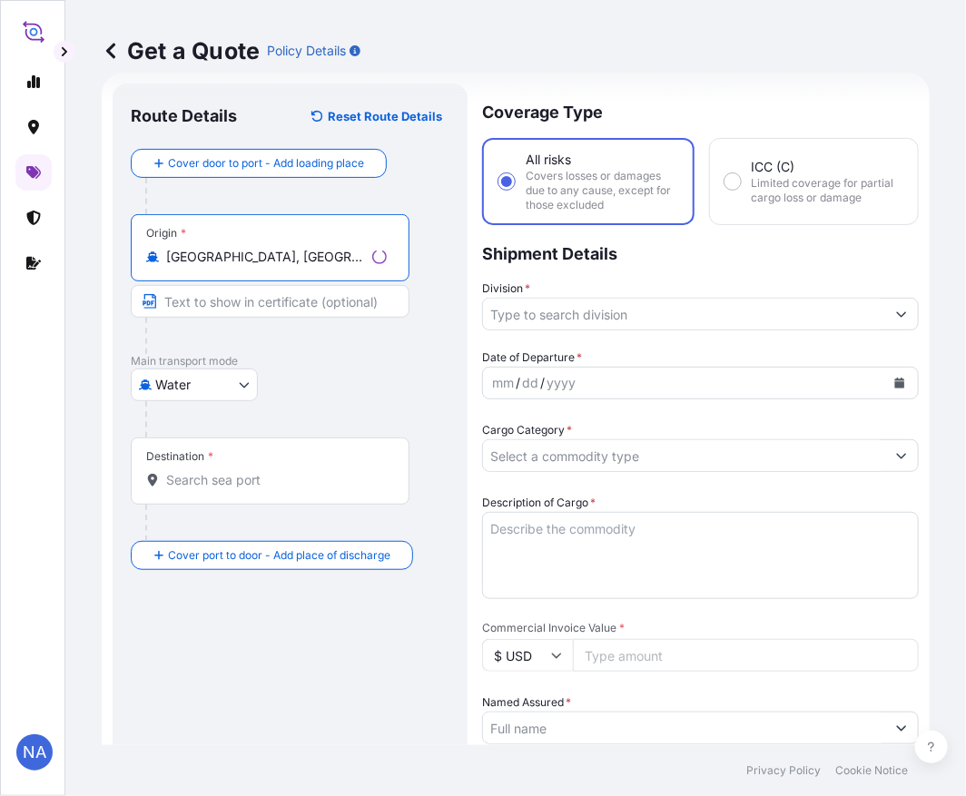
type input "[GEOGRAPHIC_DATA], [GEOGRAPHIC_DATA], [GEOGRAPHIC_DATA]"
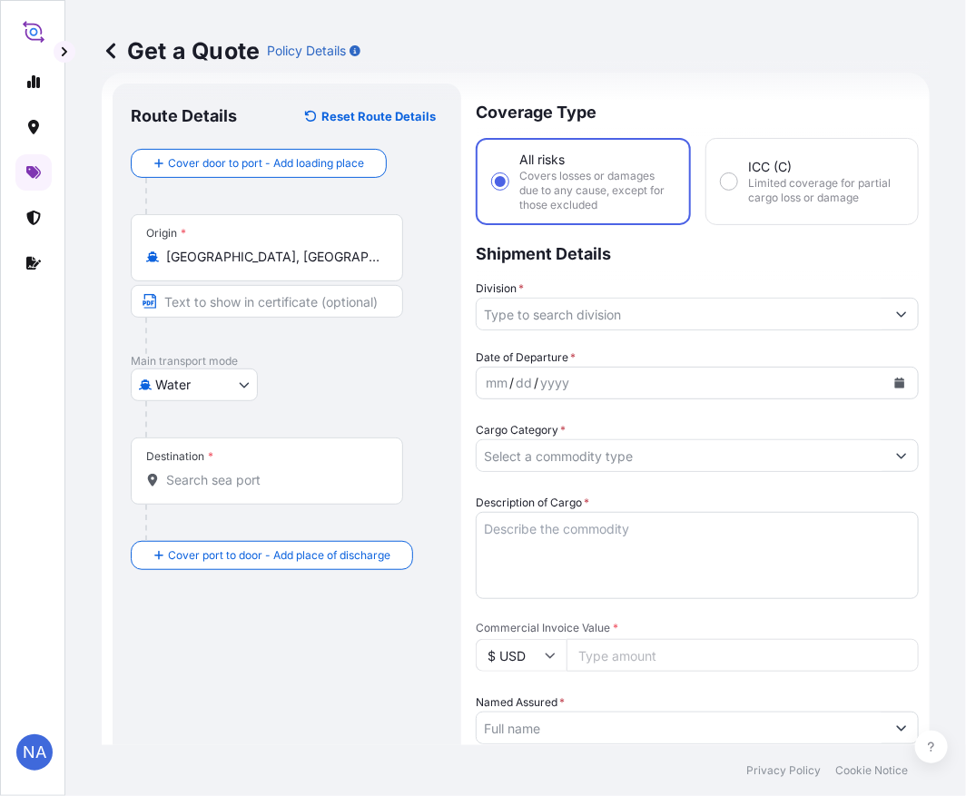
click at [232, 491] on div "Destination *" at bounding box center [267, 471] width 272 height 67
click at [232, 489] on input "Destination *" at bounding box center [273, 480] width 214 height 18
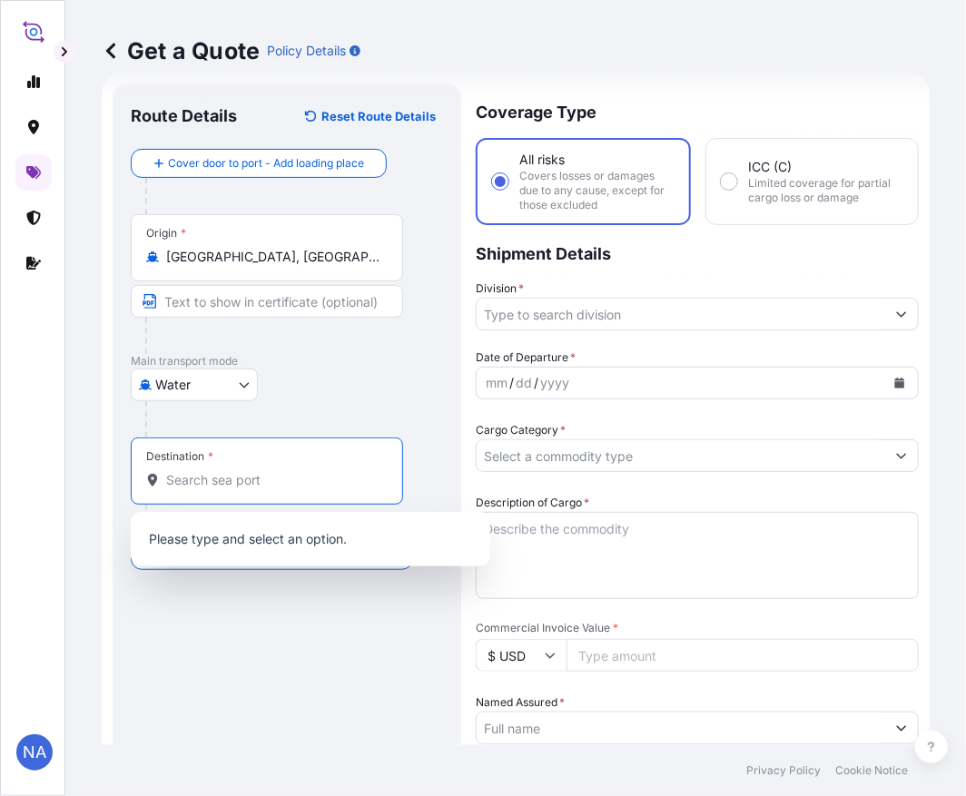
paste input "[GEOGRAPHIC_DATA], [GEOGRAPHIC_DATA]"
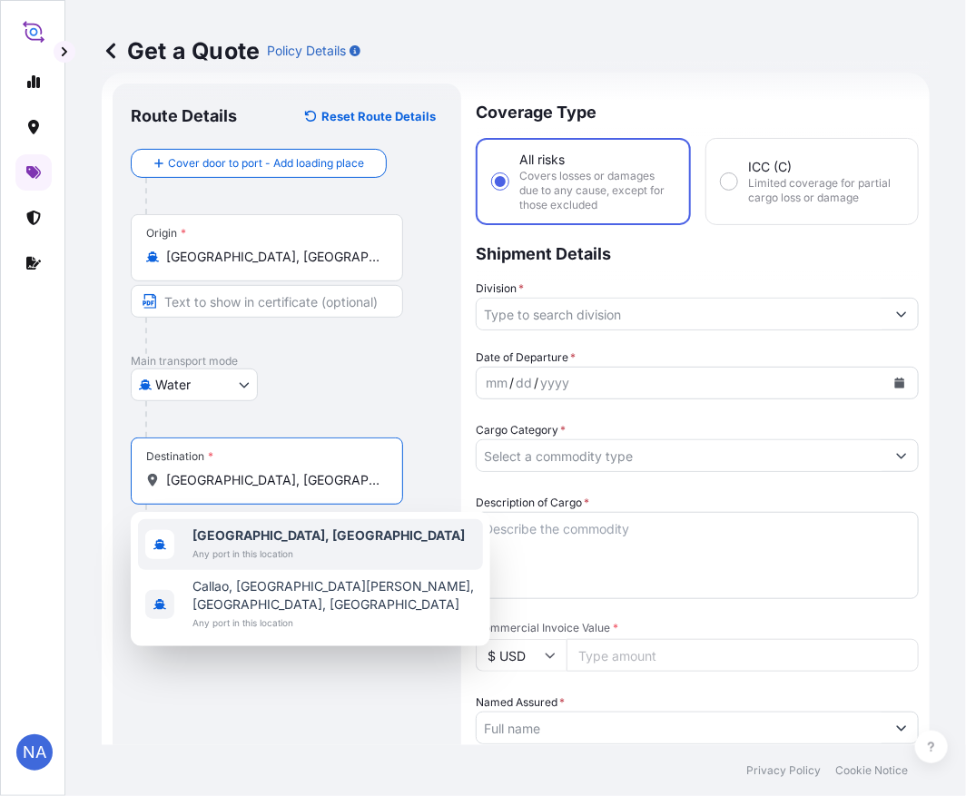
click at [276, 542] on span "[GEOGRAPHIC_DATA], [GEOGRAPHIC_DATA]" at bounding box center [328, 536] width 272 height 18
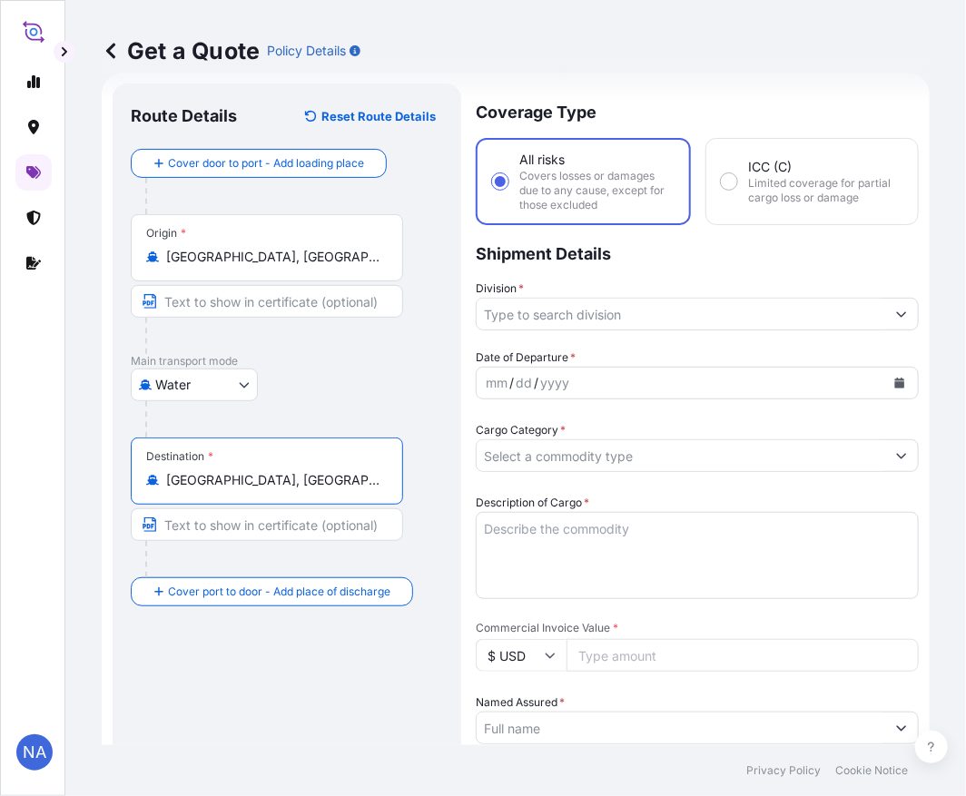
type input "[GEOGRAPHIC_DATA], [GEOGRAPHIC_DATA]"
click at [293, 404] on div at bounding box center [294, 419] width 298 height 36
click at [587, 305] on input "Division *" at bounding box center [681, 314] width 409 height 33
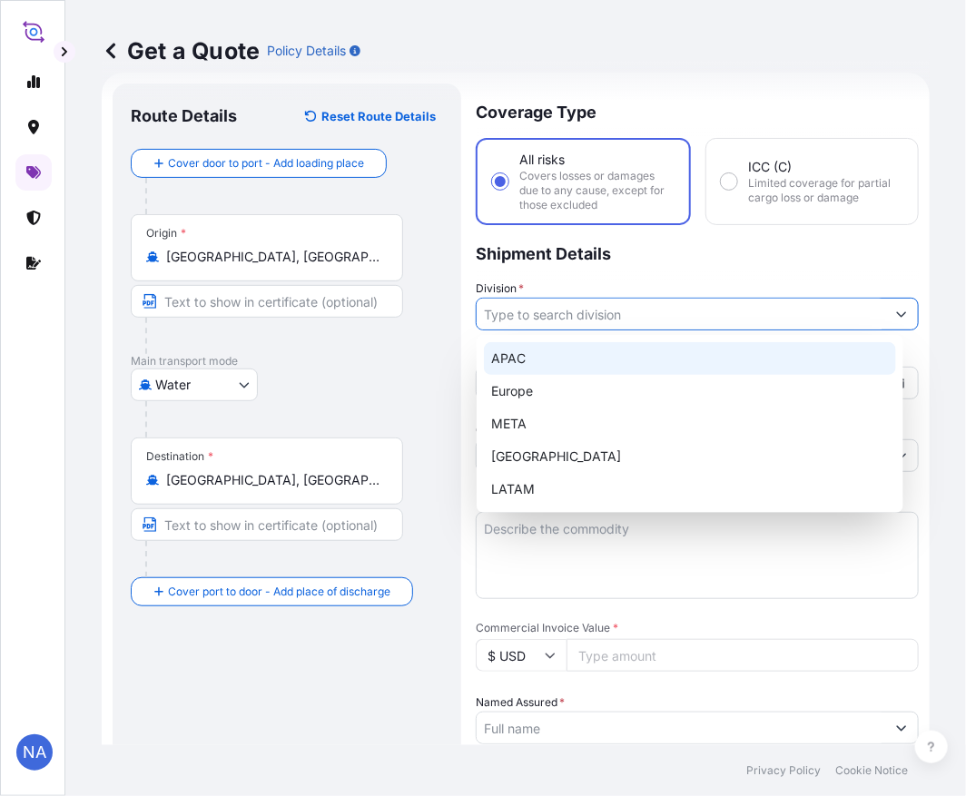
click at [515, 363] on div "APAC" at bounding box center [690, 358] width 412 height 33
type input "APAC"
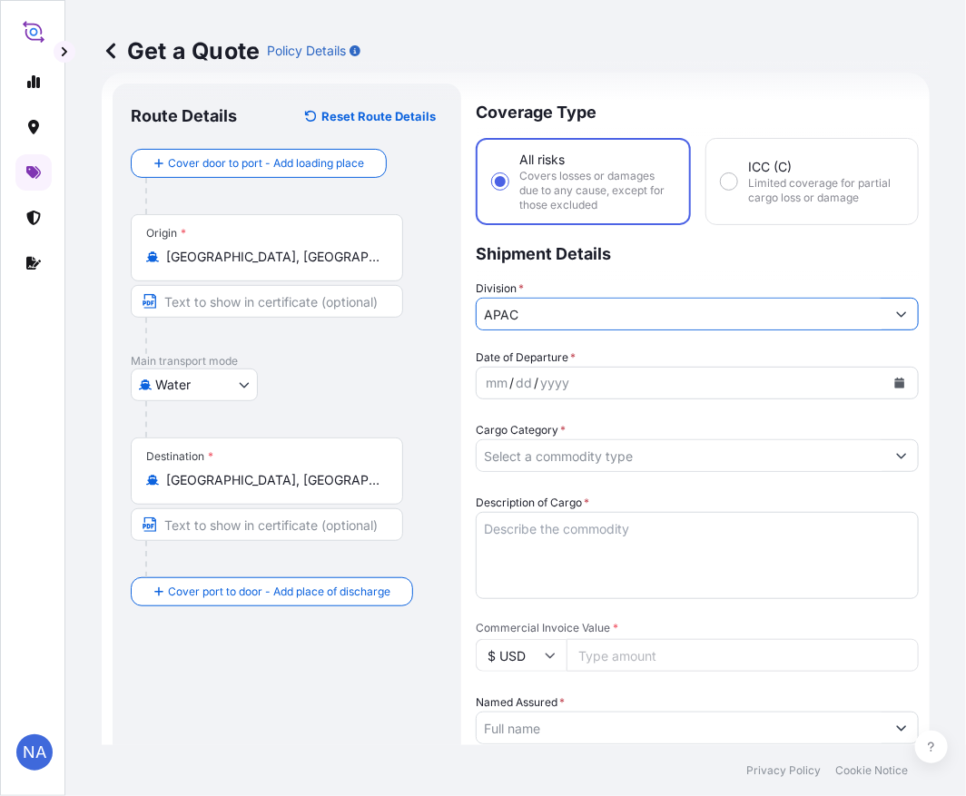
click at [590, 265] on p "Shipment Details" at bounding box center [697, 252] width 443 height 54
click at [895, 379] on icon "Calendar" at bounding box center [900, 383] width 10 height 11
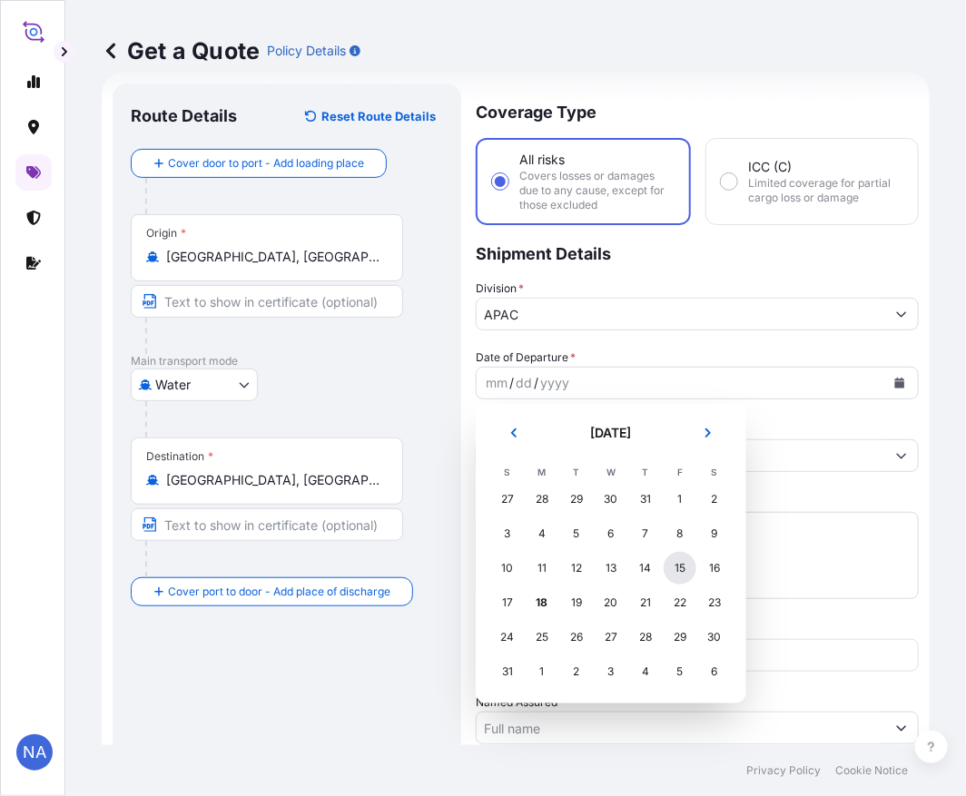
click at [690, 567] on div "15" at bounding box center [680, 568] width 33 height 33
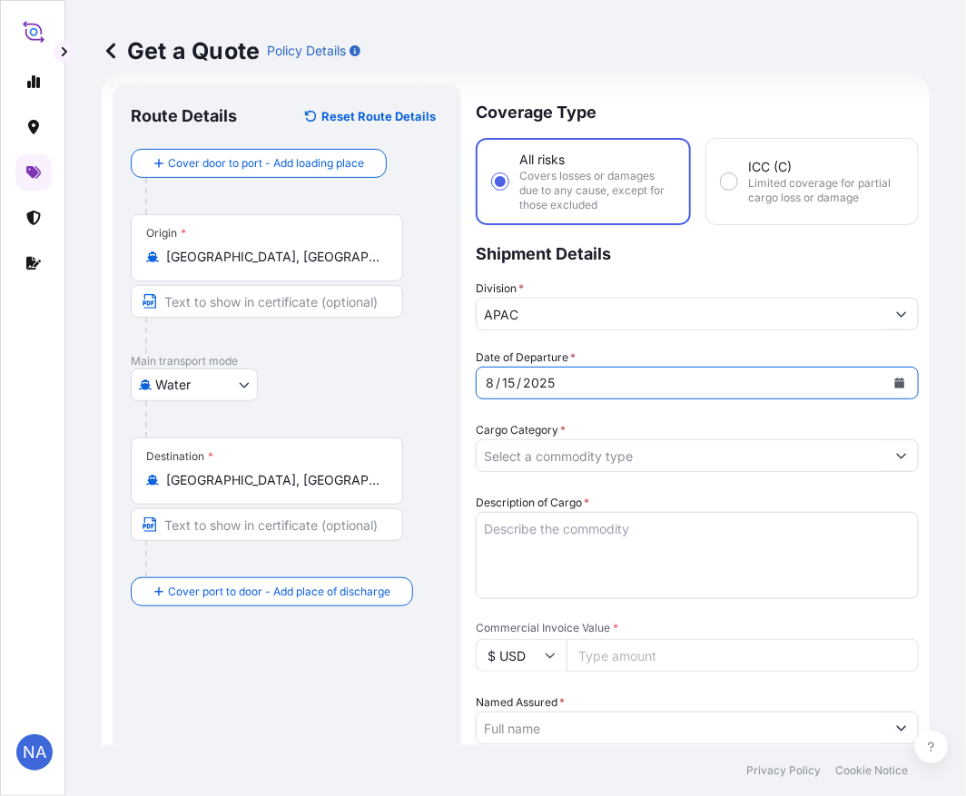
click at [721, 349] on div "Date of Departure * [DATE]" at bounding box center [697, 374] width 443 height 51
click at [885, 451] on button "Show suggestions" at bounding box center [901, 455] width 33 height 33
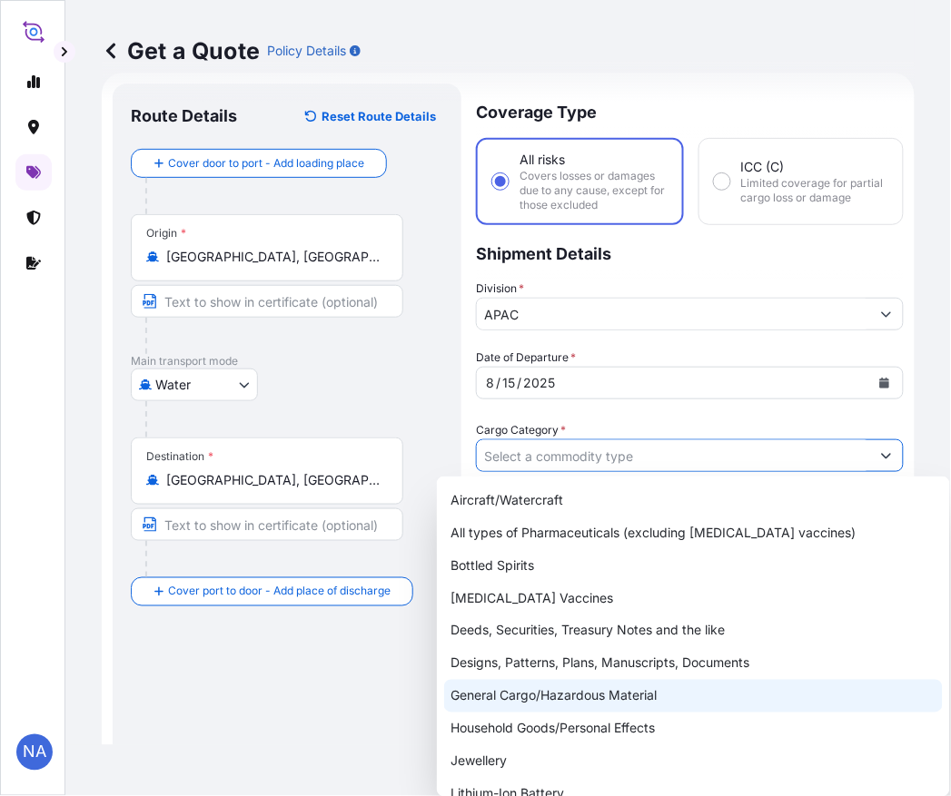
click at [588, 701] on div "General Cargo/Hazardous Material" at bounding box center [693, 696] width 498 height 33
type input "General Cargo/Hazardous Material"
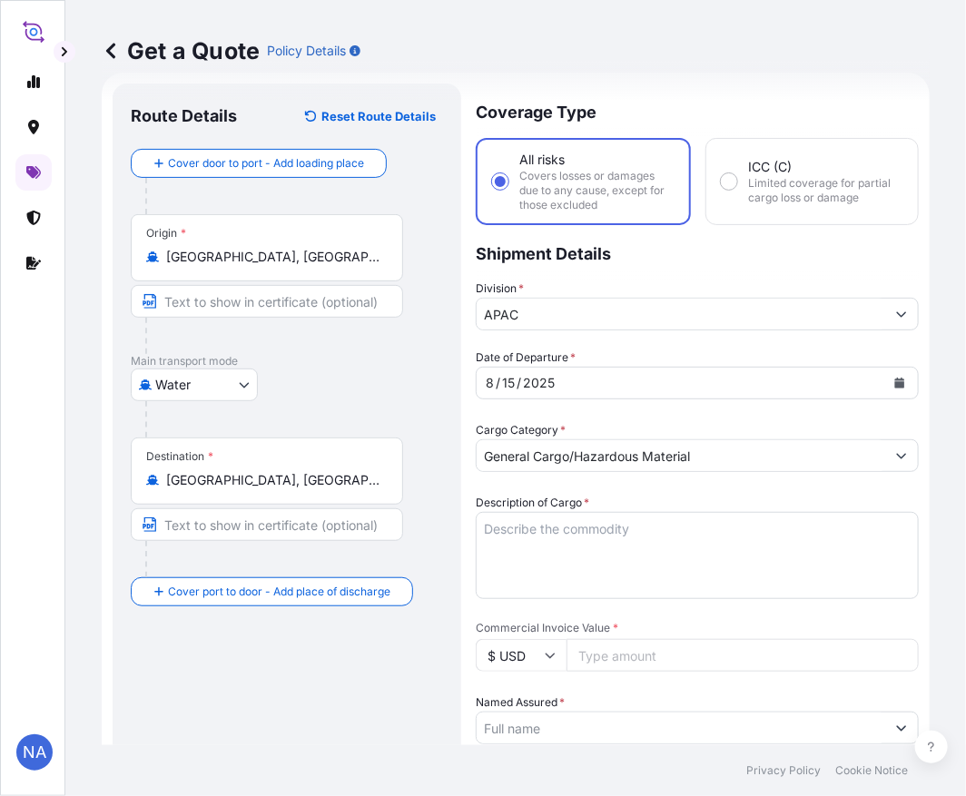
click at [617, 422] on div "Cargo Category * General Cargo/Hazardous Material" at bounding box center [697, 446] width 443 height 51
click at [565, 529] on textarea "Description of Cargo *" at bounding box center [697, 555] width 443 height 87
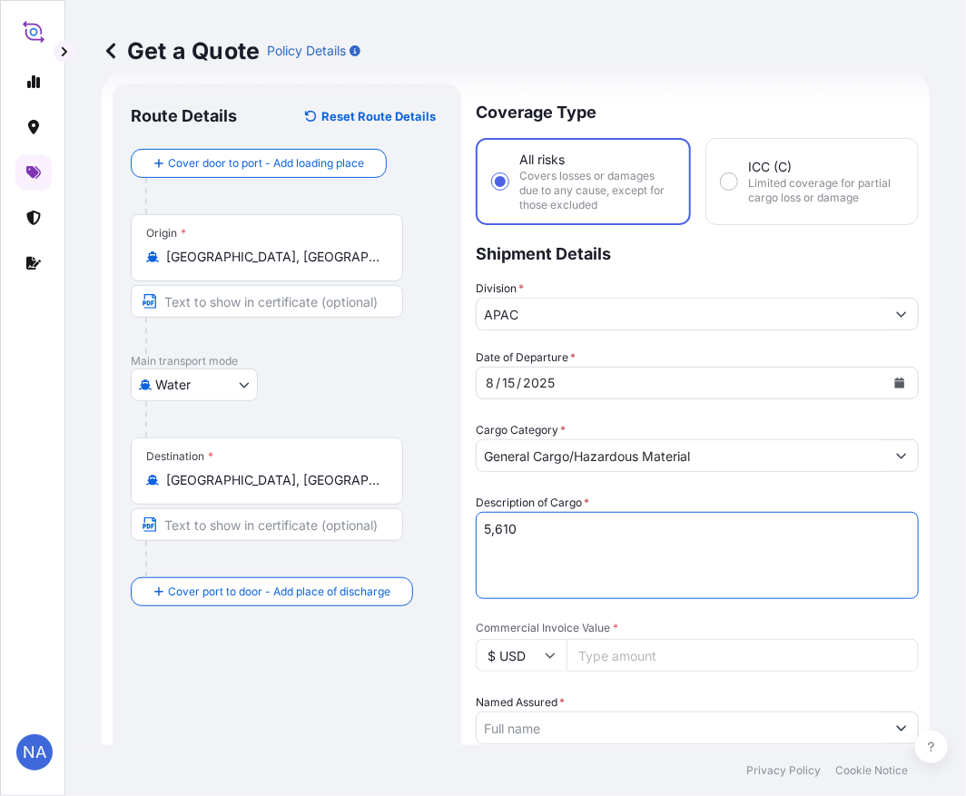
paste textarea "BAGS LOADED ONTO 102 PALLETS LOADED INTO 6 40' CONTAINER(S) ALATHON M6080UV, 55…"
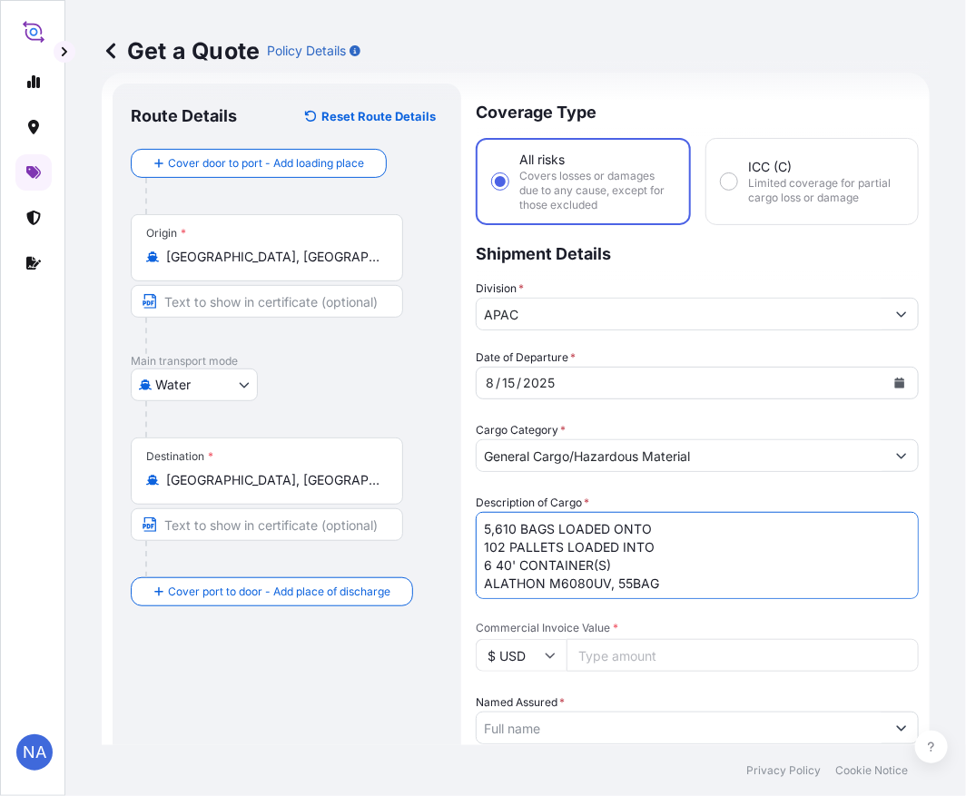
type textarea "5,610 BAGS LOADED ONTO 102 PALLETS LOADED INTO 6 40' CONTAINER(S) ALATHON M6080…"
click at [599, 487] on div "Date of Departure * [DATE] Cargo Category * General Cargo/Hazardous Material De…" at bounding box center [697, 775] width 443 height 853
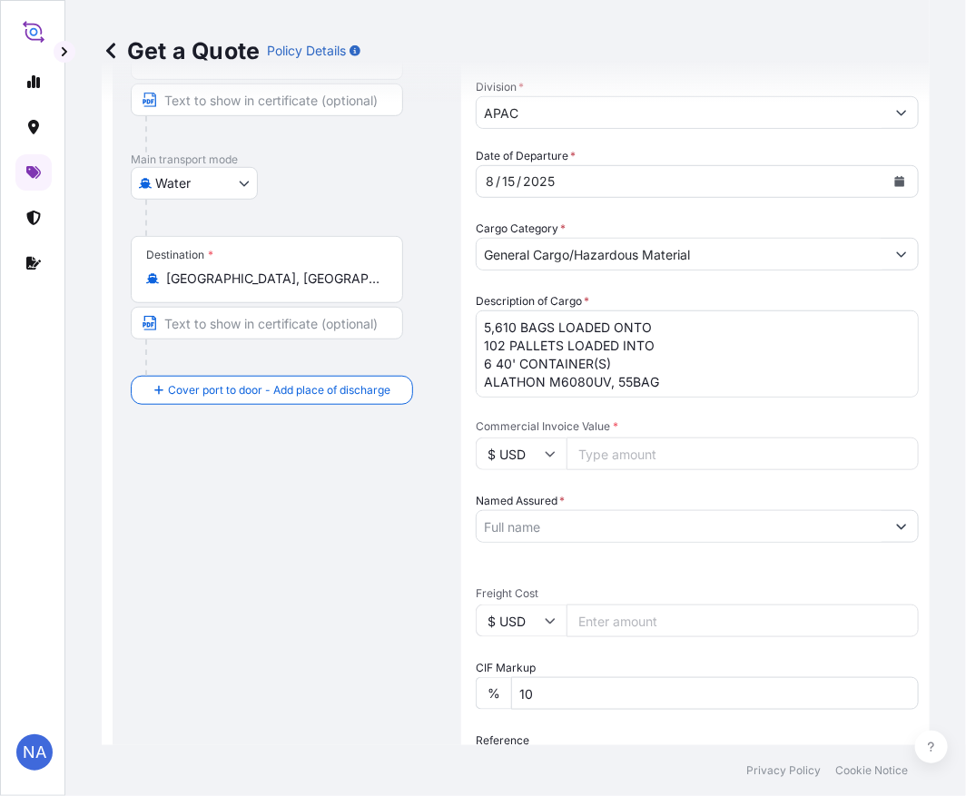
click at [624, 456] on input "Commercial Invoice Value *" at bounding box center [743, 454] width 352 height 33
paste input "121125"
type input "121125"
click at [604, 529] on input "Named Assured *" at bounding box center [681, 526] width 409 height 33
paste input "EQUISTAR CHEMICALS, LP"
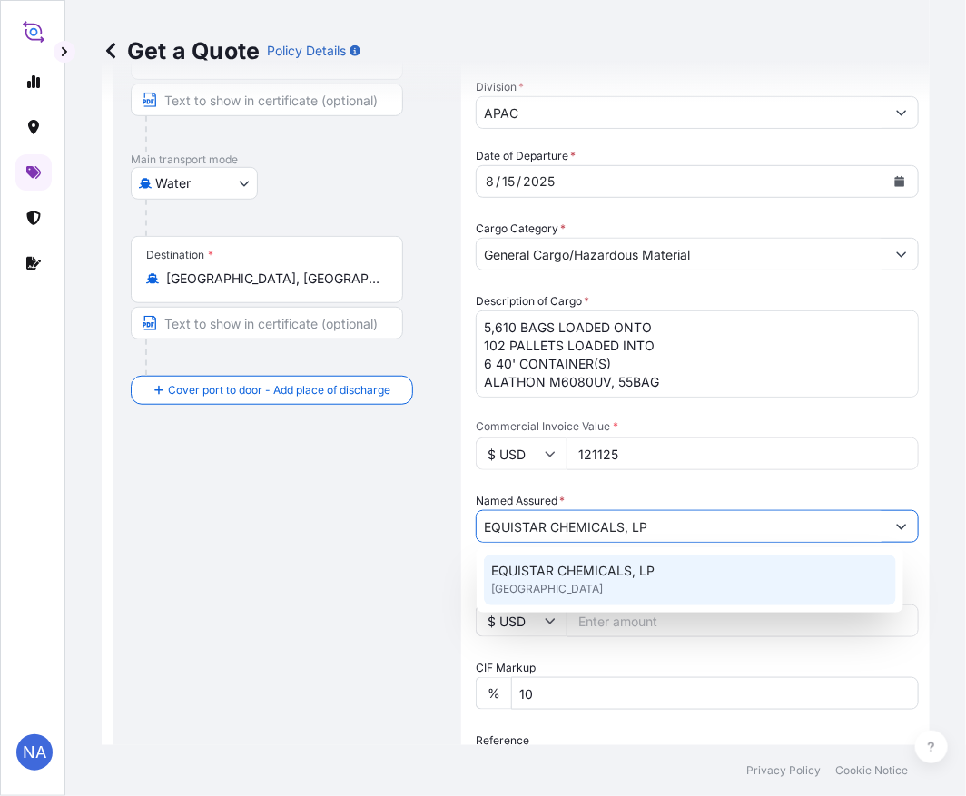
click at [550, 580] on span "[GEOGRAPHIC_DATA]" at bounding box center [547, 589] width 112 height 18
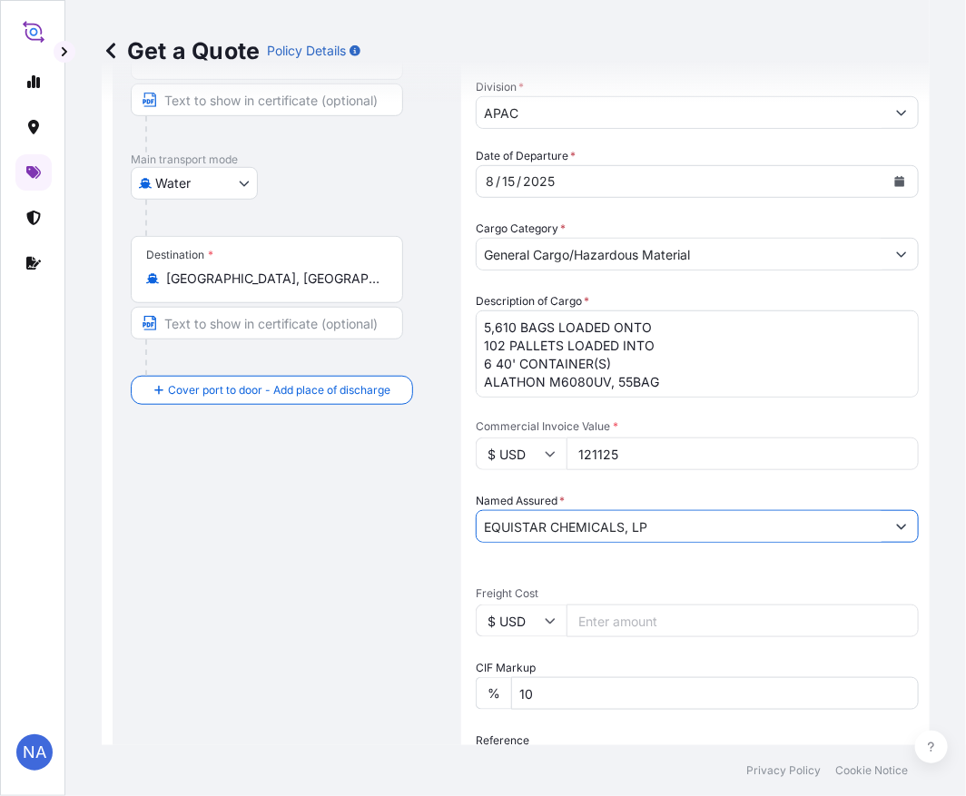
type input "EQUISTAR CHEMICALS, LP"
click at [584, 483] on div "Date of Departure * [DATE] Cargo Category * General Cargo/Hazardous Material De…" at bounding box center [697, 573] width 443 height 853
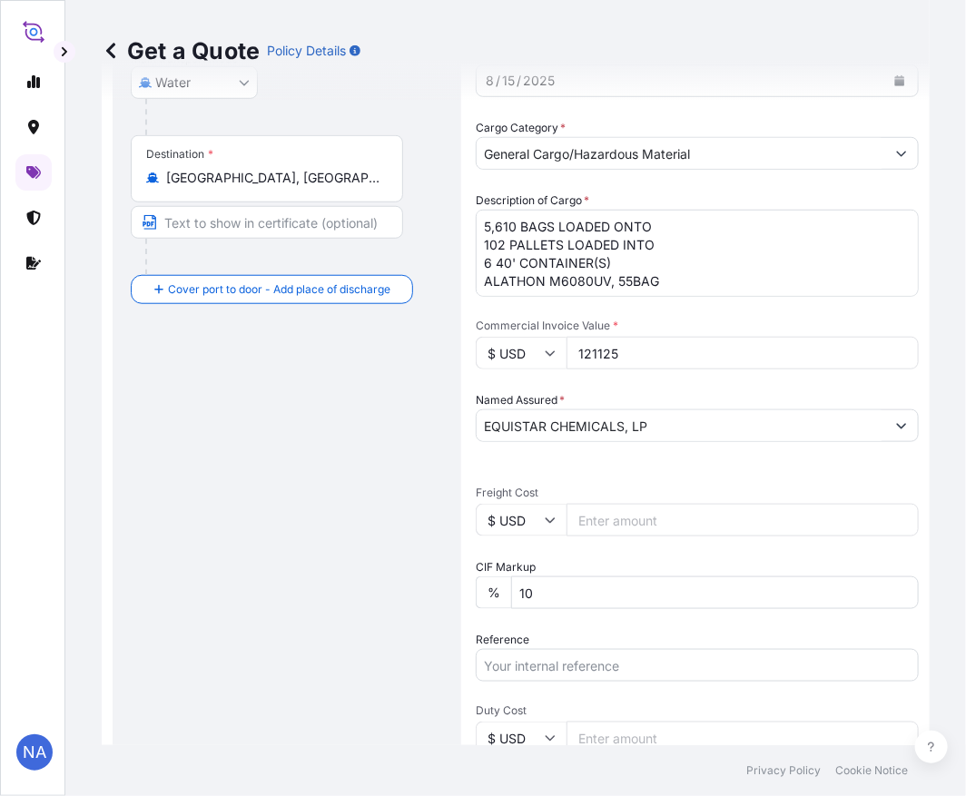
scroll to position [533, 0]
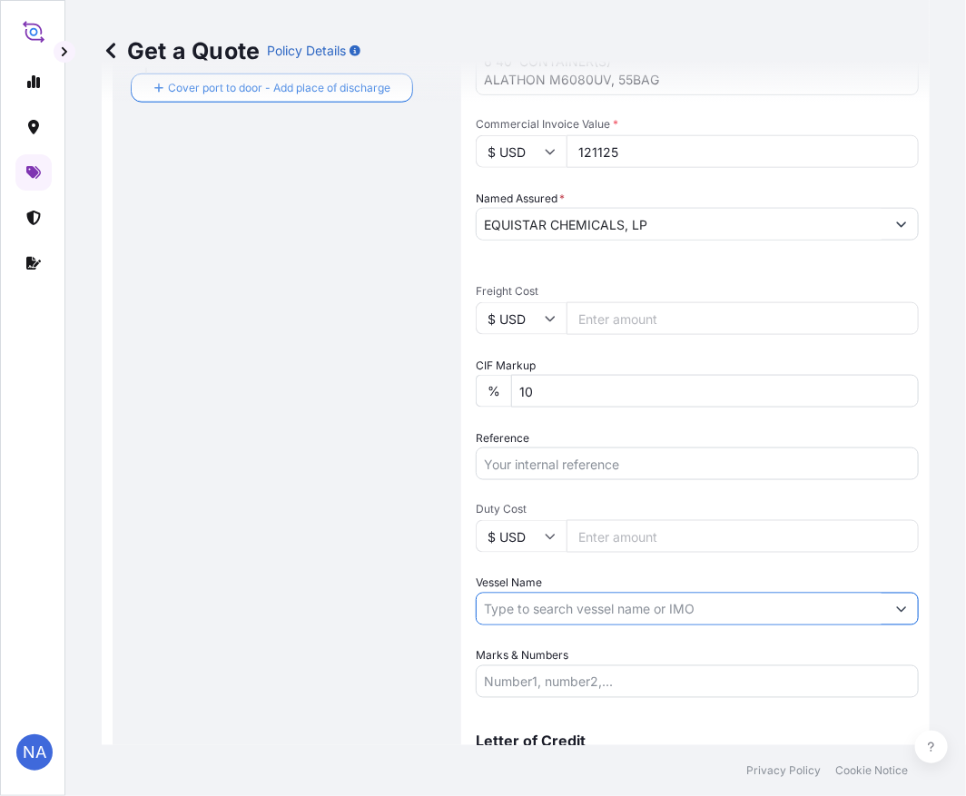
click at [597, 612] on input "Vessel Name" at bounding box center [681, 609] width 409 height 33
paste input "10420824474"
type input "10420824474"
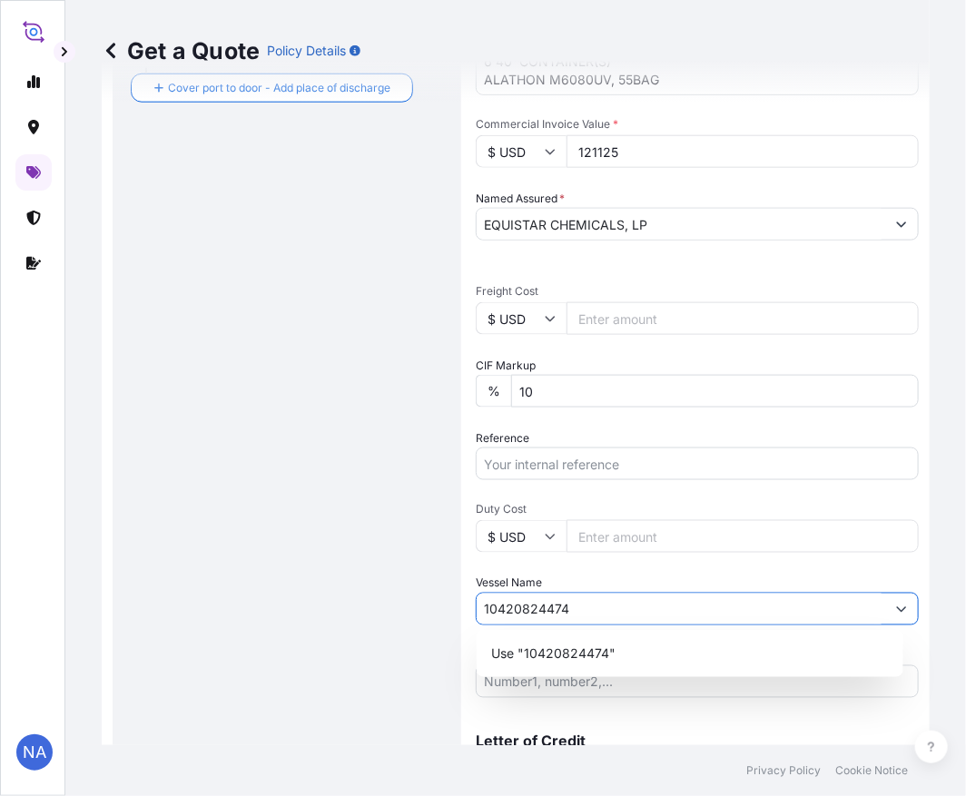
drag, startPoint x: 556, startPoint y: 603, endPoint x: -5, endPoint y: 601, distance: 560.2
click at [0, 601] on html "0 options available. 1 option available. NA Get a Quote Policy Details Route De…" at bounding box center [483, 398] width 966 height 796
click at [555, 456] on input "Reference" at bounding box center [697, 464] width 443 height 33
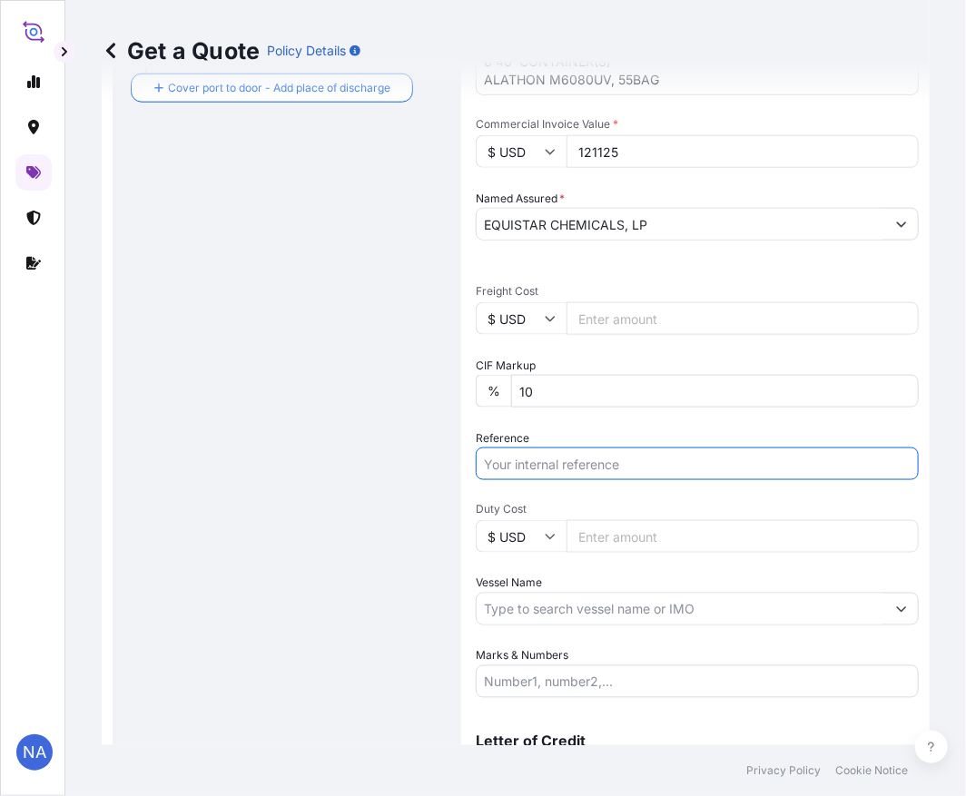
paste input "10420824474"
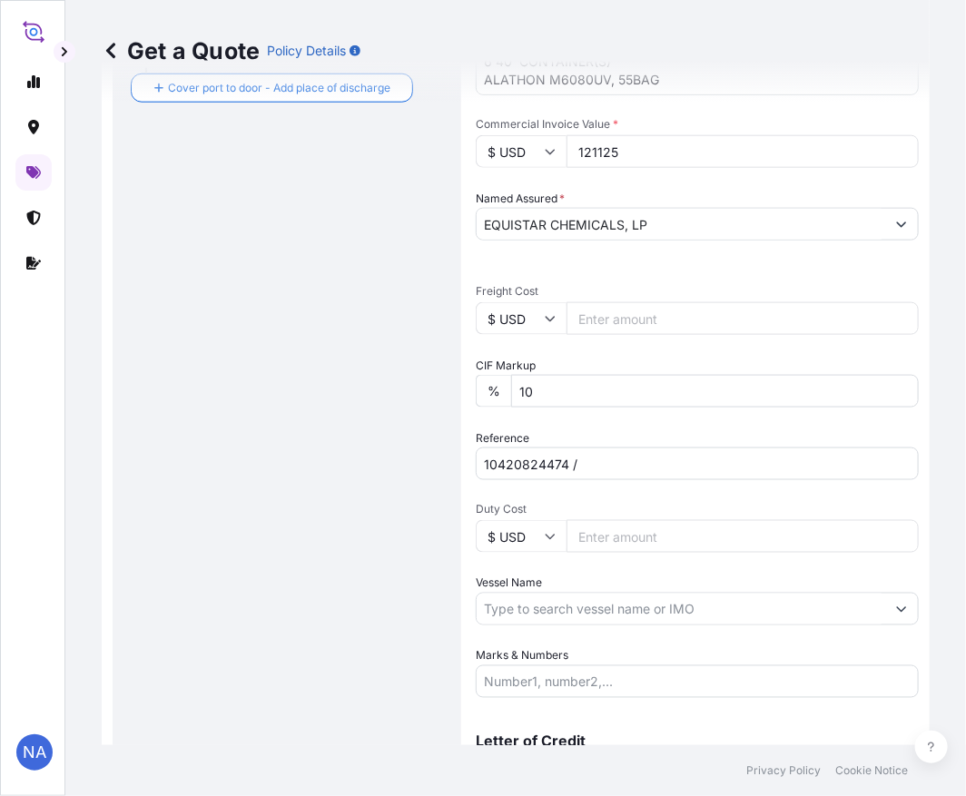
click at [631, 463] on input "10420824474 /" at bounding box center [697, 464] width 443 height 33
paste input "5012958150"
type input "10420824474 / 5012958150"
click at [626, 433] on div "Reference 10420824474 / 5012958150" at bounding box center [697, 454] width 443 height 51
click at [550, 602] on input "Vessel Name" at bounding box center [681, 609] width 409 height 33
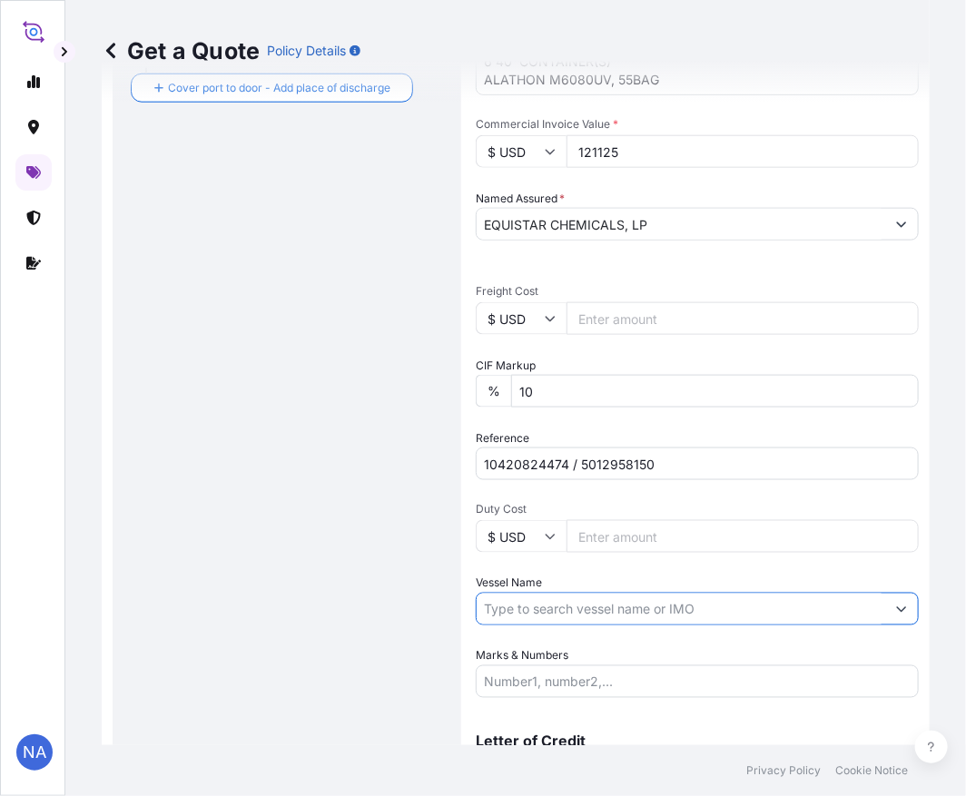
paste input "MSC [PERSON_NAME]"
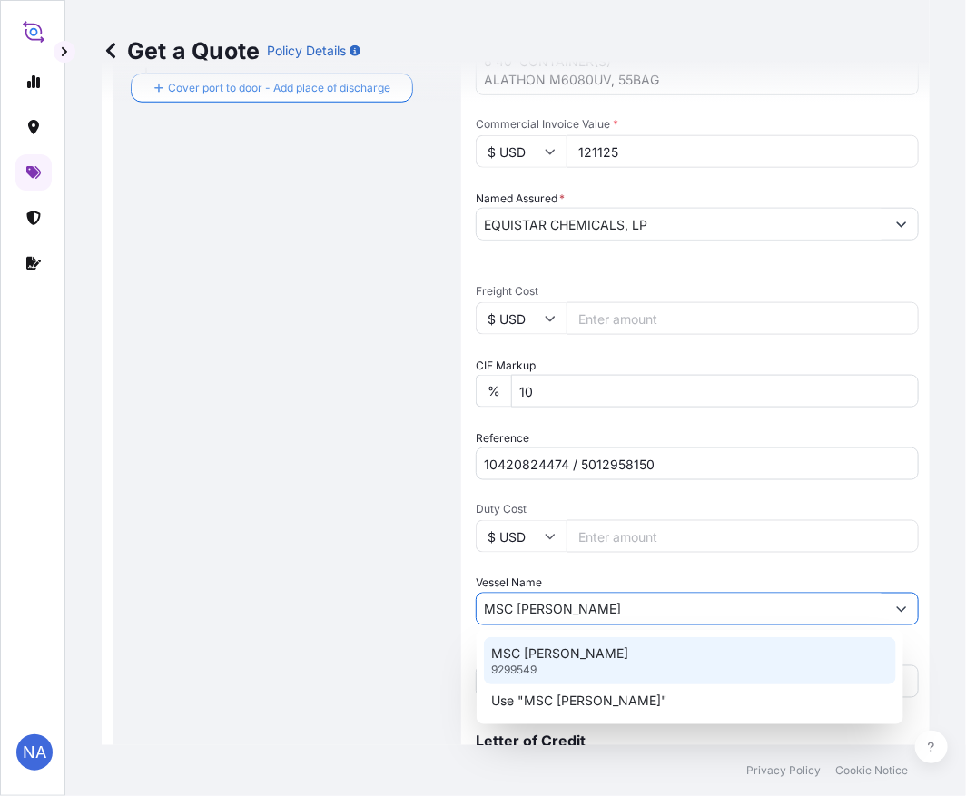
click at [590, 661] on div "MSC [PERSON_NAME] 9299549" at bounding box center [690, 660] width 412 height 47
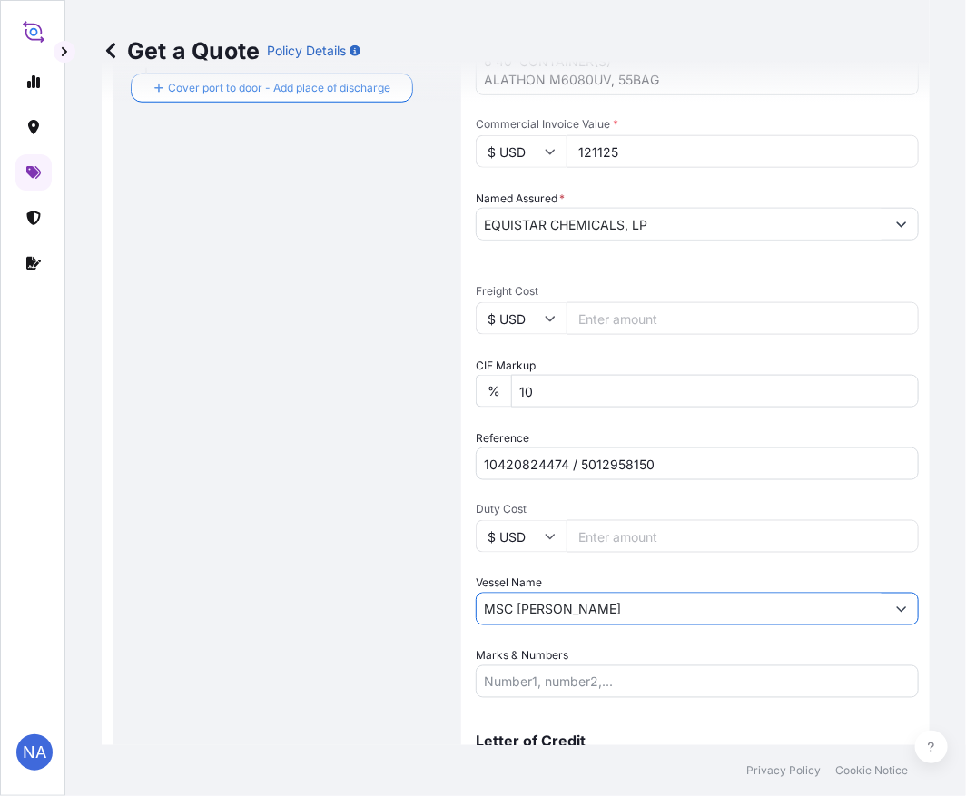
type input "MSC [PERSON_NAME]"
click at [432, 602] on div "Route Details Reset Route Details Cover door to port - Add loading place Place …" at bounding box center [287, 206] width 312 height 1217
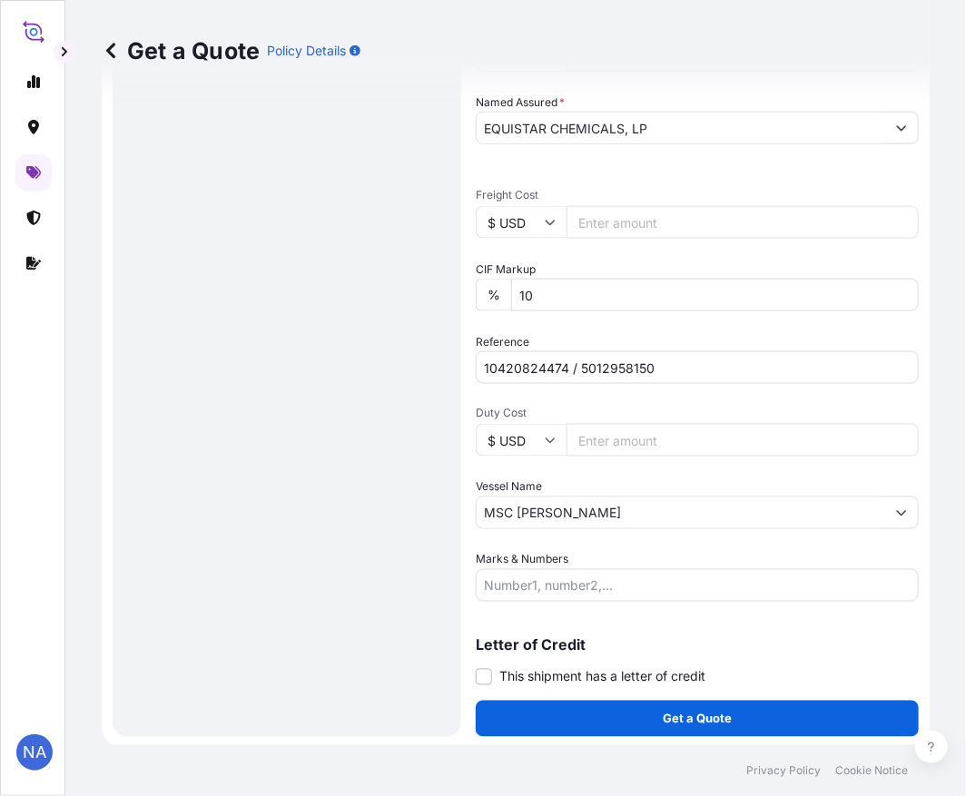
drag, startPoint x: 608, startPoint y: 568, endPoint x: 582, endPoint y: 567, distance: 26.3
click at [608, 569] on input "Marks & Numbers" at bounding box center [697, 585] width 443 height 33
click at [365, 538] on div "Route Details Reset Route Details Cover door to port - Add loading place Place …" at bounding box center [287, 110] width 312 height 1217
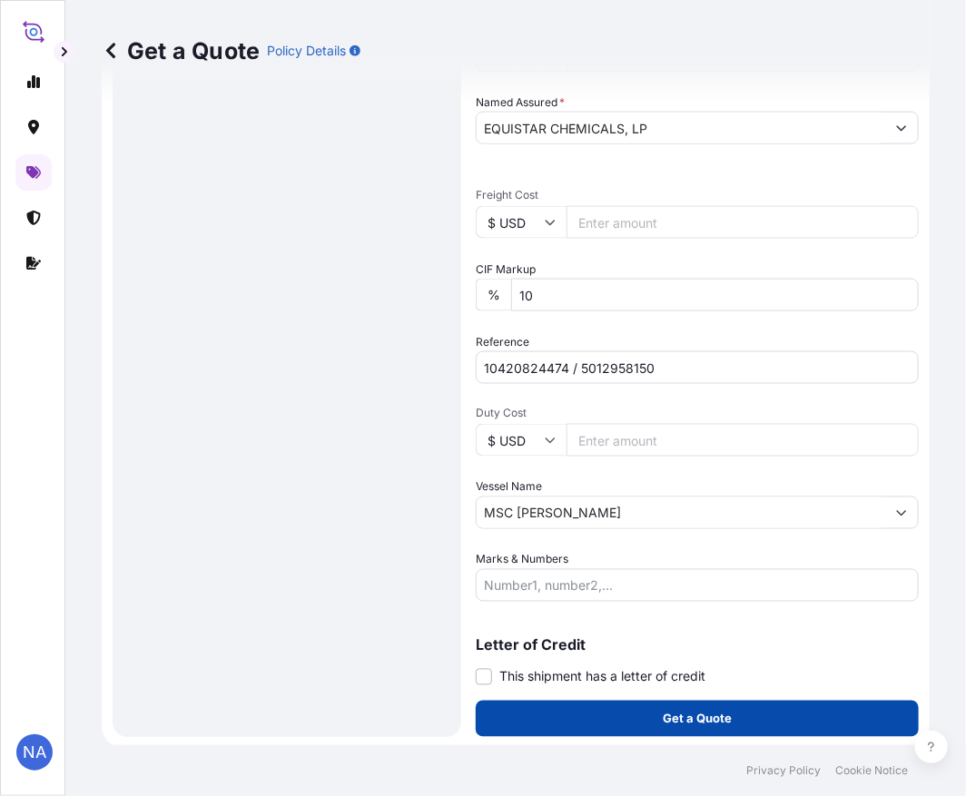
click at [524, 720] on button "Get a Quote" at bounding box center [697, 719] width 443 height 36
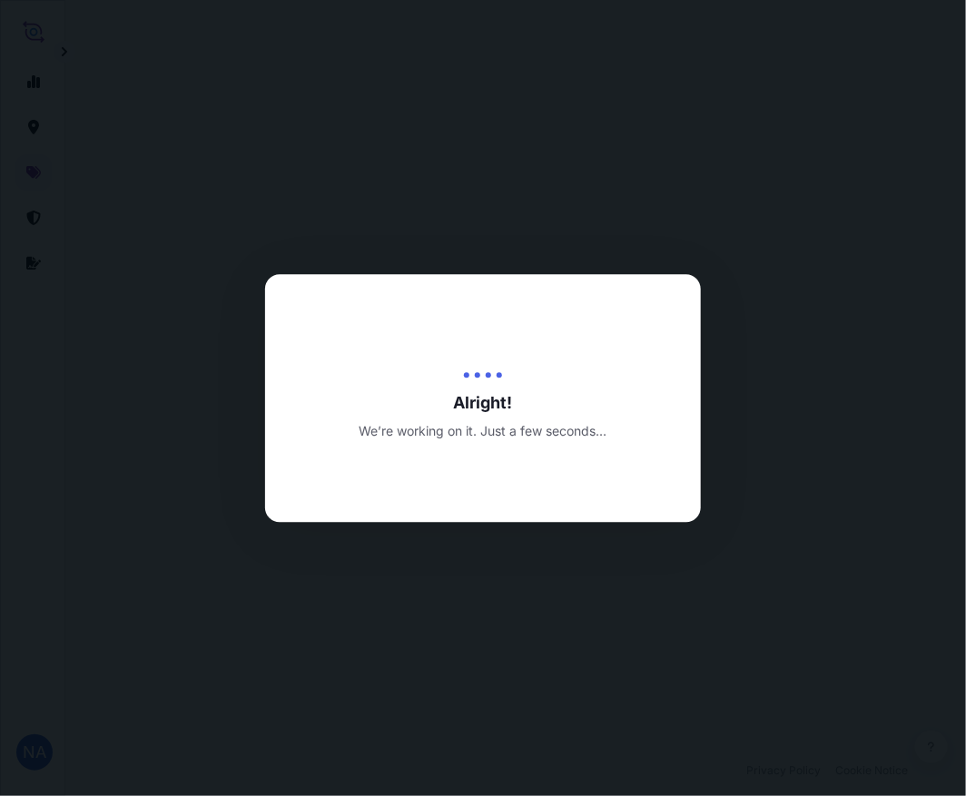
scroll to position [1303, 0]
select select "Water"
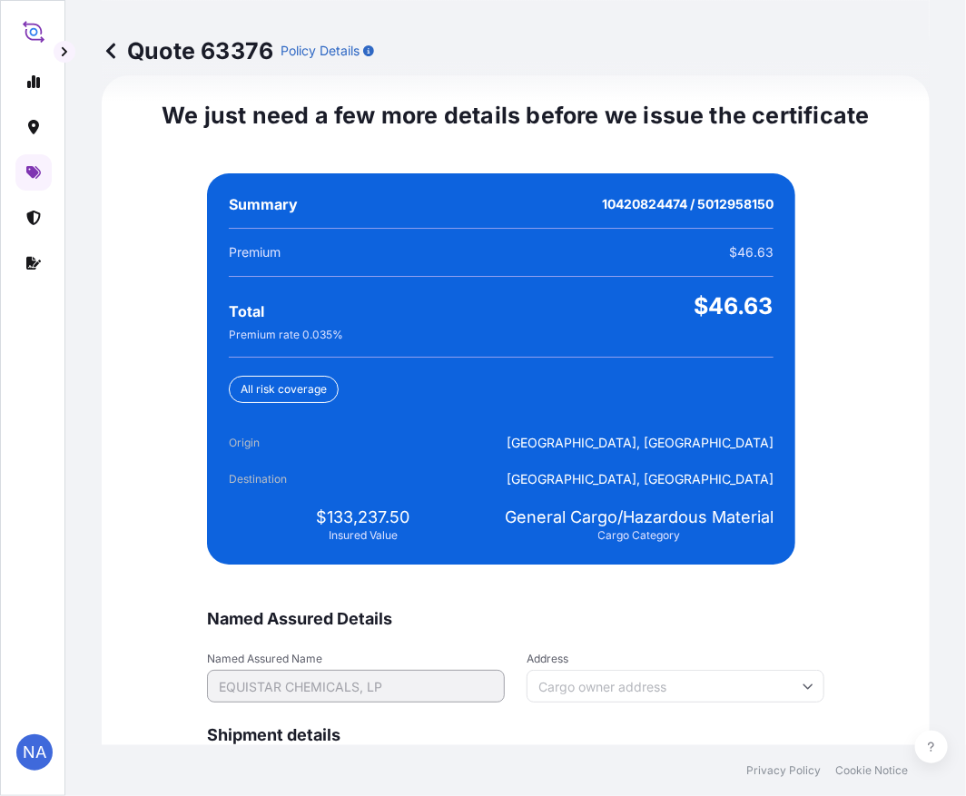
scroll to position [4268, 0]
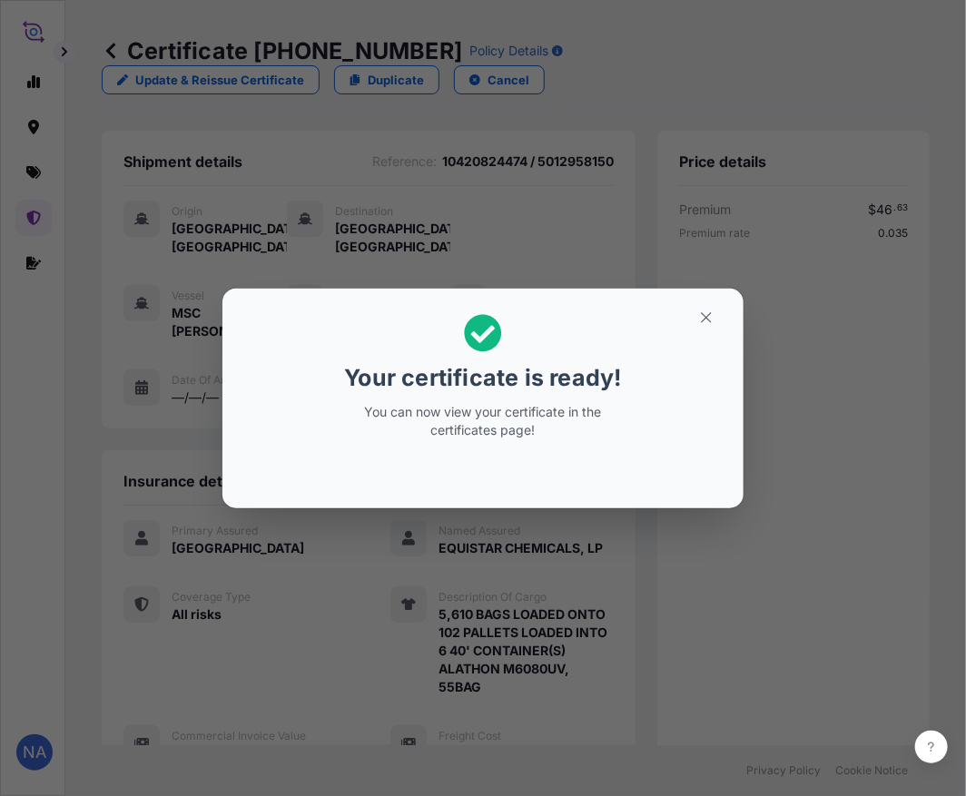
click at [271, 661] on div "Your certificate is ready! You can now view your certificate in the certificate…" at bounding box center [483, 398] width 966 height 797
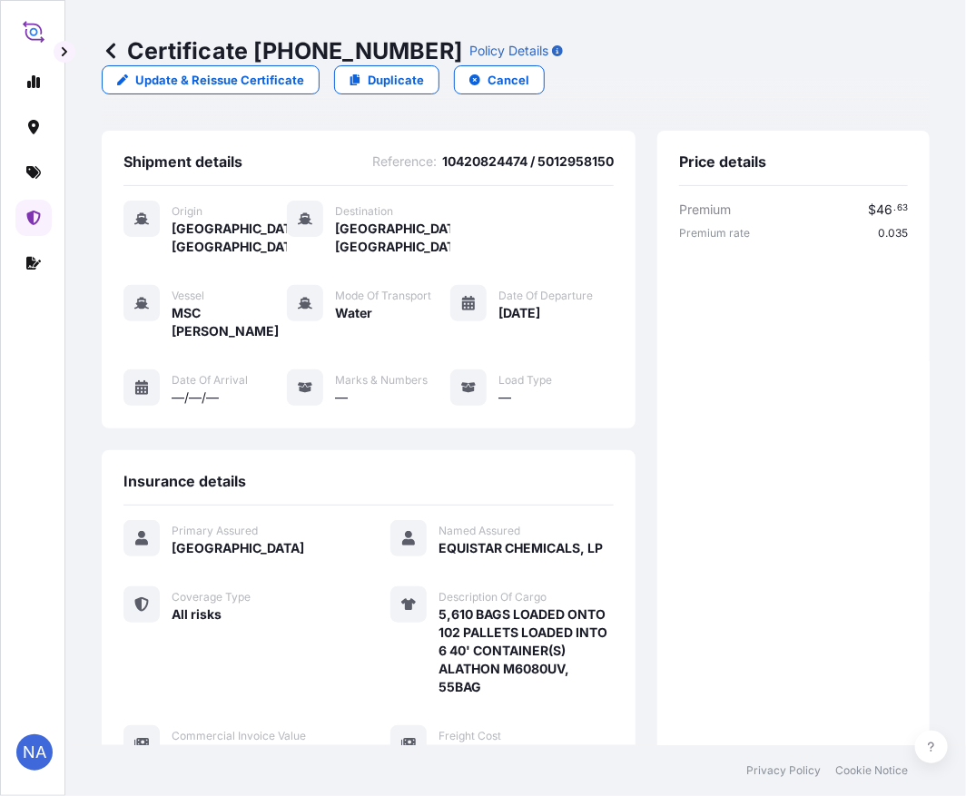
scroll to position [413, 0]
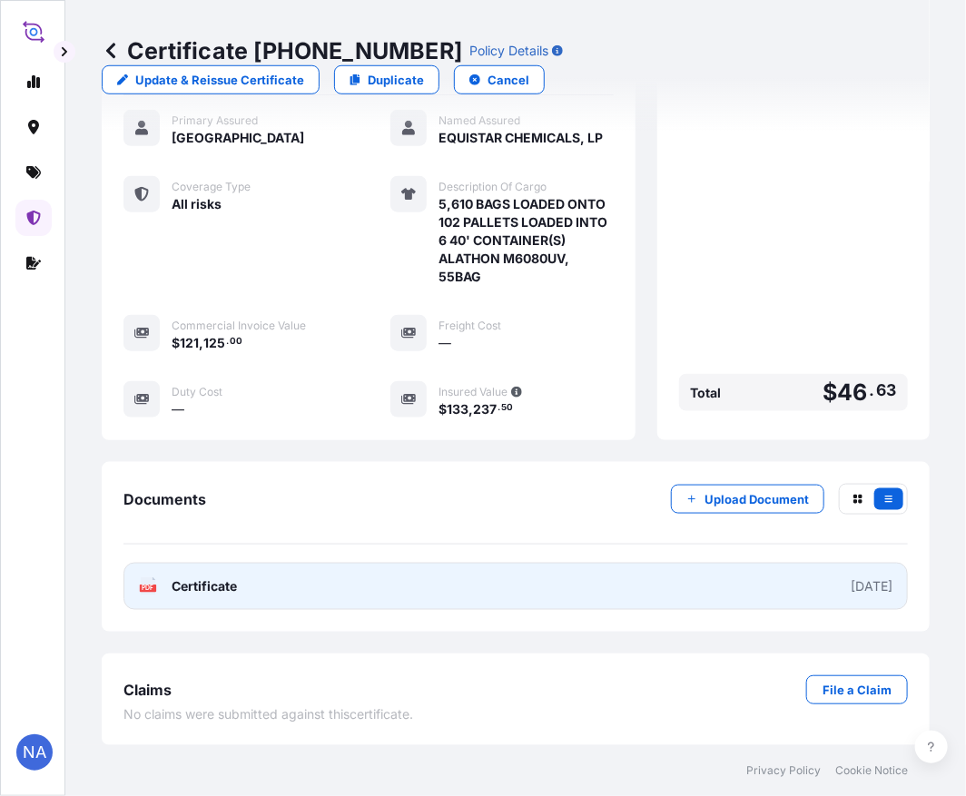
click at [686, 582] on link "PDF Certificate [DATE]" at bounding box center [515, 586] width 784 height 47
